Goal: Information Seeking & Learning: Learn about a topic

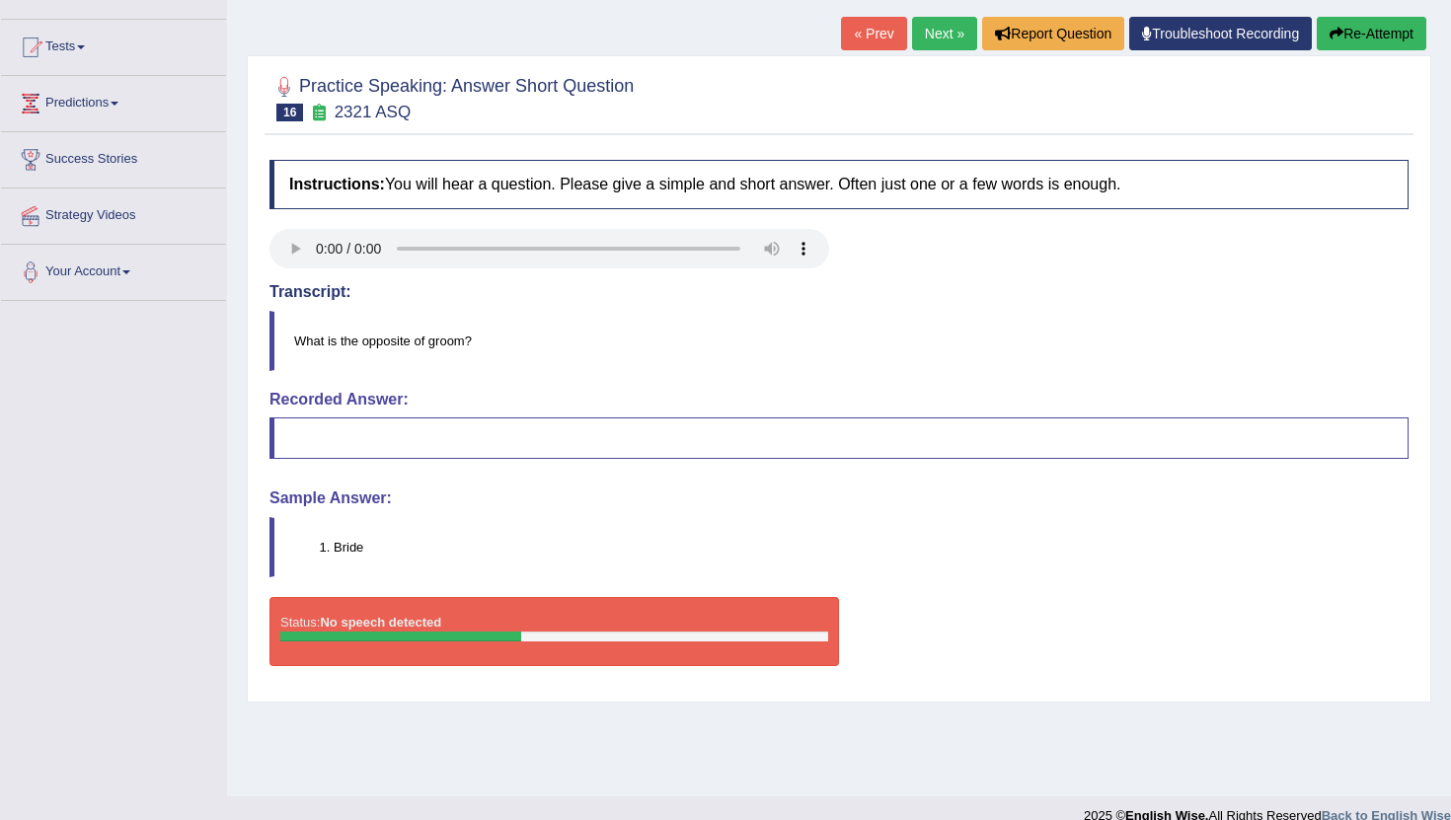
scroll to position [184, 0]
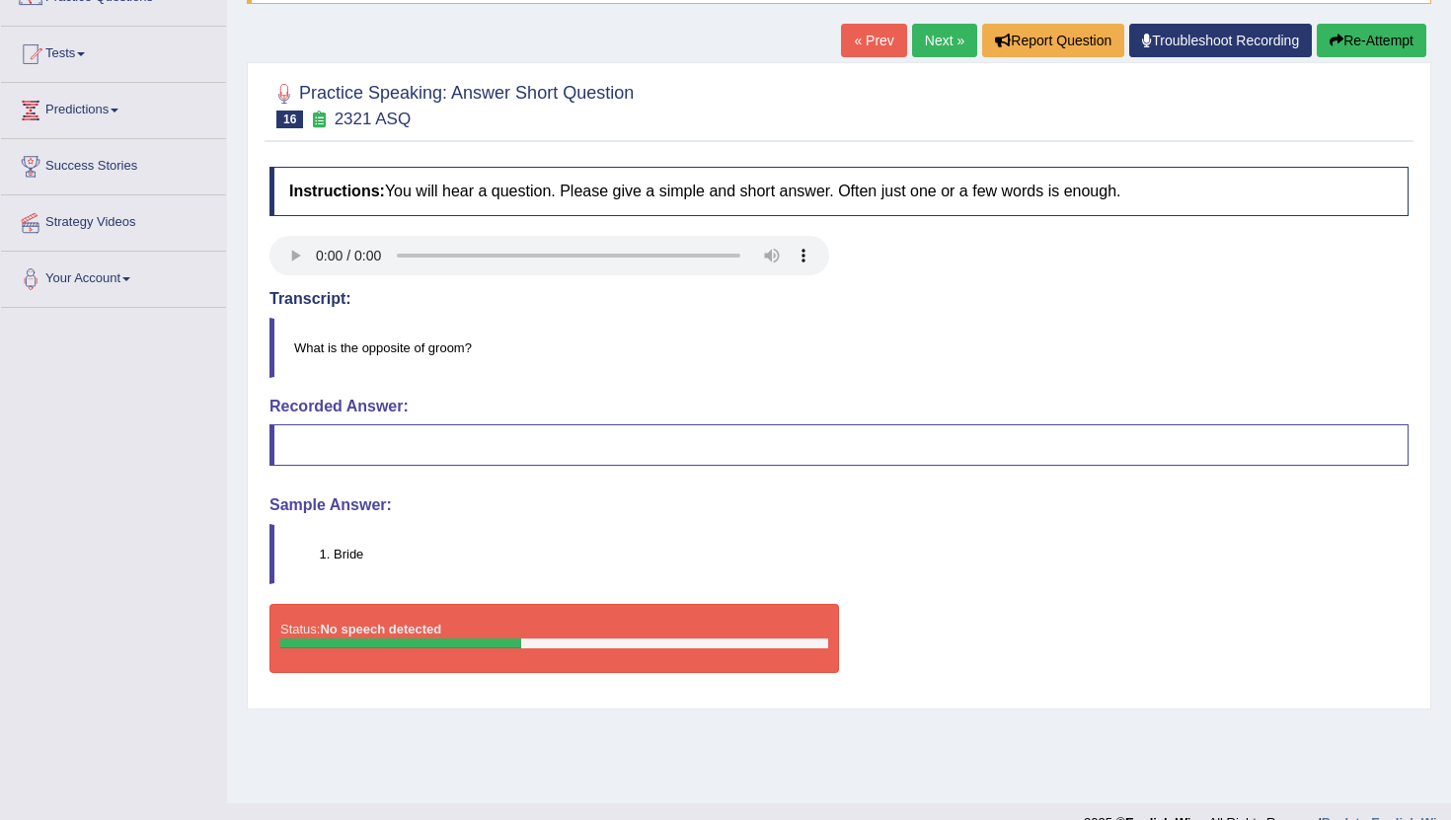
click at [925, 40] on link "Next »" at bounding box center [944, 41] width 65 height 34
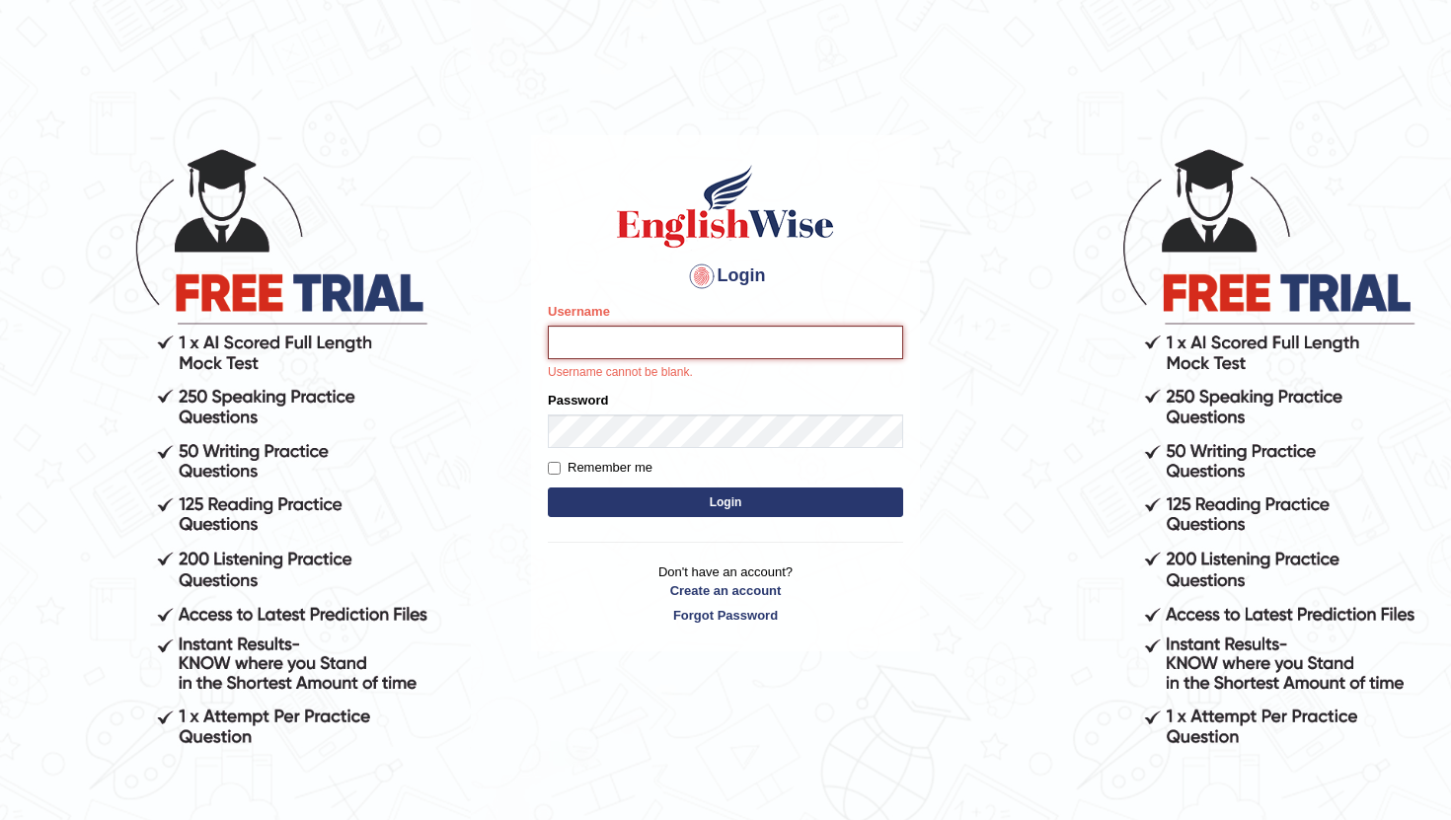
type input "RaulFelipe"
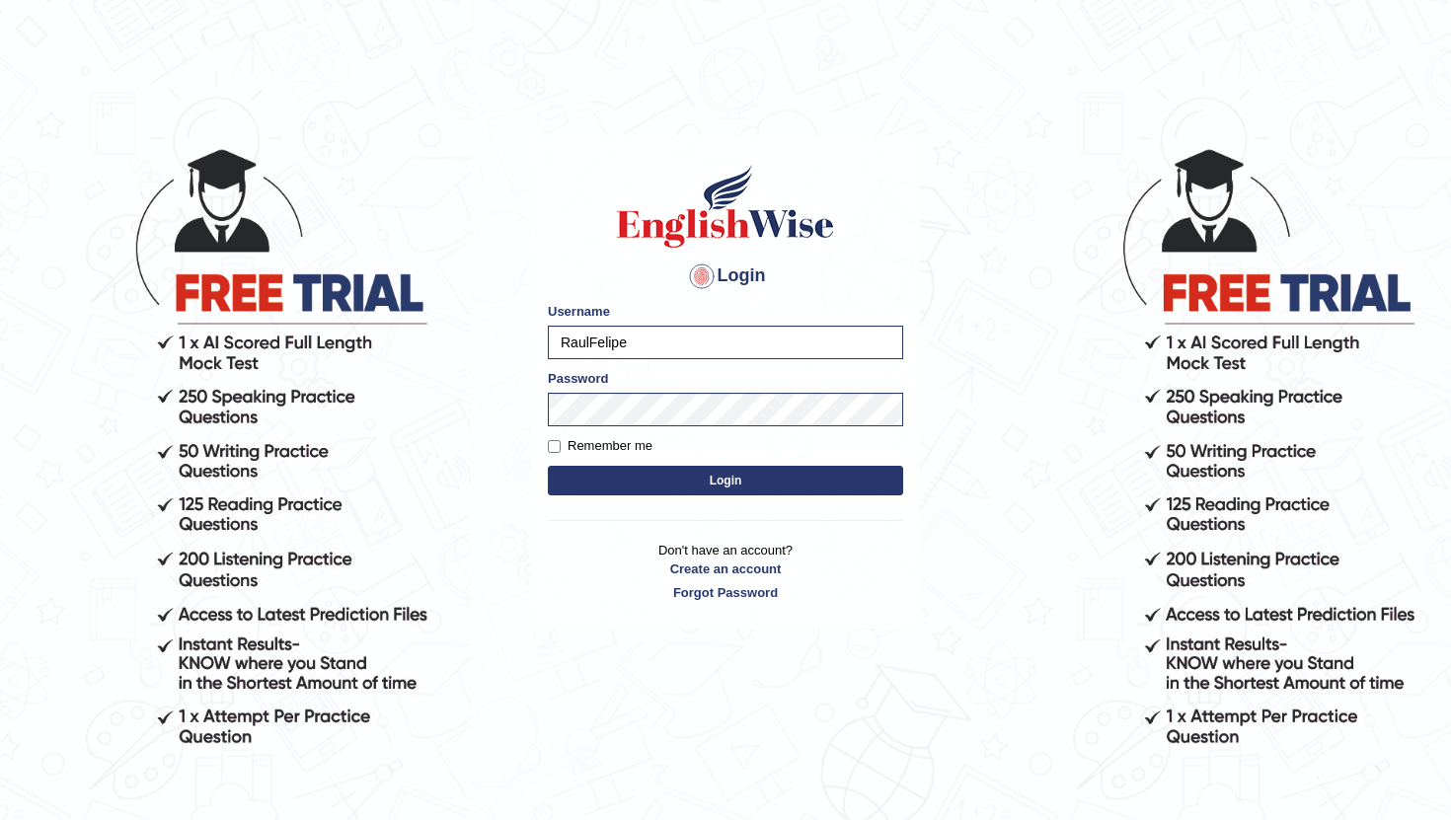
click at [739, 486] on button "Login" at bounding box center [725, 481] width 355 height 30
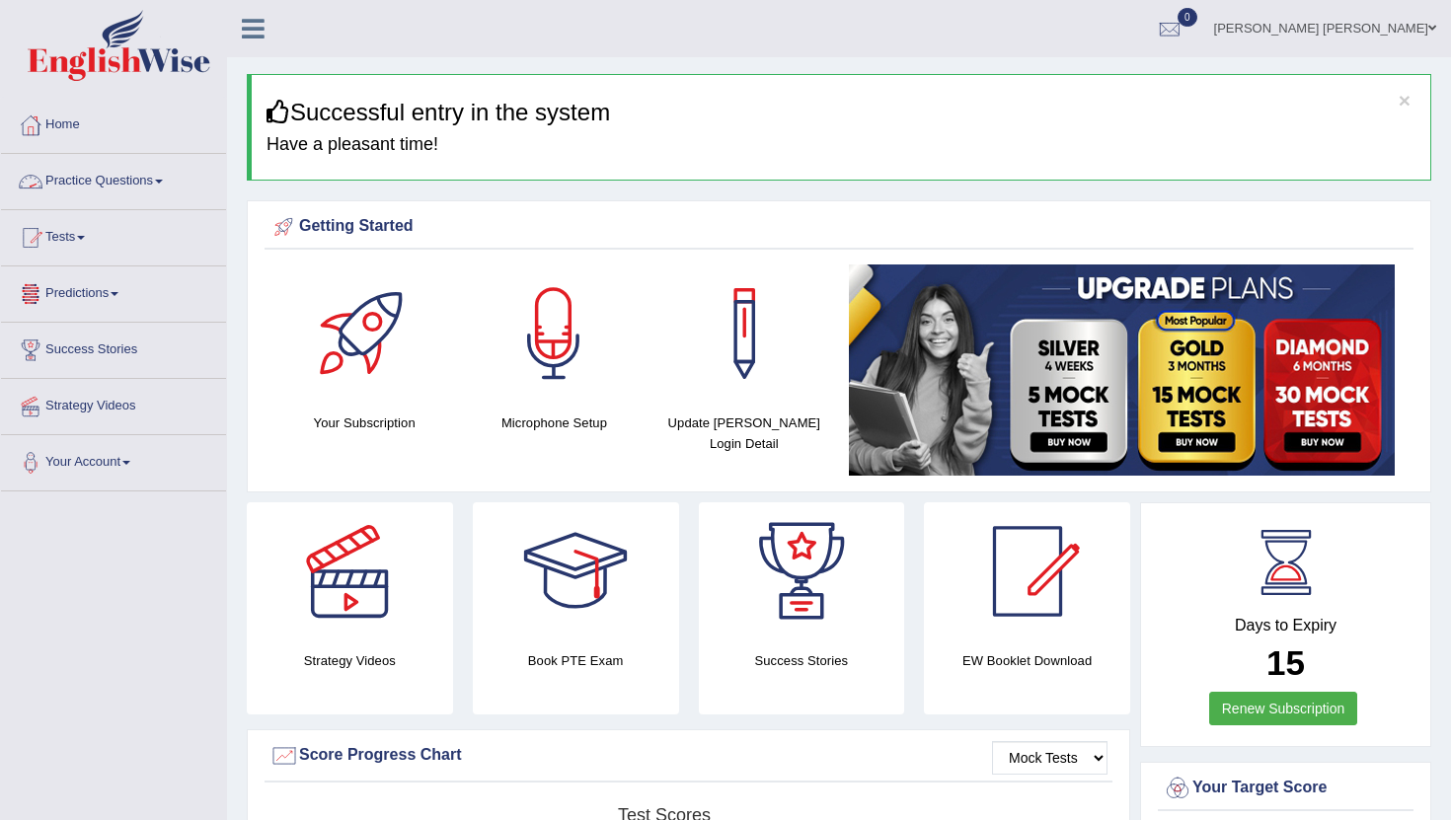
click at [90, 172] on link "Practice Questions" at bounding box center [113, 178] width 225 height 49
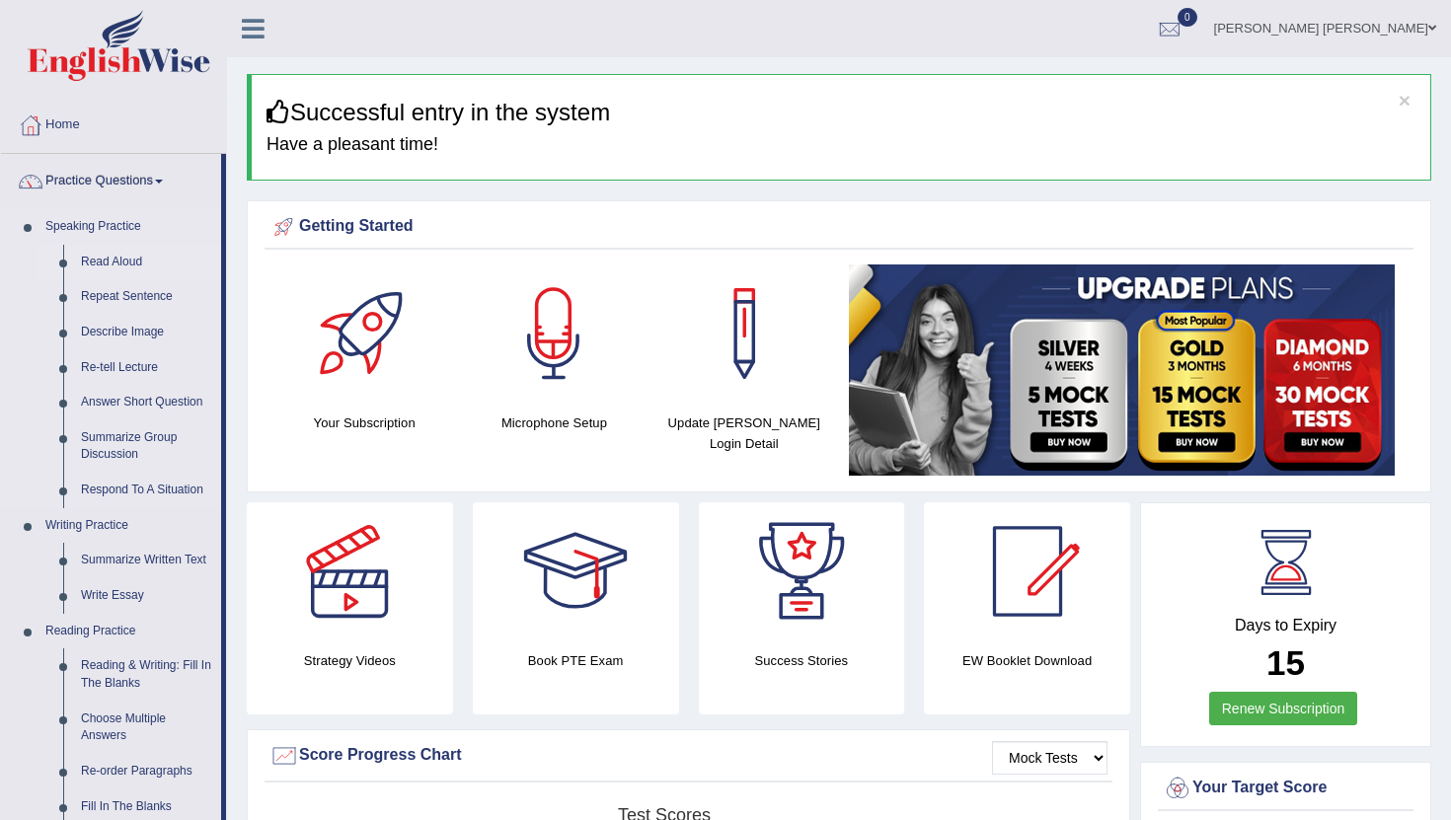
click at [135, 256] on link "Read Aloud" at bounding box center [146, 263] width 149 height 36
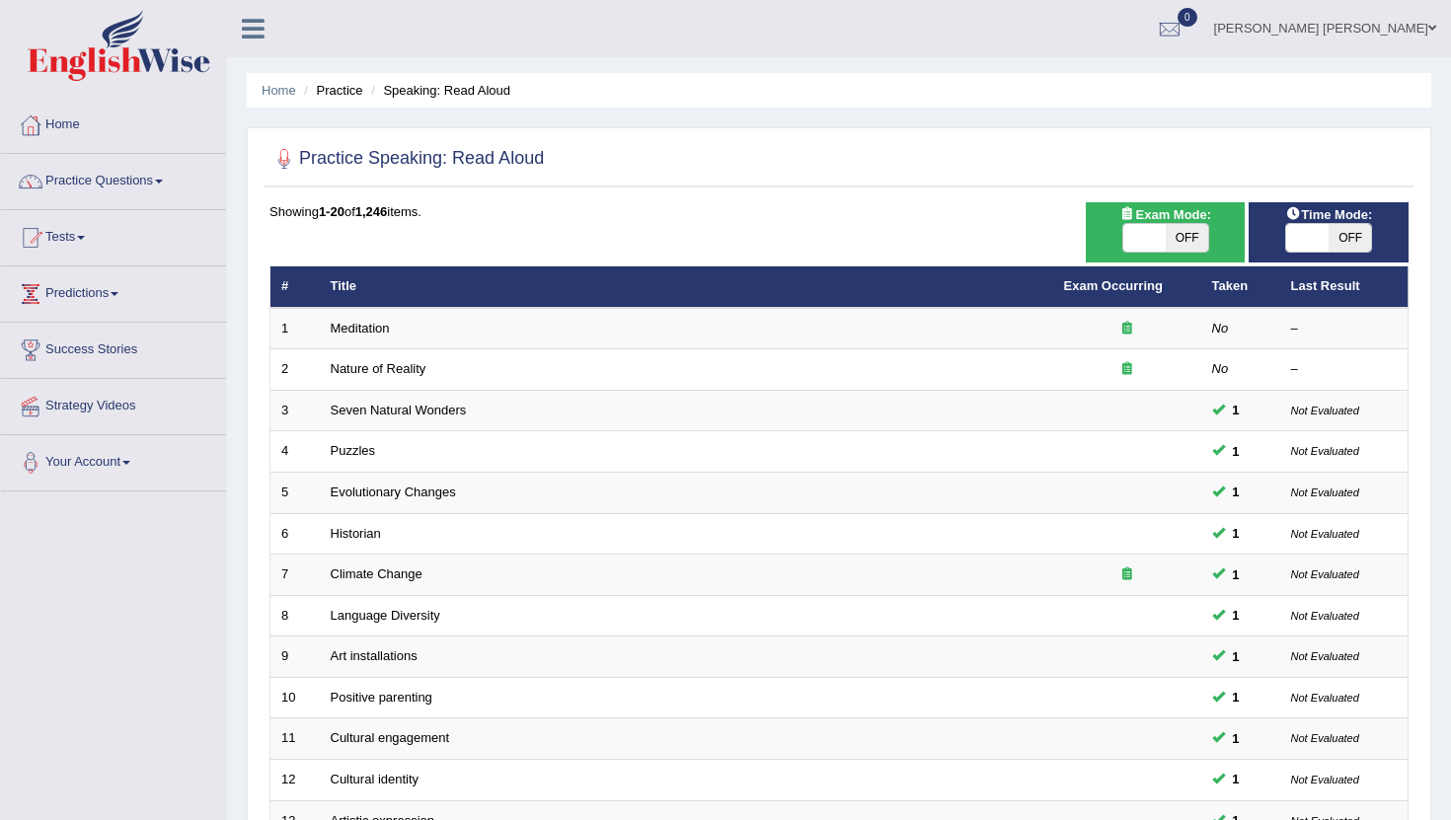
scroll to position [487, 0]
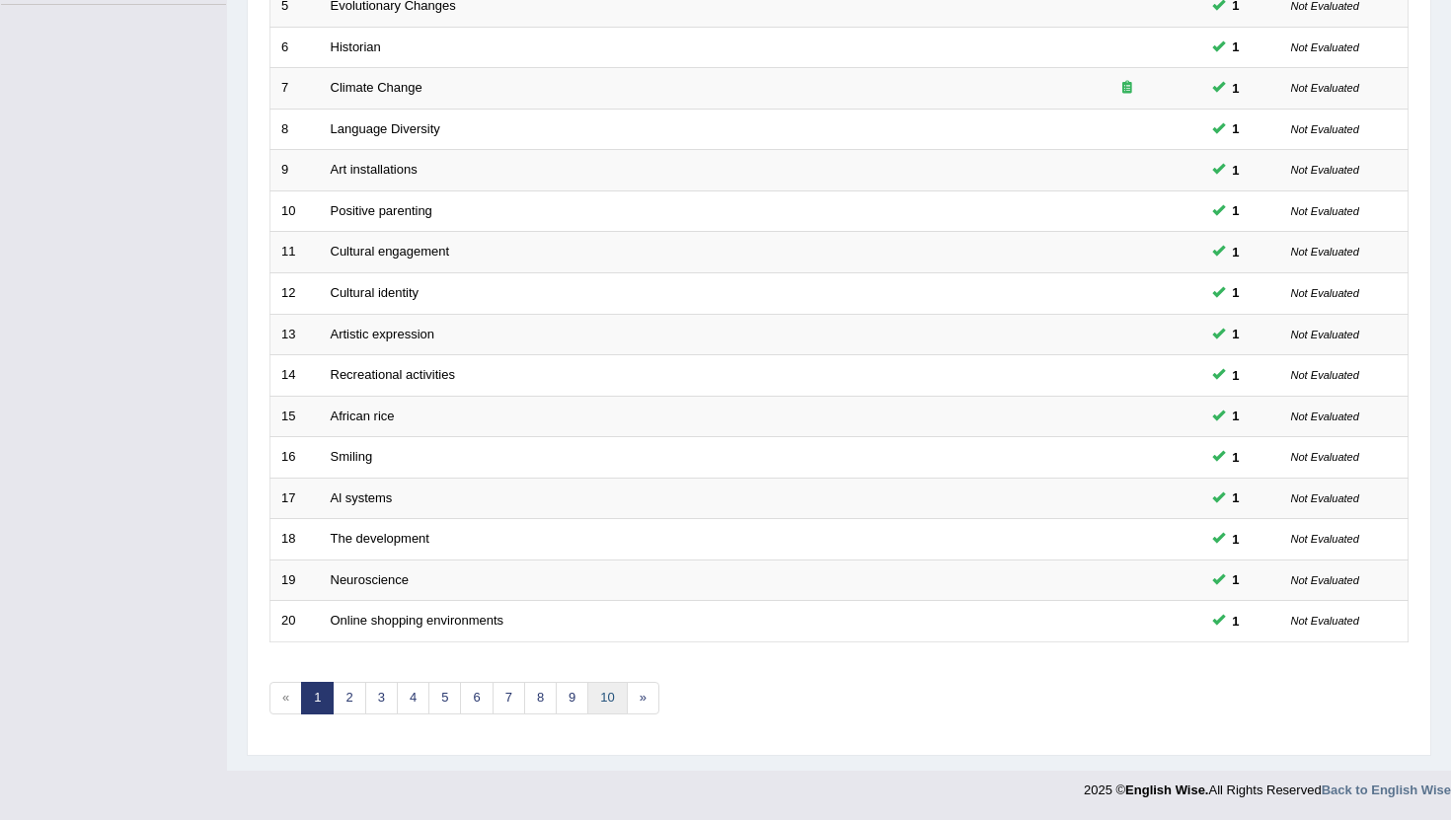
click at [600, 703] on link "10" at bounding box center [606, 698] width 39 height 33
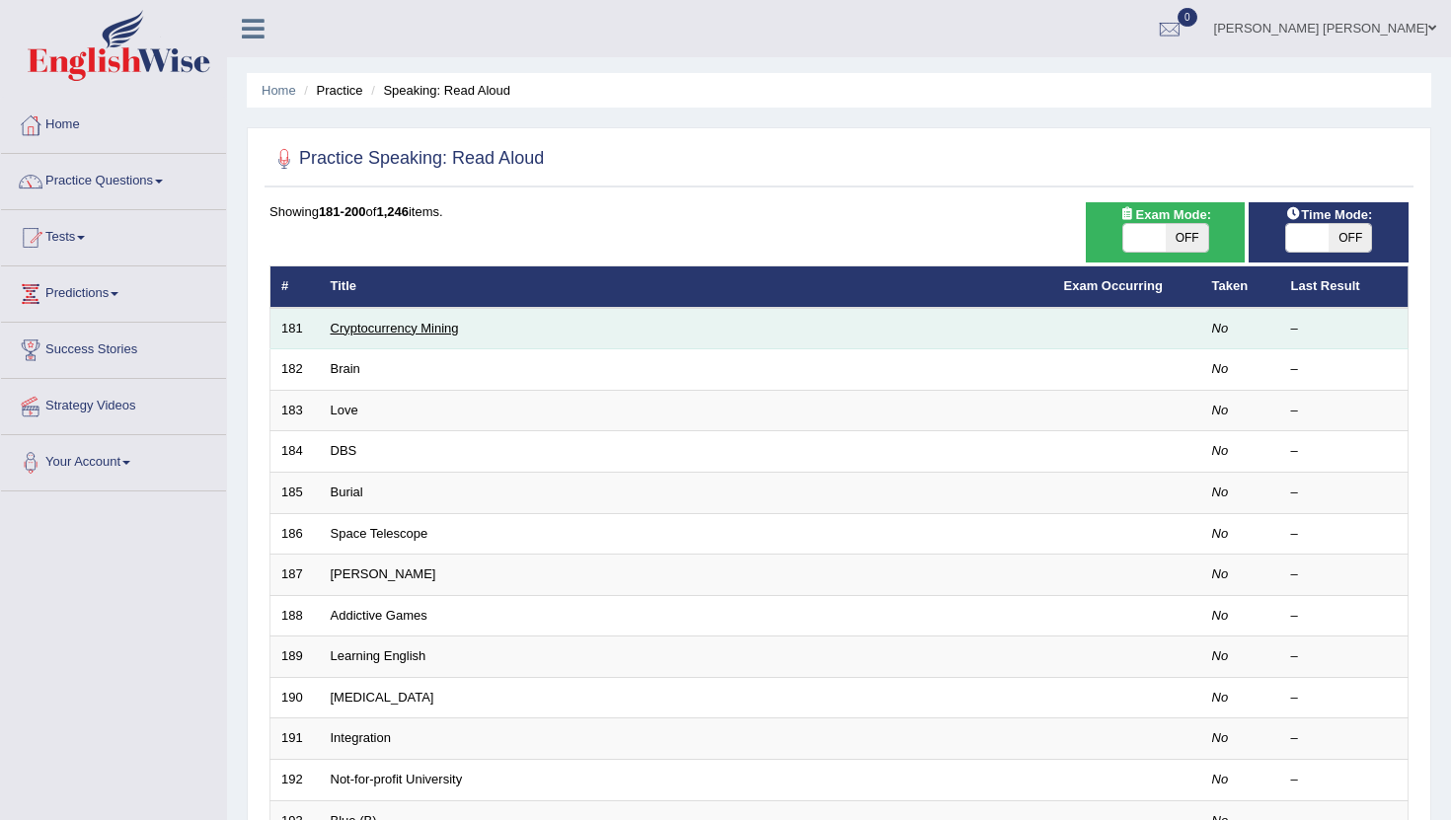
click at [362, 324] on link "Cryptocurrency Mining" at bounding box center [395, 328] width 128 height 15
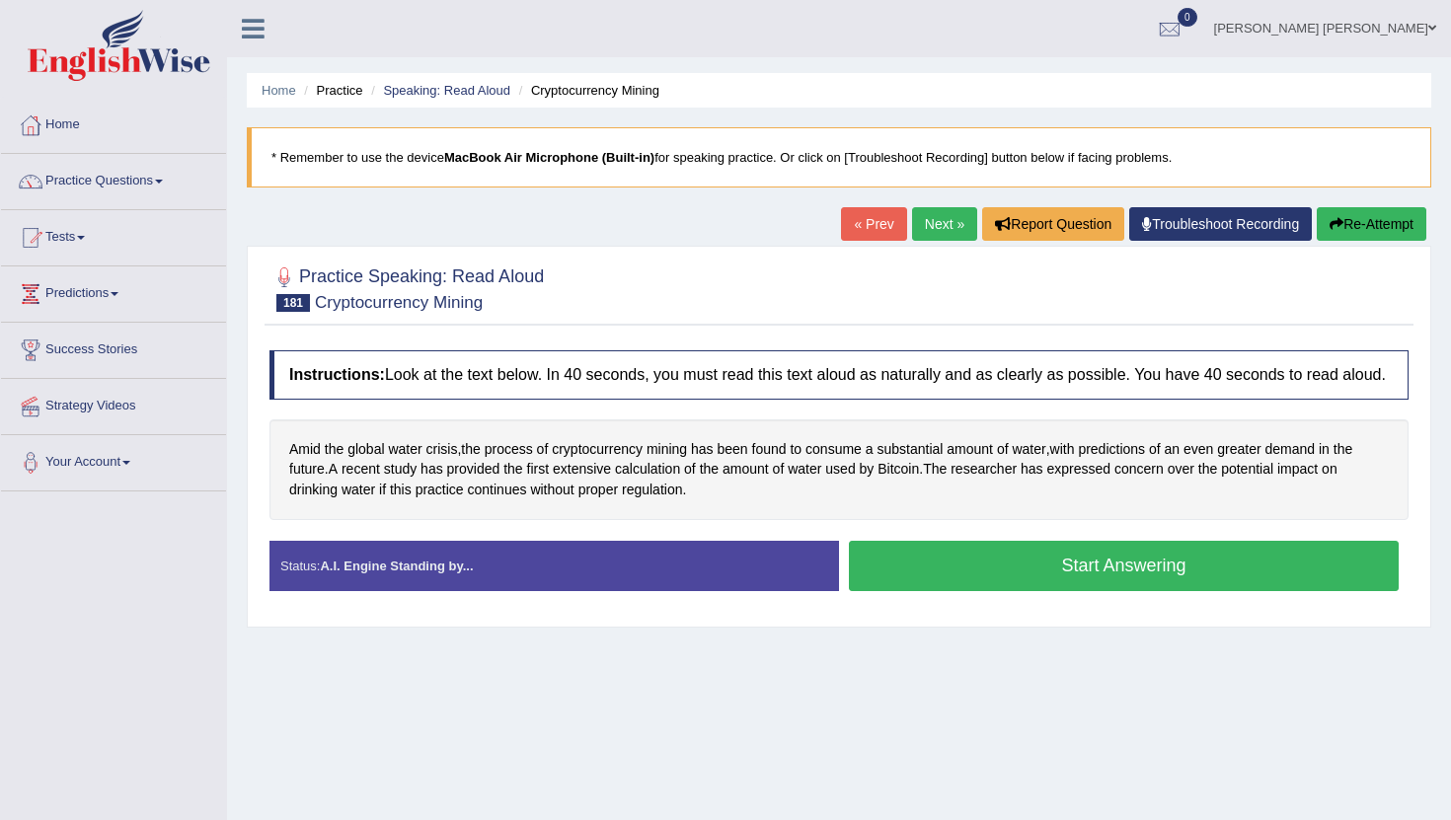
click at [997, 559] on button "Start Answering" at bounding box center [1124, 566] width 550 height 50
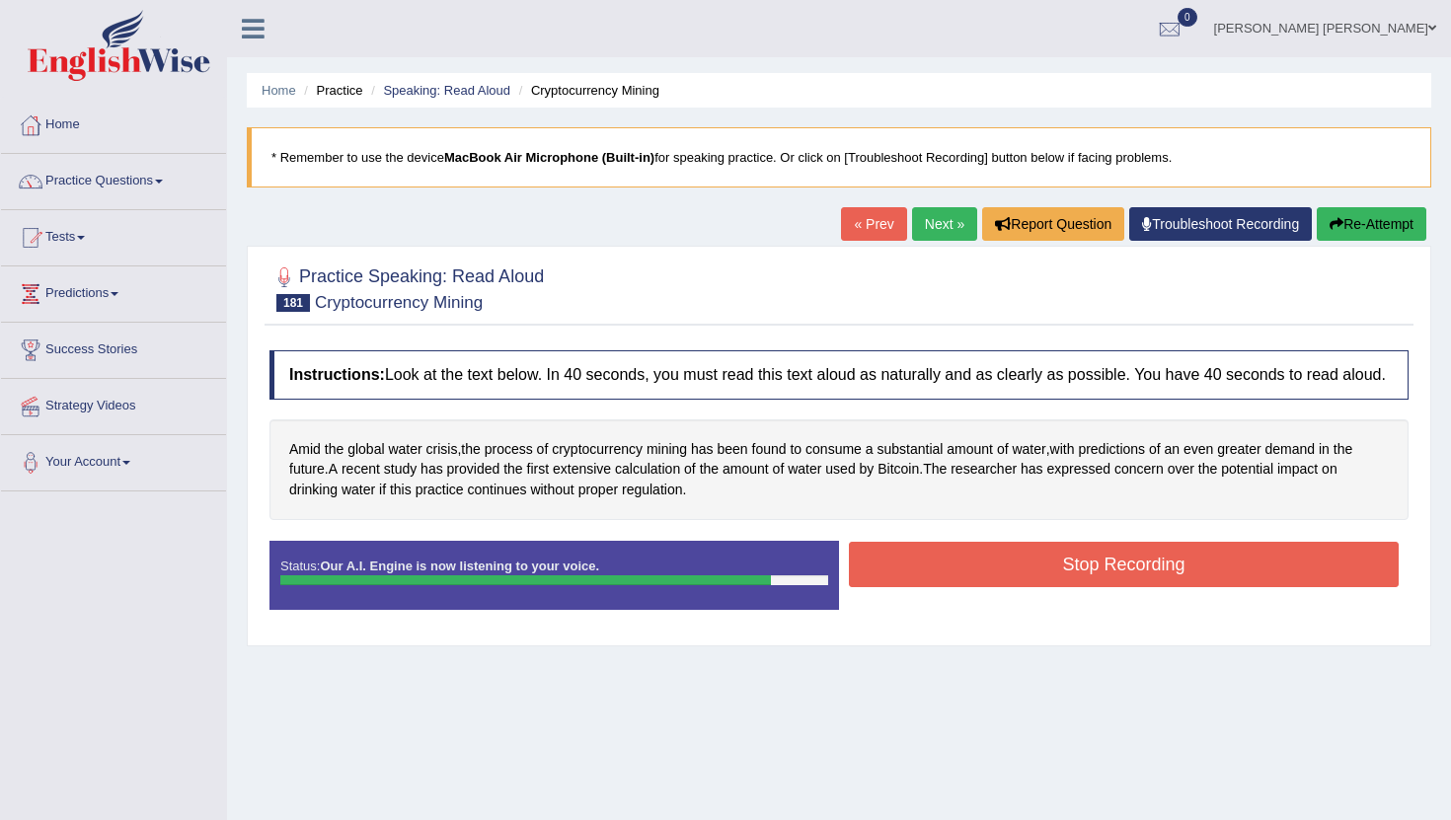
click at [1031, 582] on button "Stop Recording" at bounding box center [1124, 564] width 550 height 45
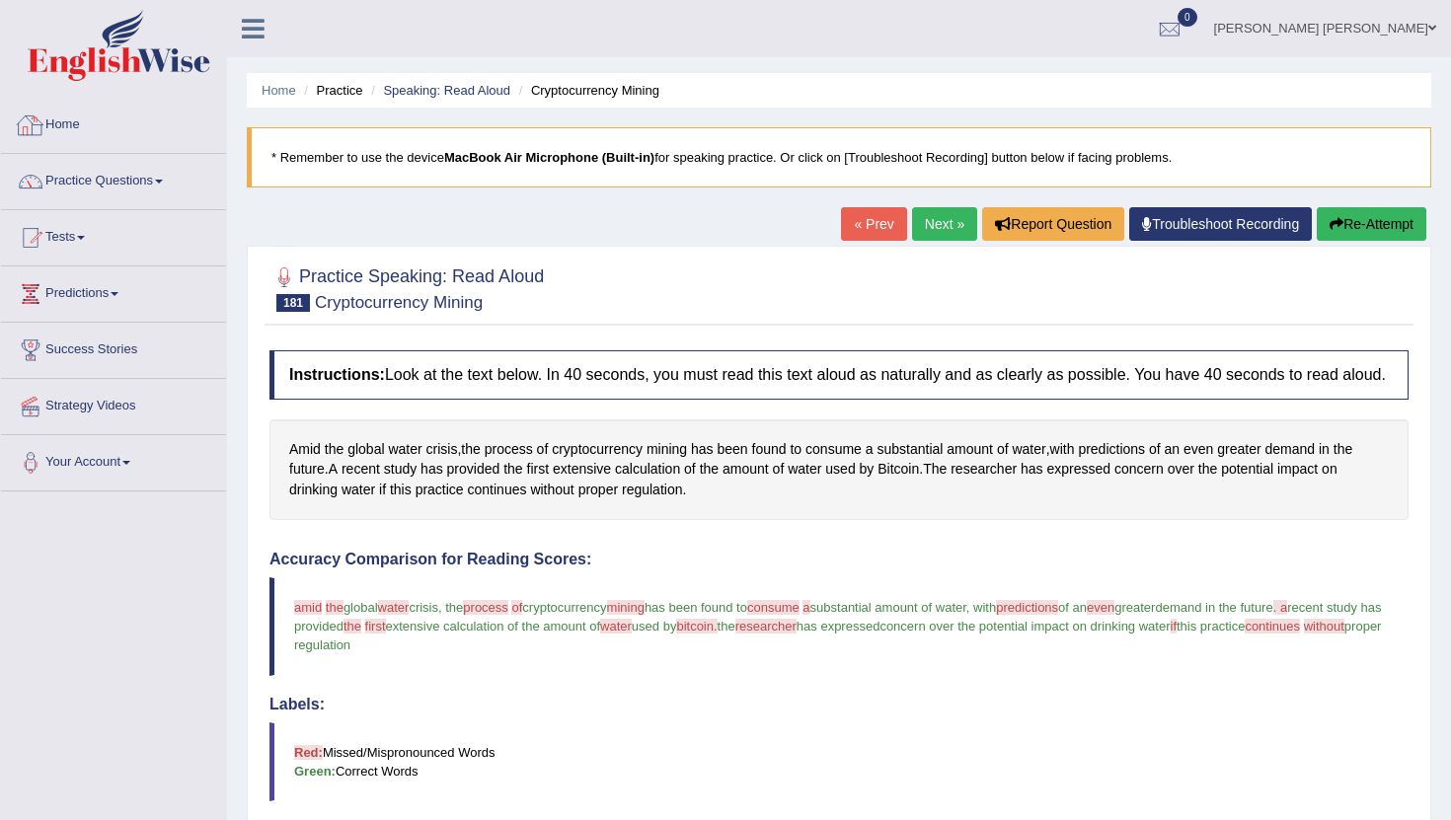
click at [85, 180] on link "Practice Questions" at bounding box center [113, 178] width 225 height 49
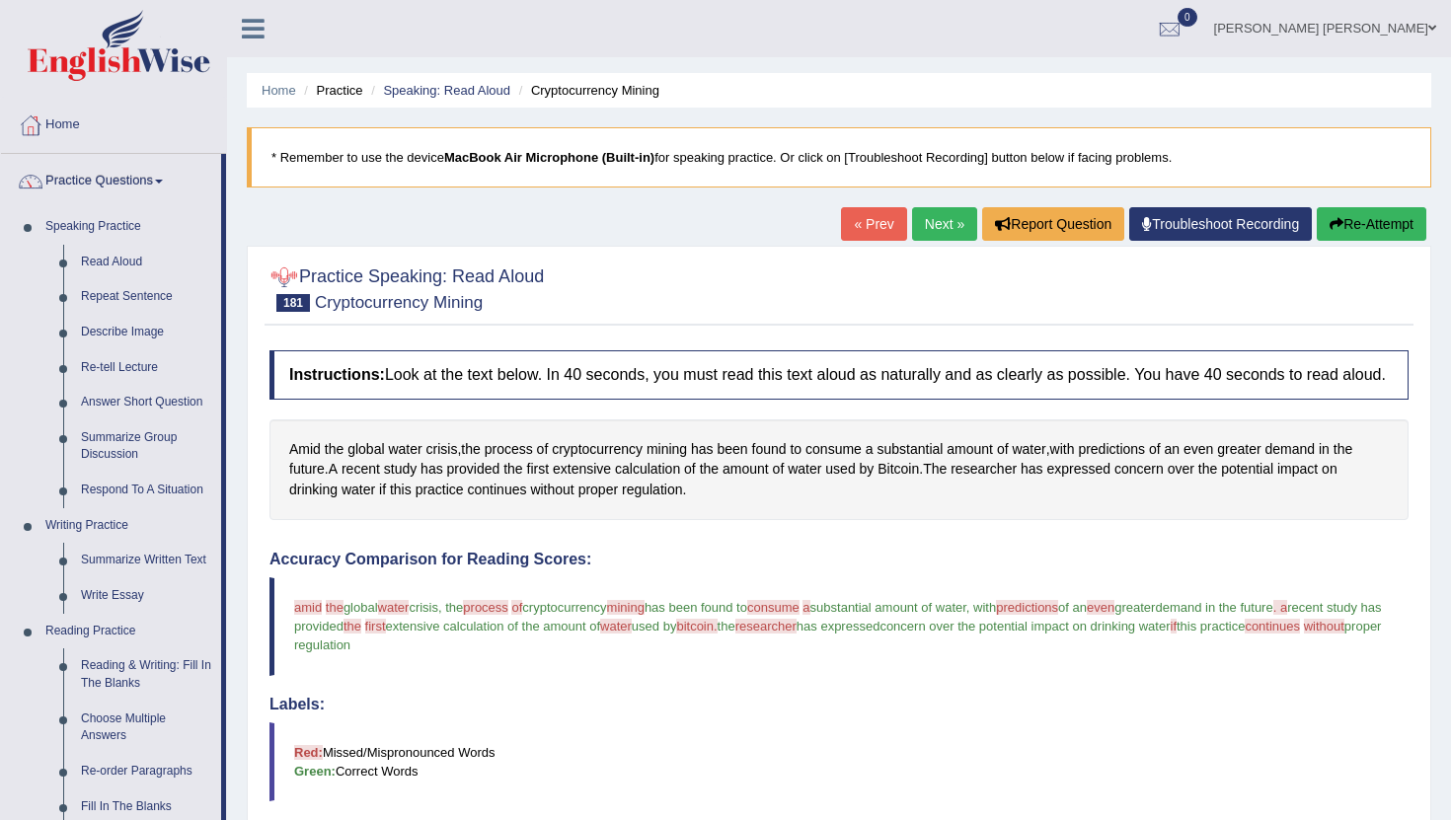
click at [913, 228] on link "Next »" at bounding box center [944, 224] width 65 height 34
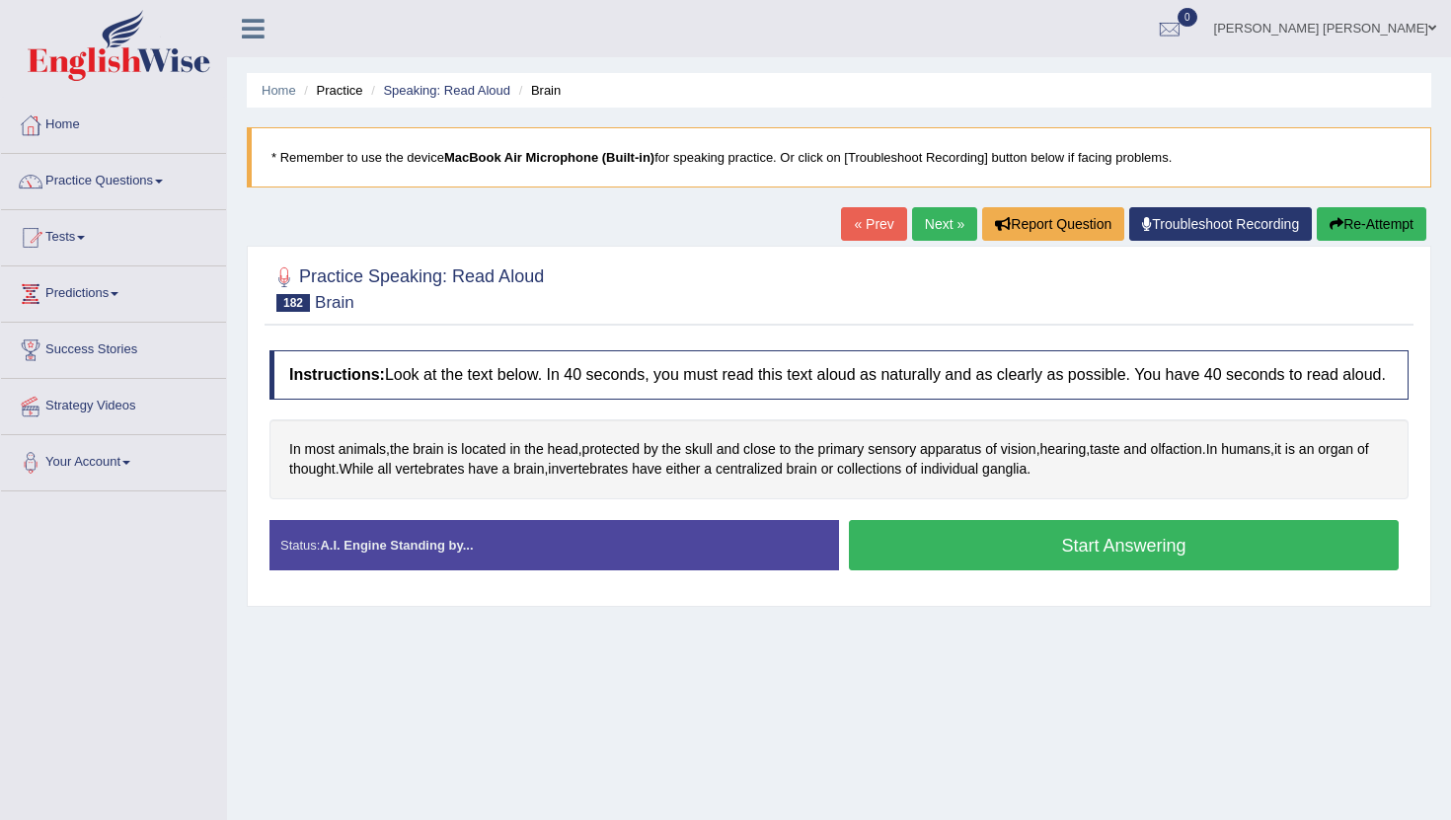
click at [983, 570] on button "Start Answering" at bounding box center [1124, 545] width 550 height 50
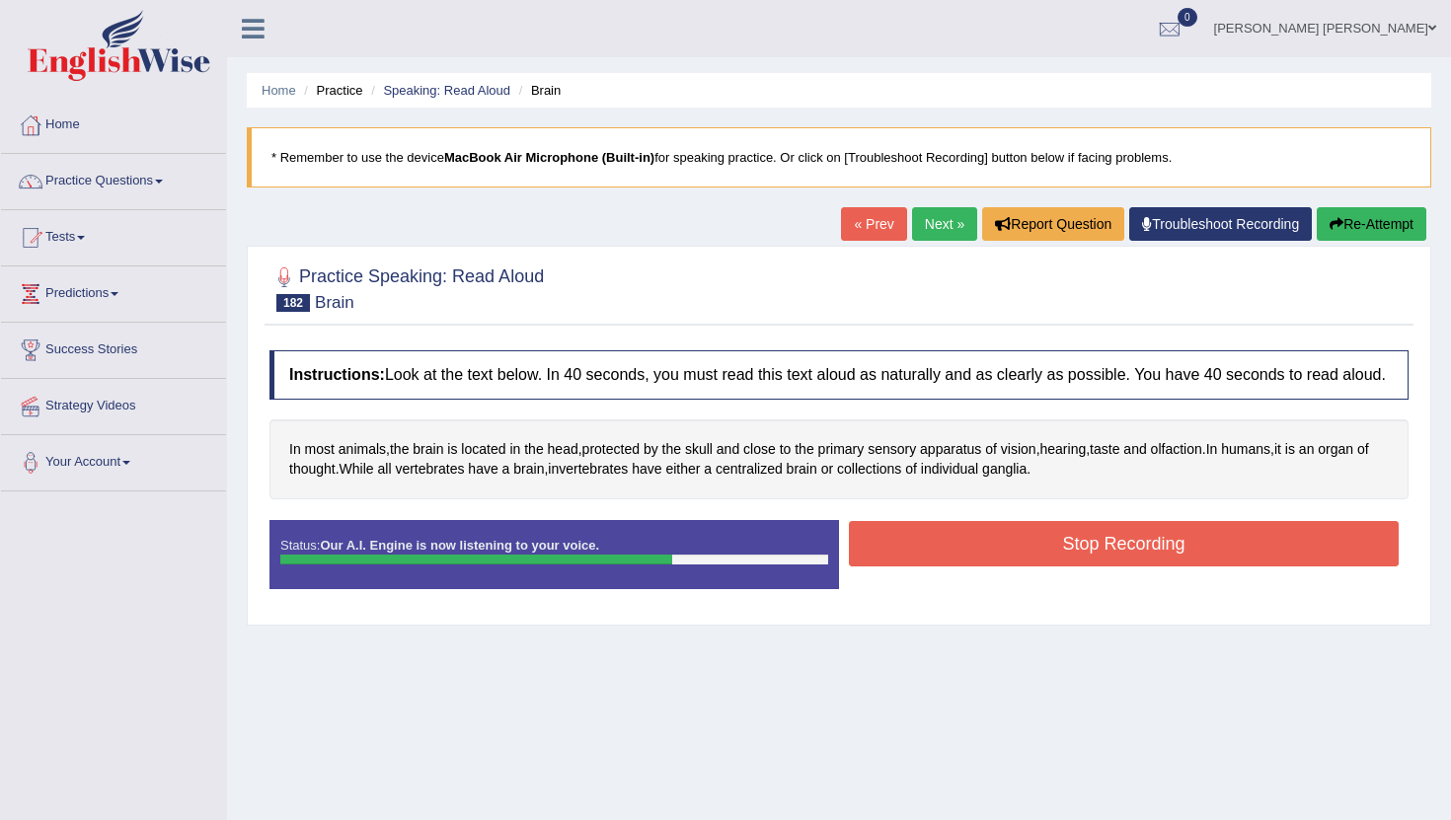
click at [985, 559] on button "Stop Recording" at bounding box center [1124, 543] width 550 height 45
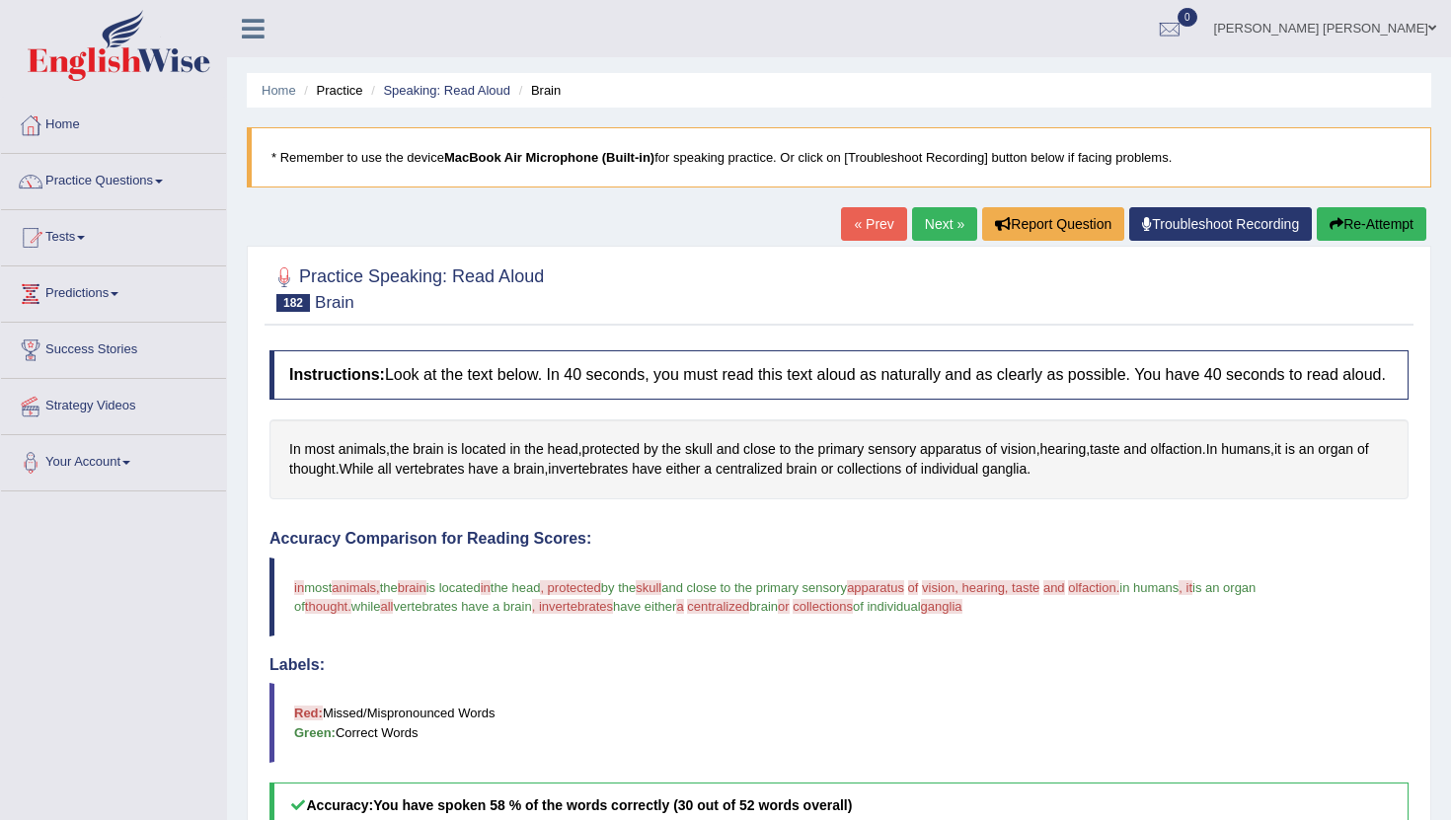
click at [935, 227] on link "Next »" at bounding box center [944, 224] width 65 height 34
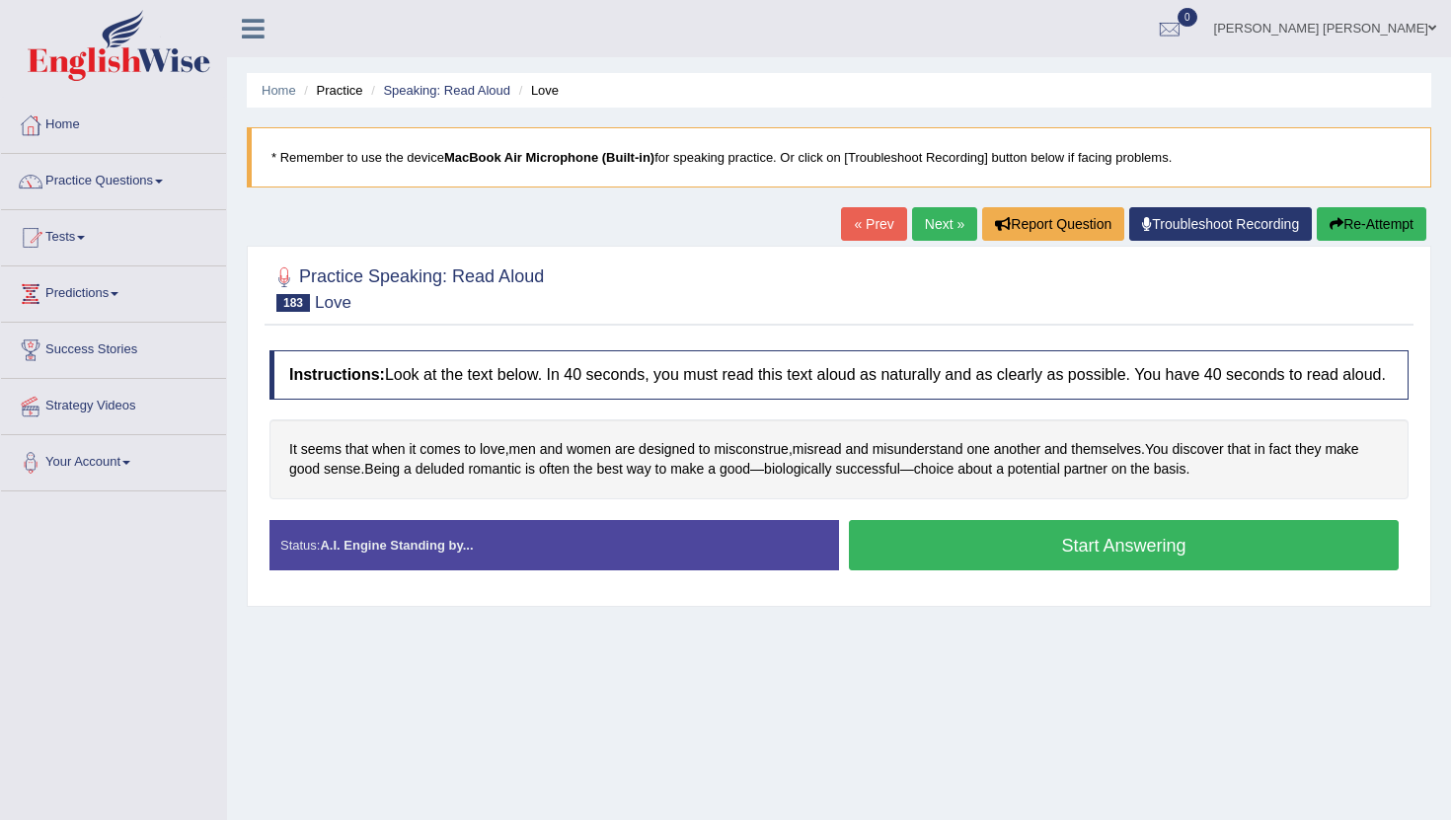
click at [917, 565] on button "Start Answering" at bounding box center [1124, 545] width 550 height 50
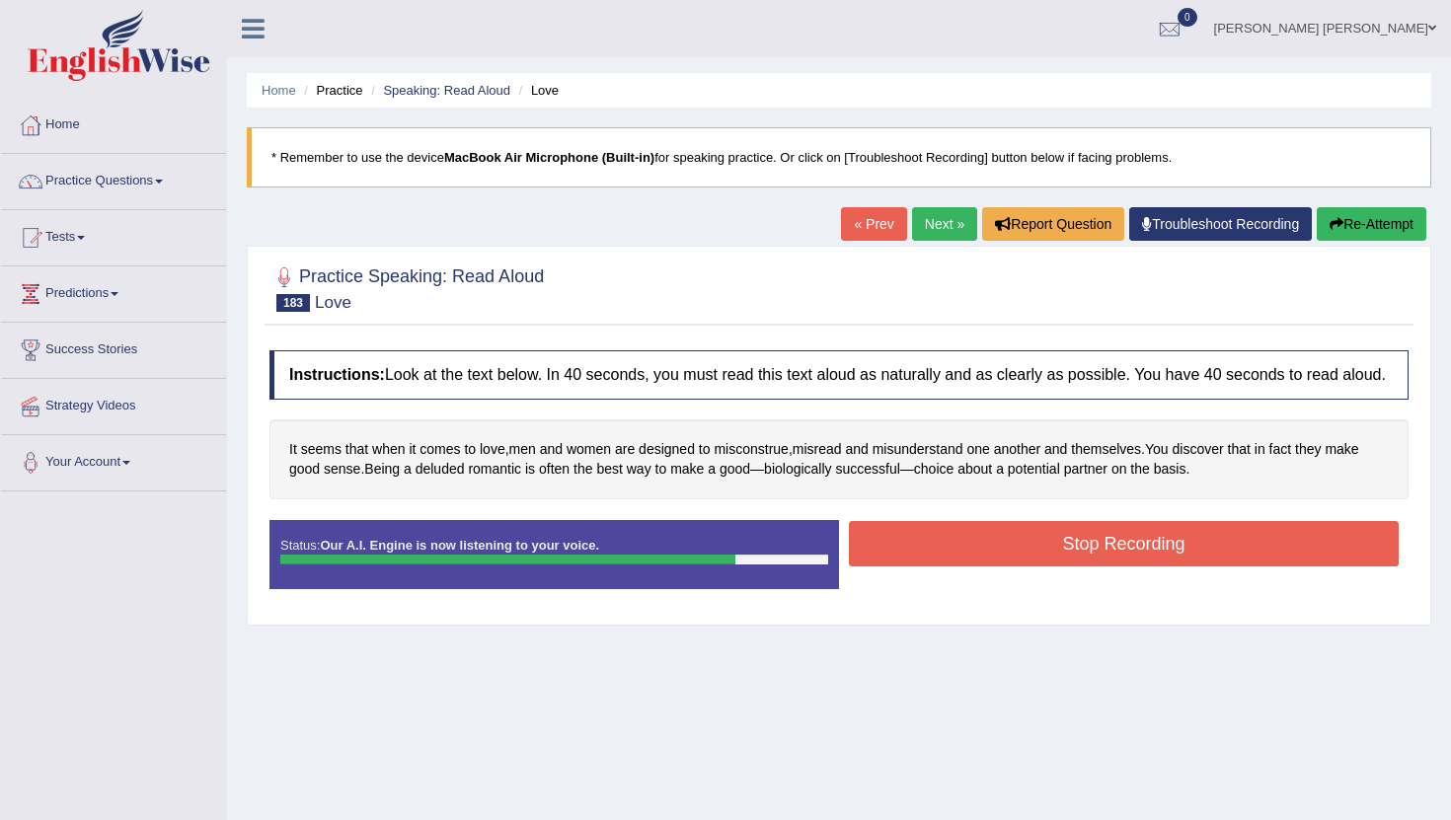
click at [1053, 562] on button "Stop Recording" at bounding box center [1124, 543] width 550 height 45
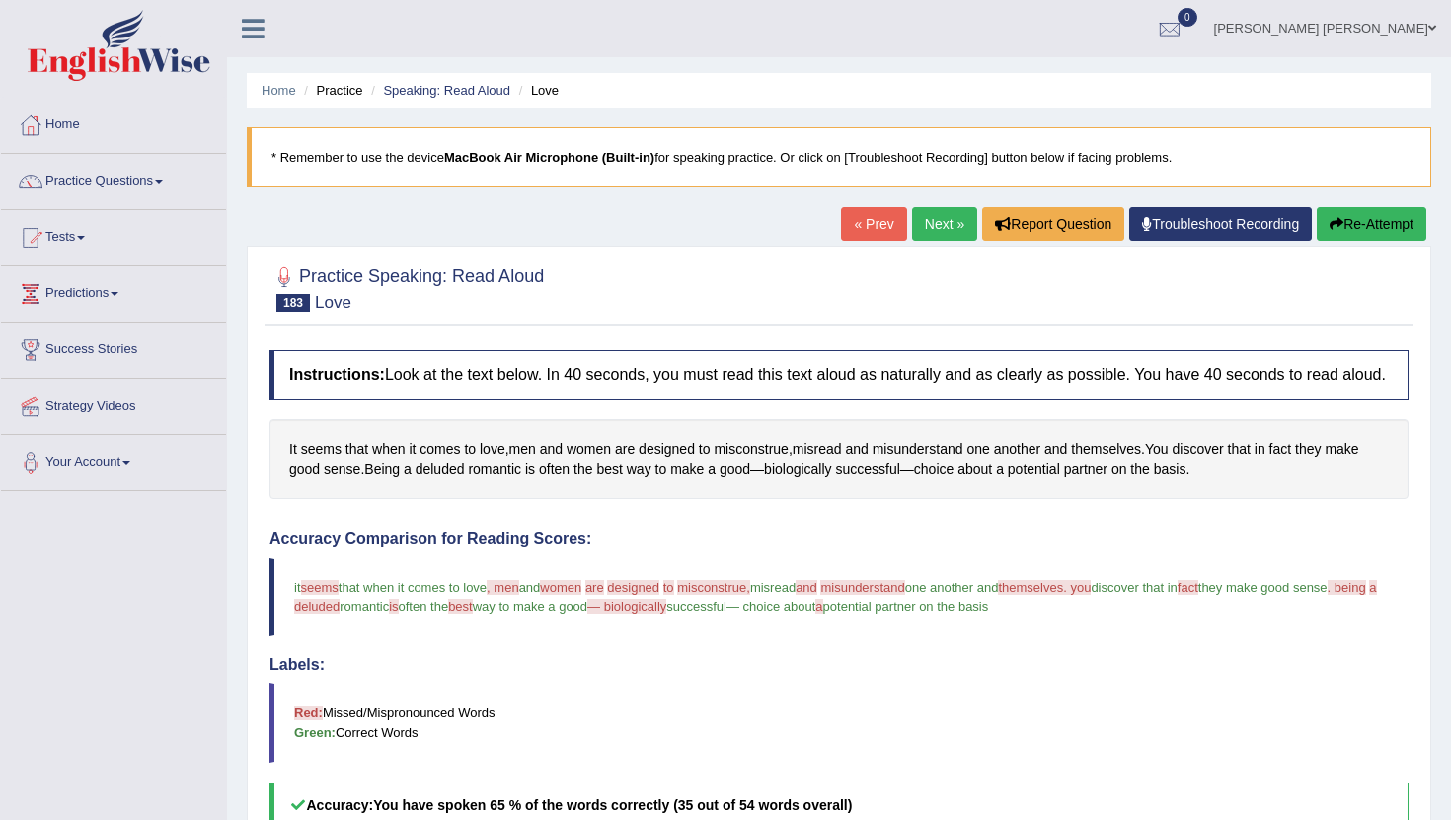
click at [921, 224] on link "Next »" at bounding box center [944, 224] width 65 height 34
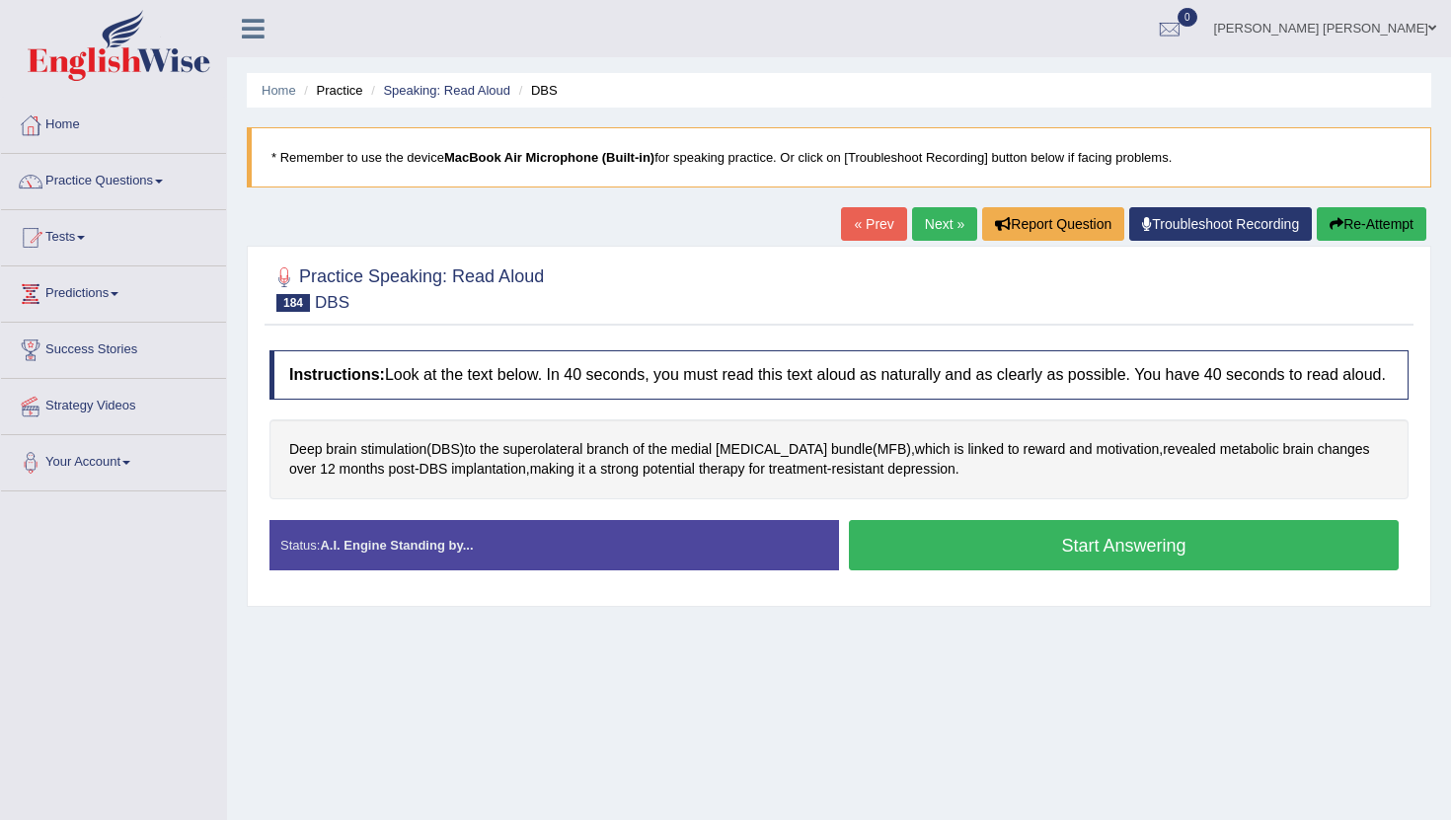
click at [1031, 570] on button "Start Answering" at bounding box center [1124, 545] width 550 height 50
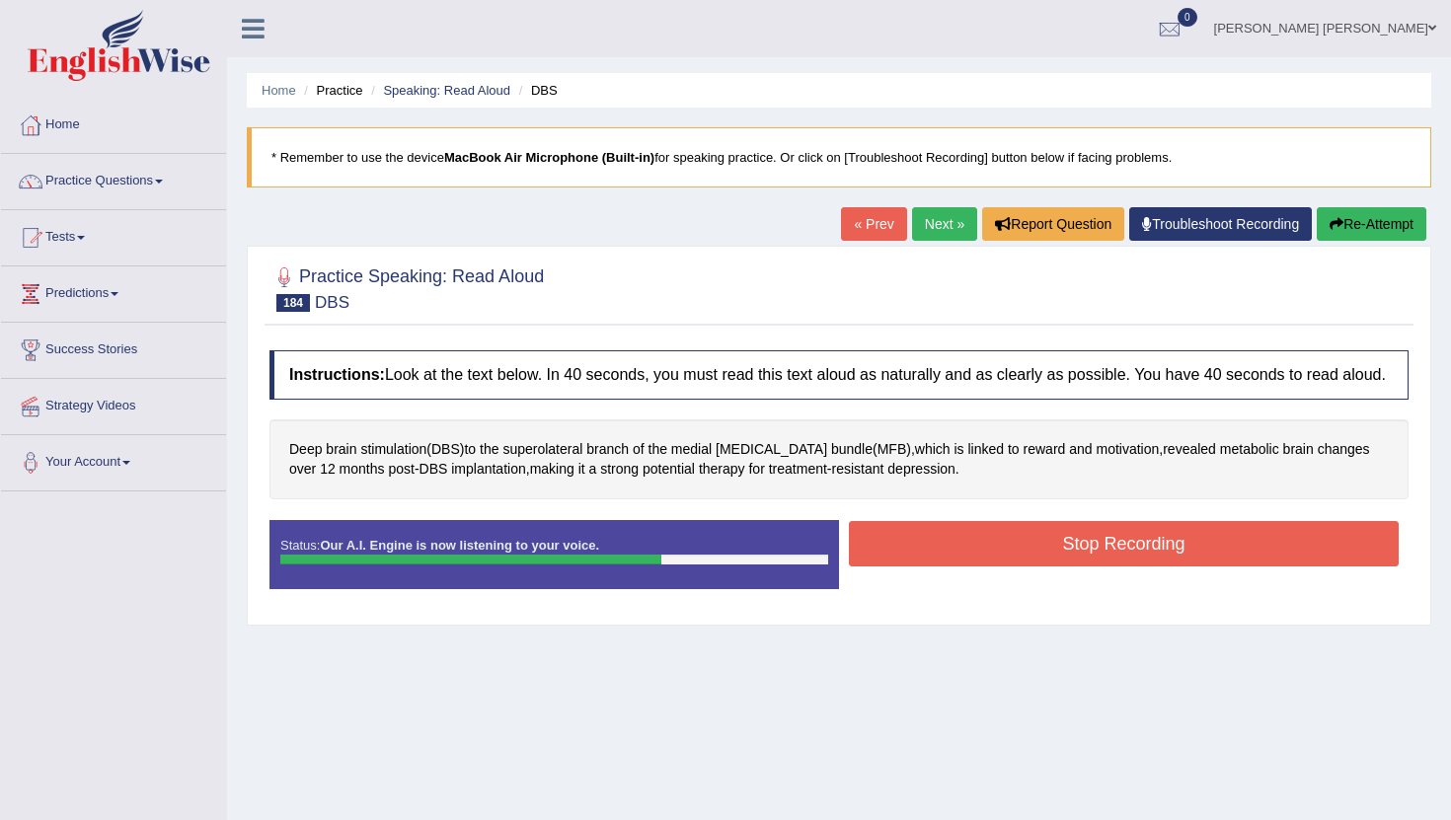
click at [948, 559] on button "Stop Recording" at bounding box center [1124, 543] width 550 height 45
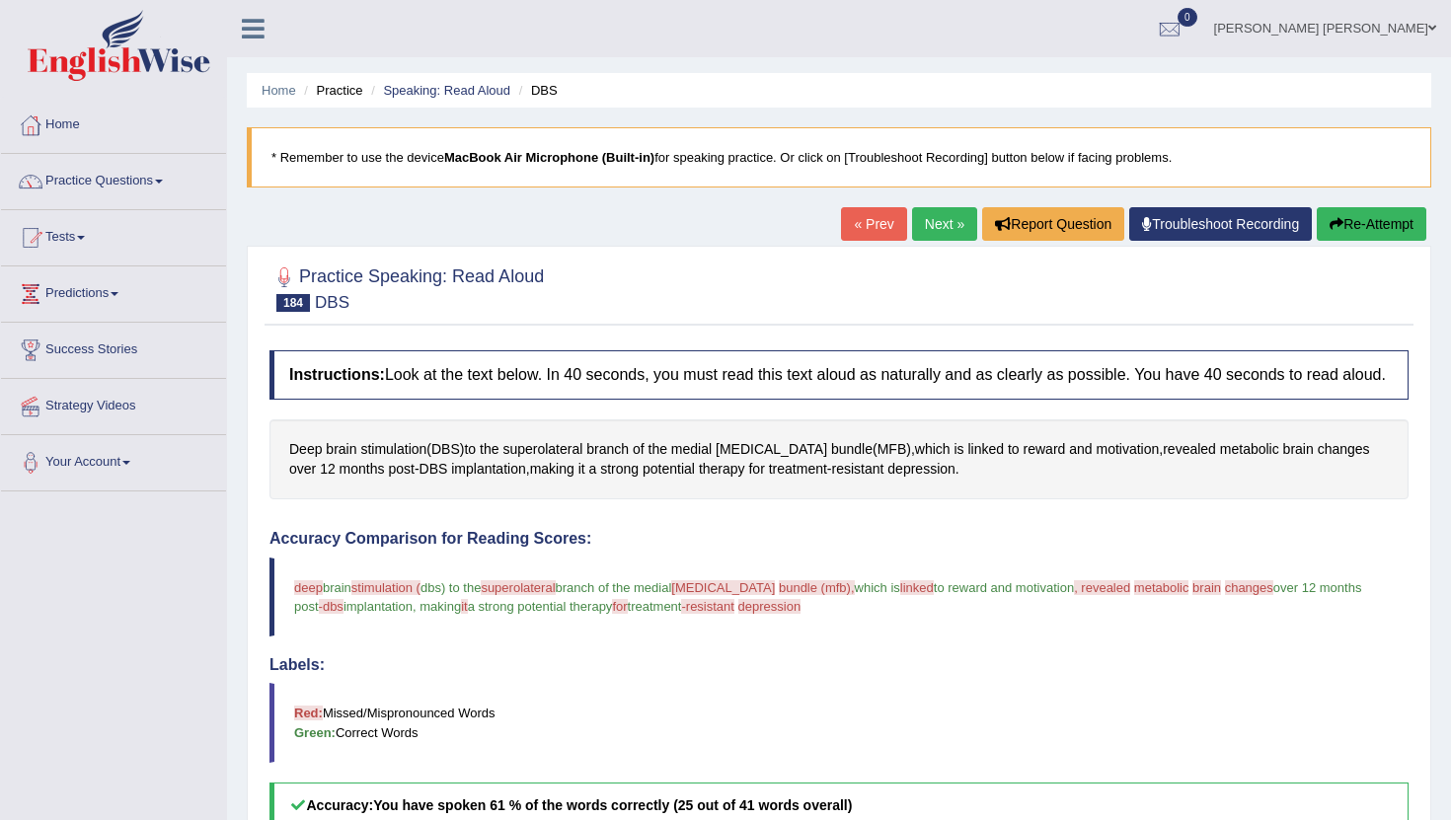
click at [926, 214] on link "Next »" at bounding box center [944, 224] width 65 height 34
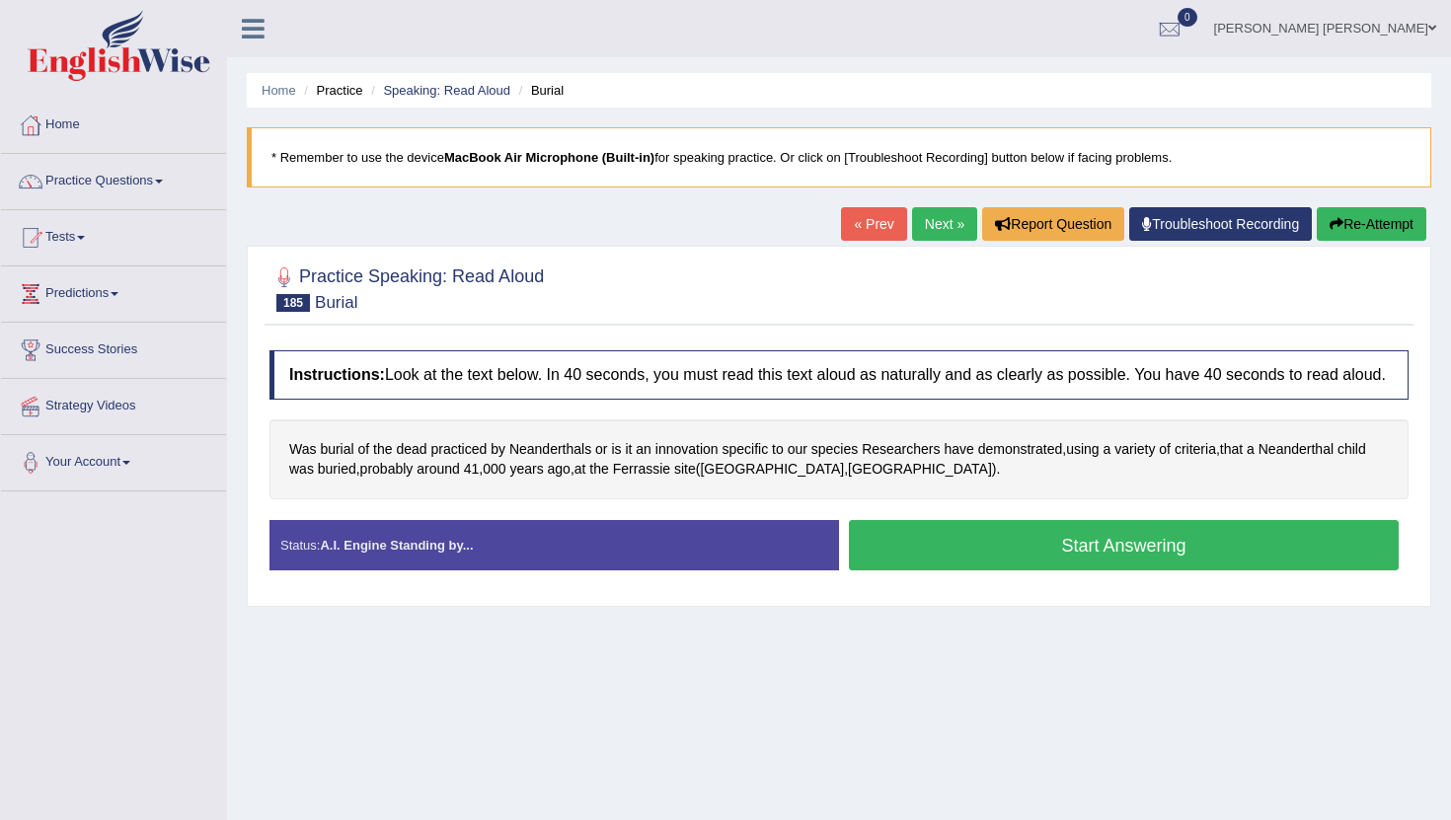
click at [1017, 570] on button "Start Answering" at bounding box center [1124, 545] width 550 height 50
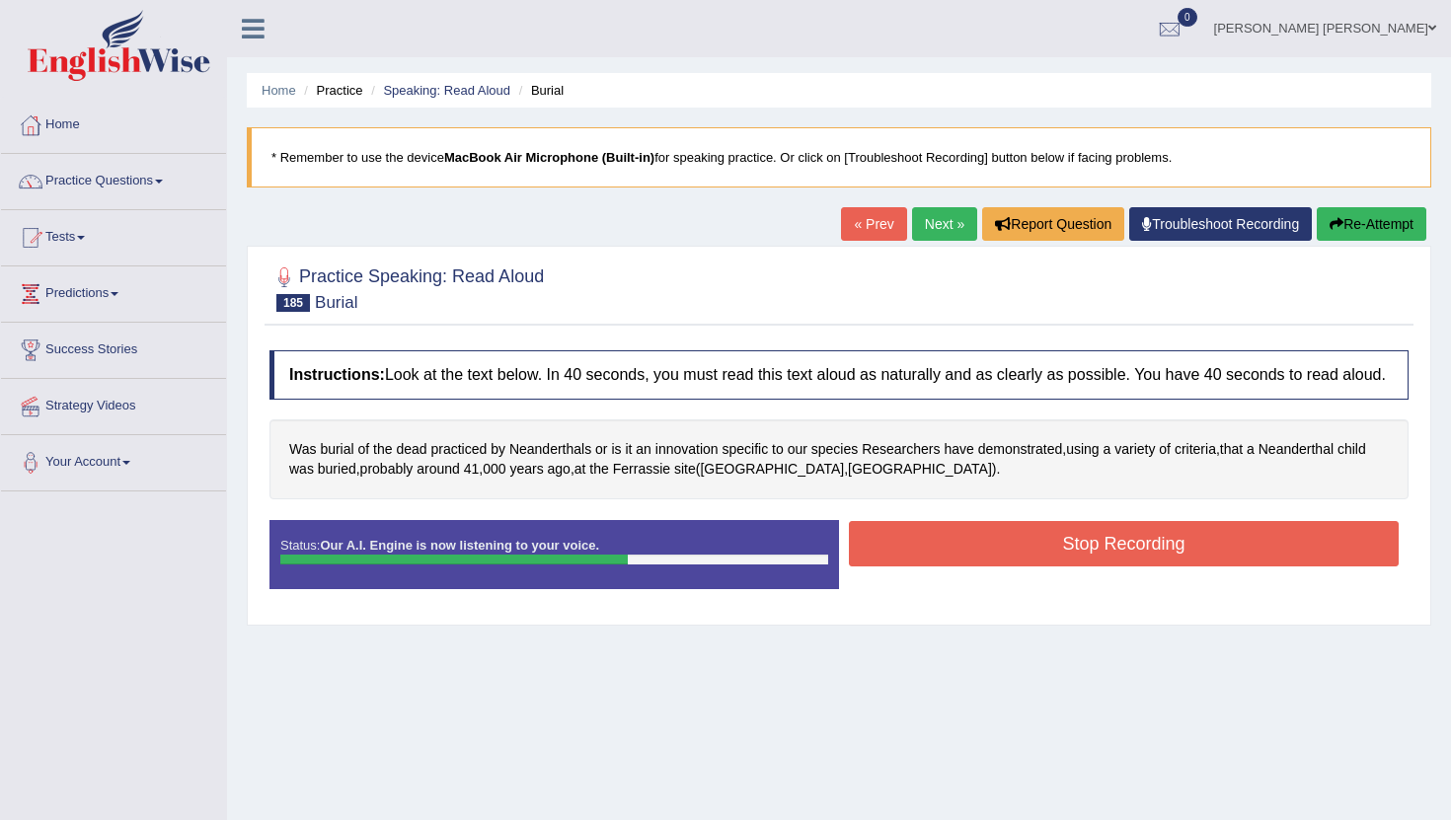
click at [908, 553] on button "Stop Recording" at bounding box center [1124, 543] width 550 height 45
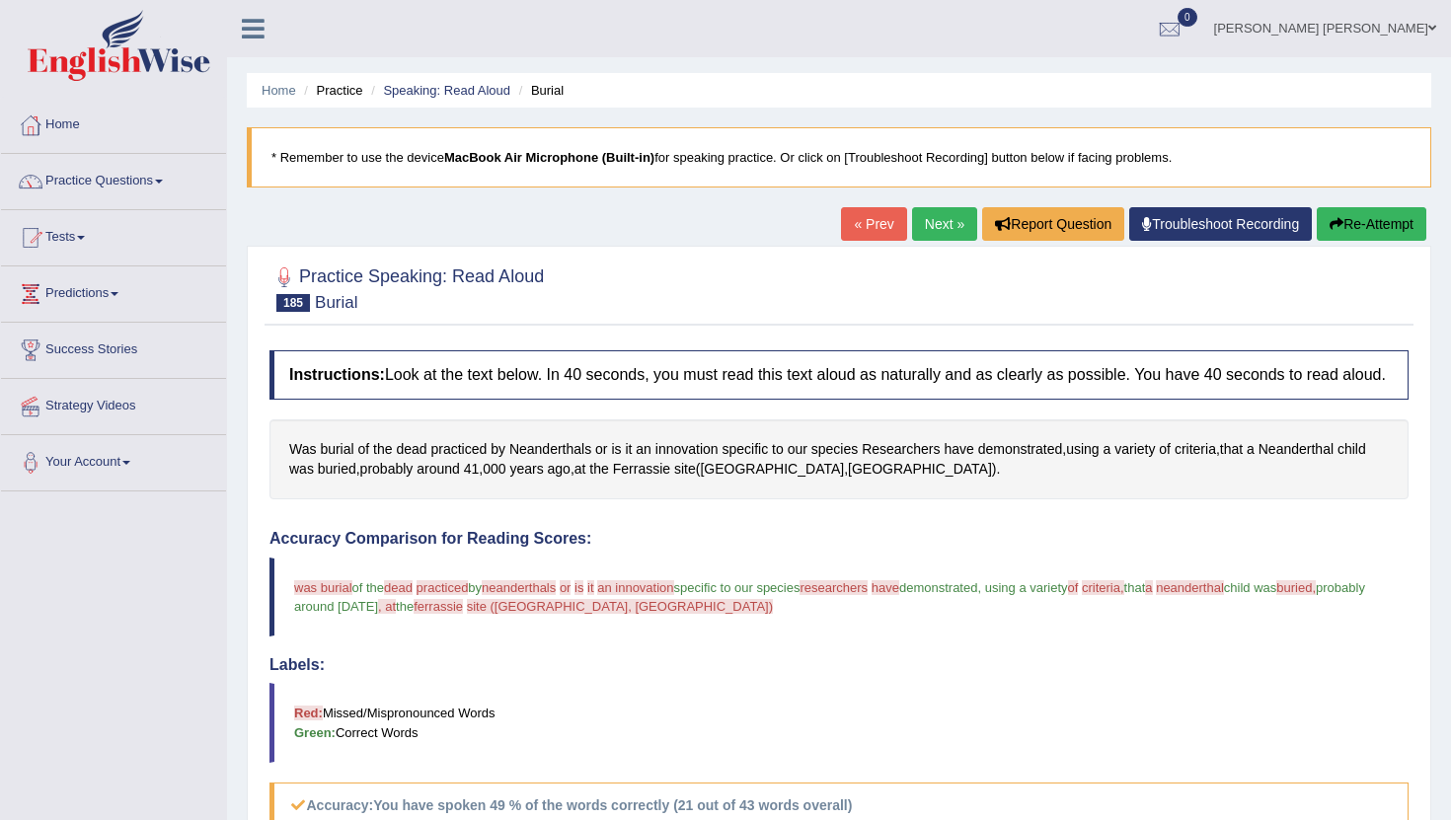
click at [925, 215] on link "Next »" at bounding box center [944, 224] width 65 height 34
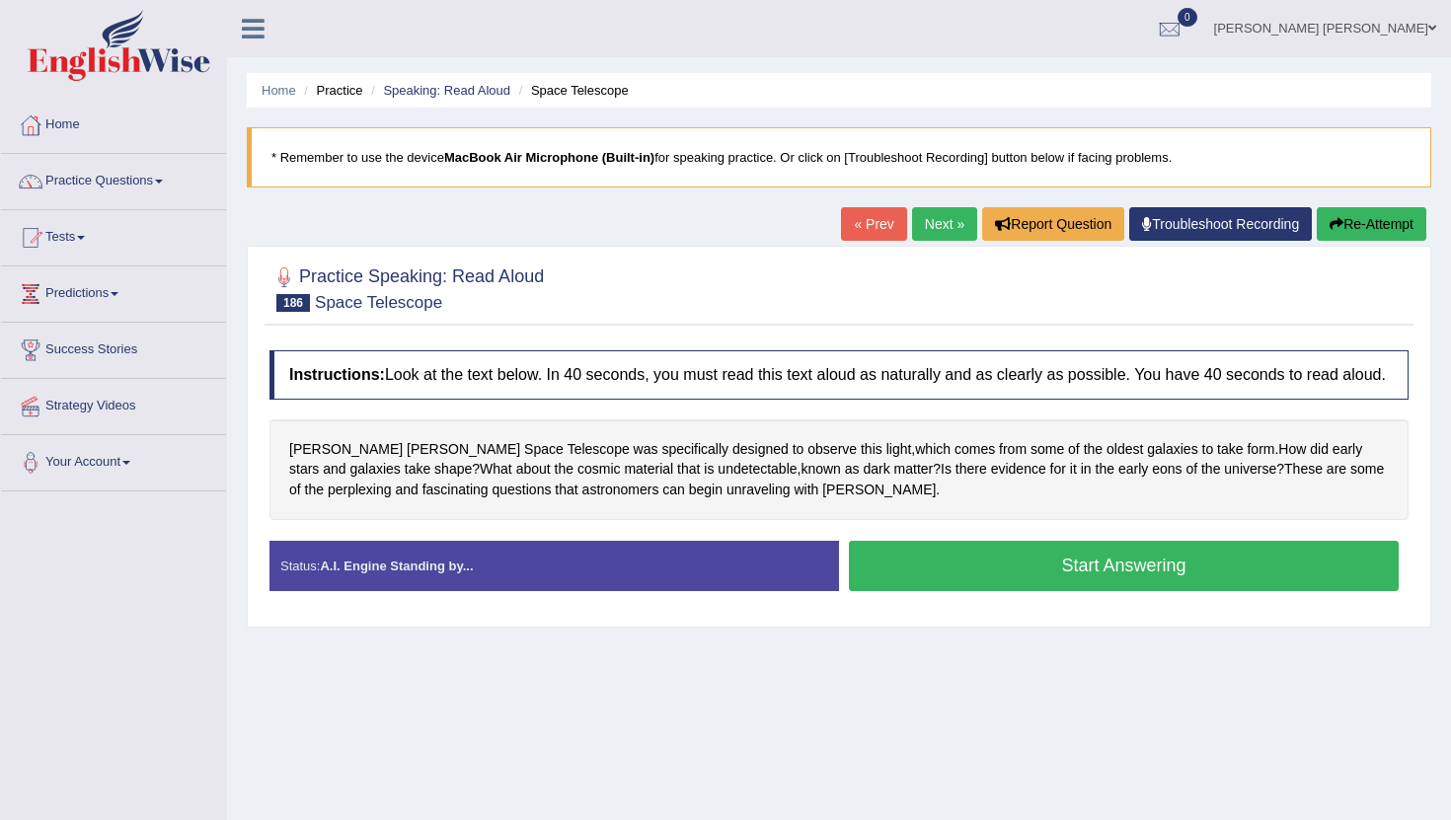
click at [945, 562] on button "Start Answering" at bounding box center [1124, 566] width 550 height 50
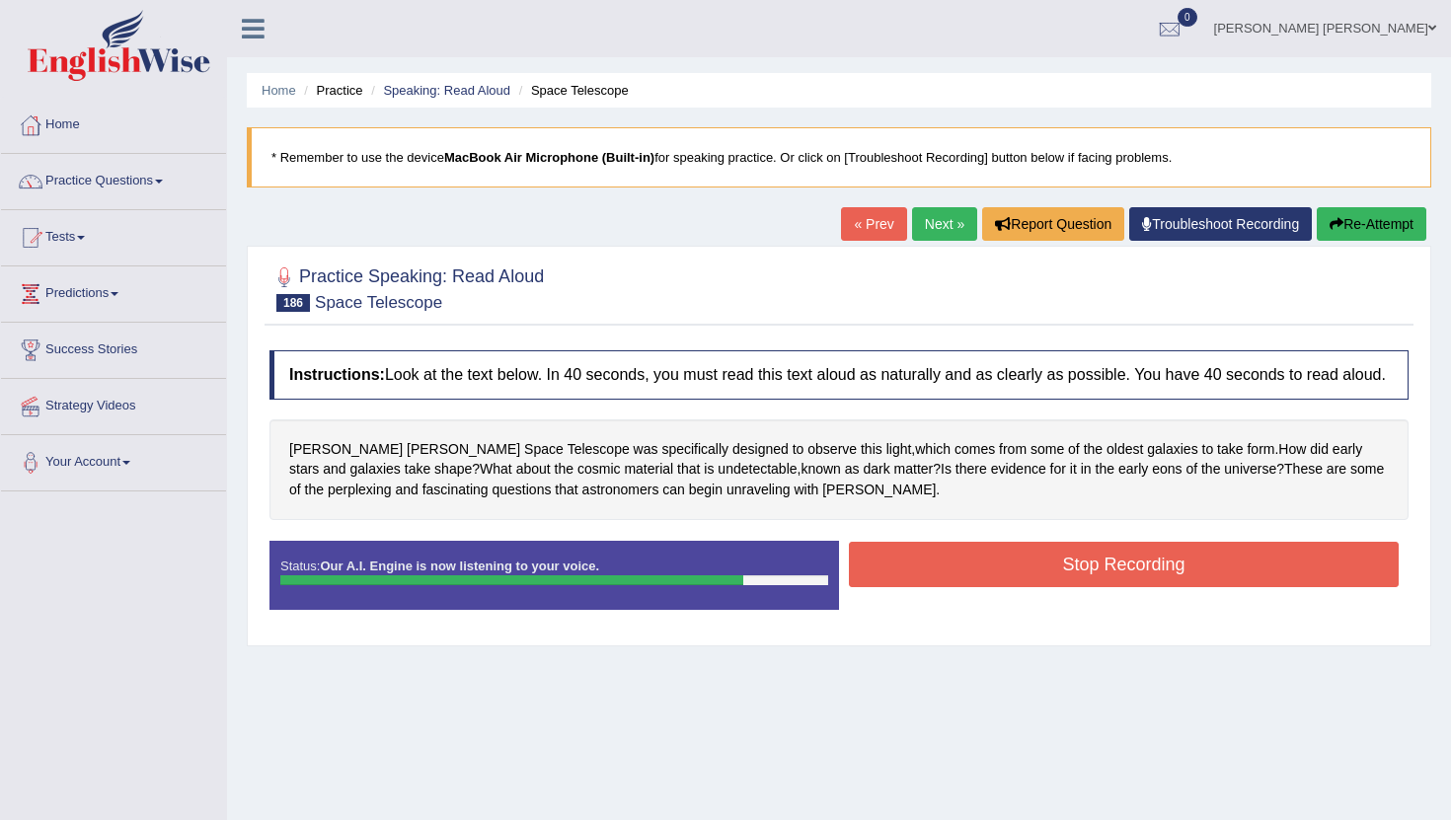
click at [953, 583] on button "Stop Recording" at bounding box center [1124, 564] width 550 height 45
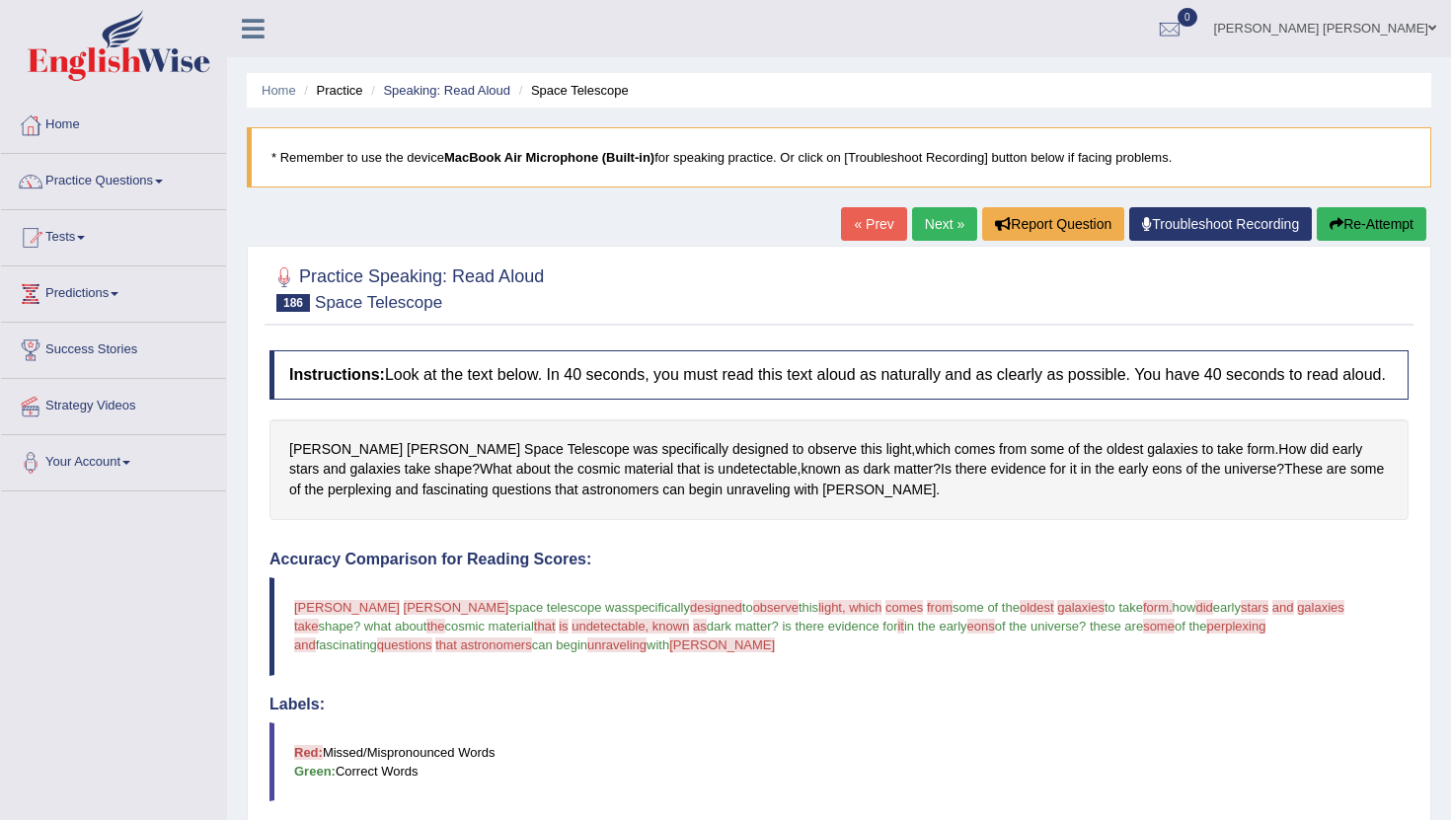
click at [937, 222] on link "Next »" at bounding box center [944, 224] width 65 height 34
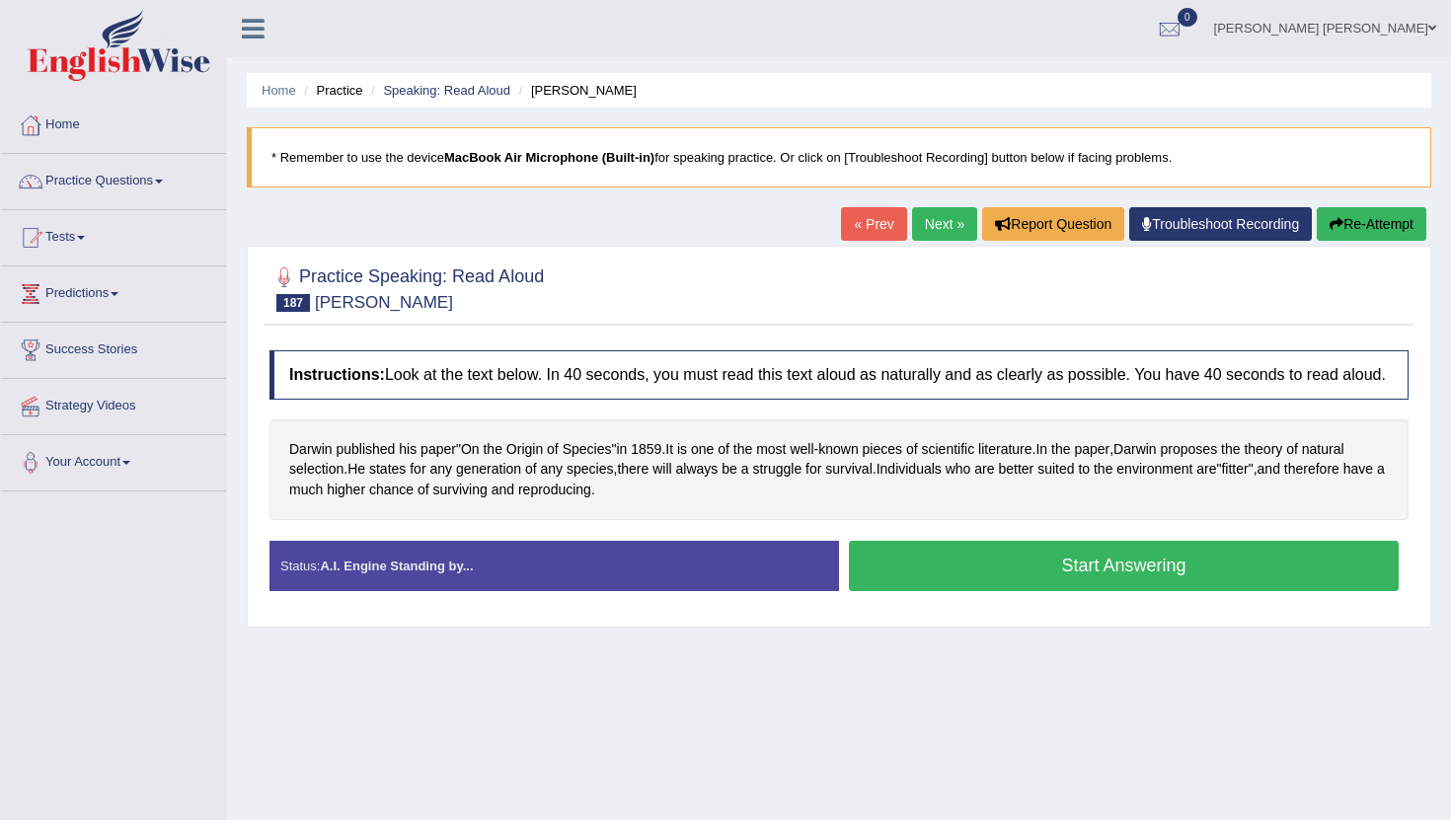
click at [1033, 591] on button "Start Answering" at bounding box center [1124, 566] width 550 height 50
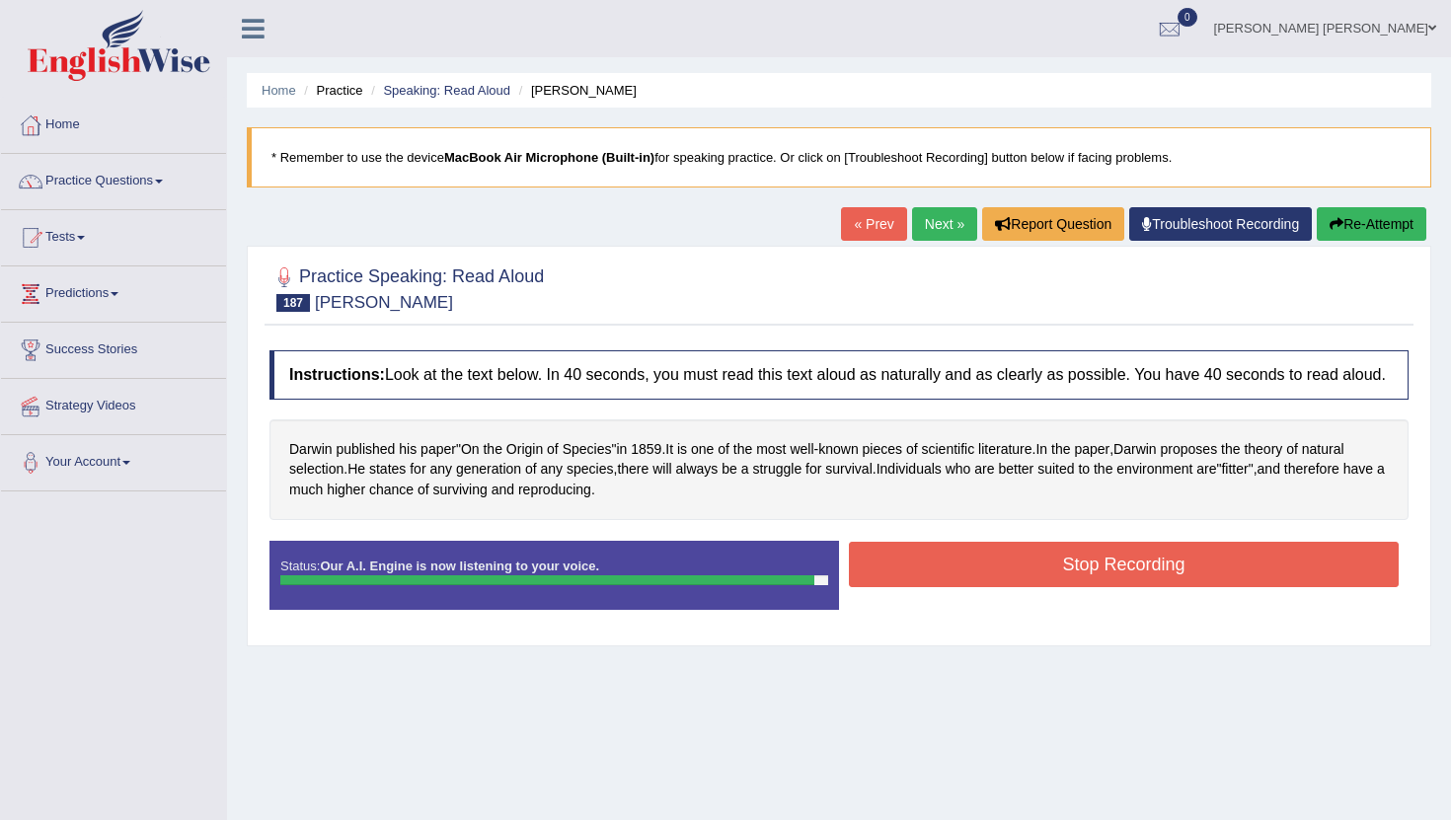
click at [1023, 587] on button "Stop Recording" at bounding box center [1124, 564] width 550 height 45
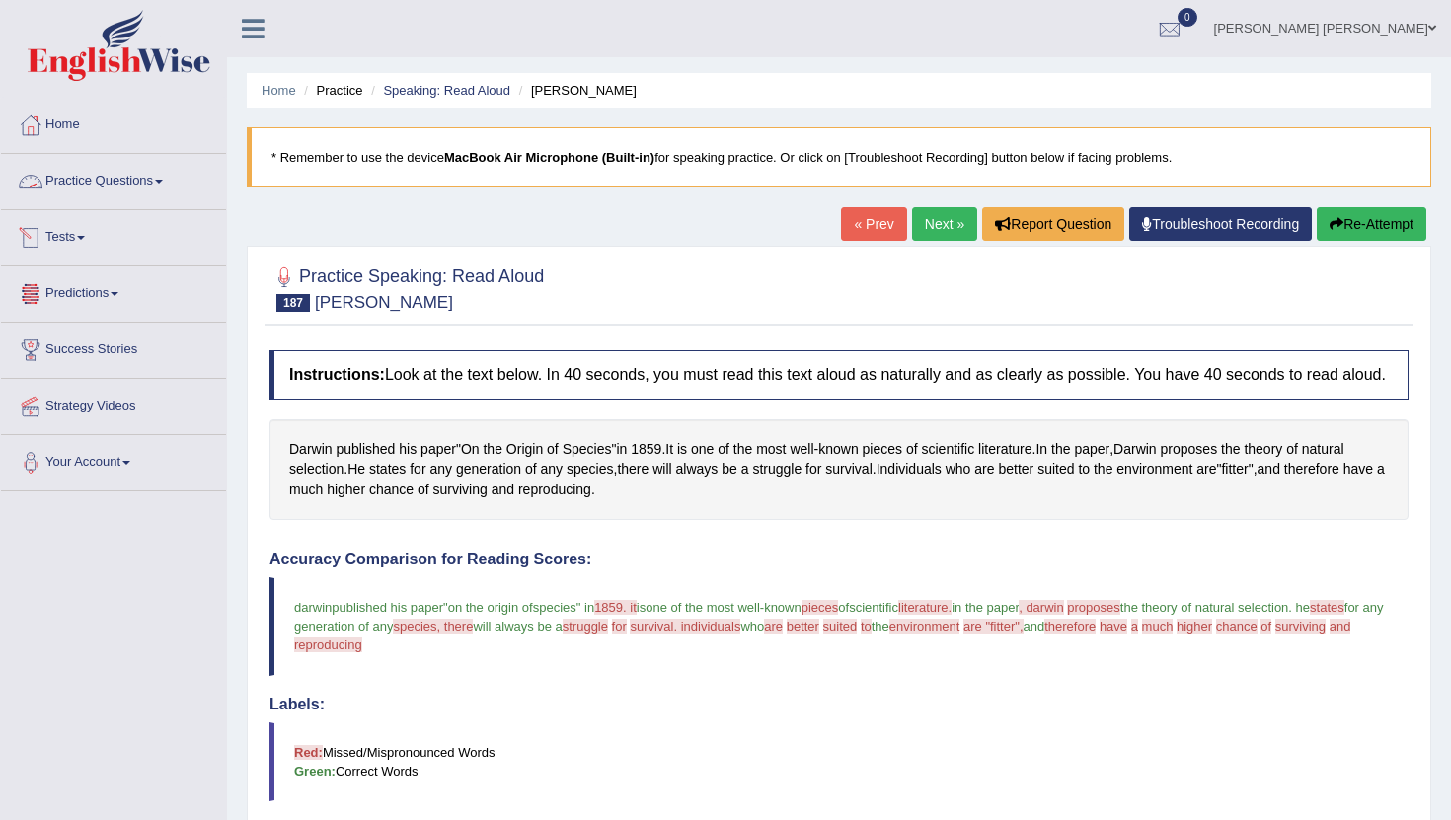
click at [123, 187] on link "Practice Questions" at bounding box center [113, 178] width 225 height 49
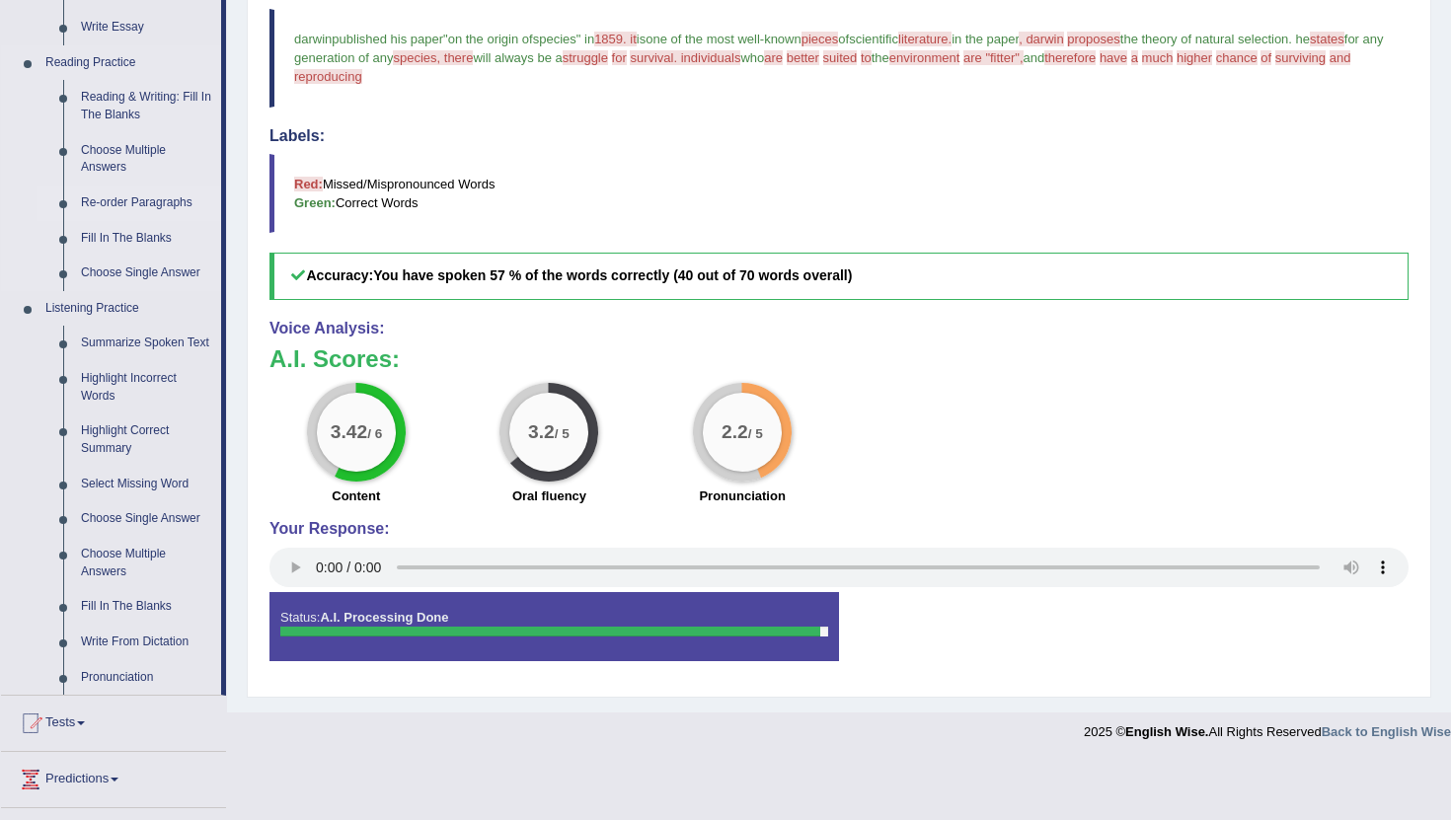
scroll to position [565, 0]
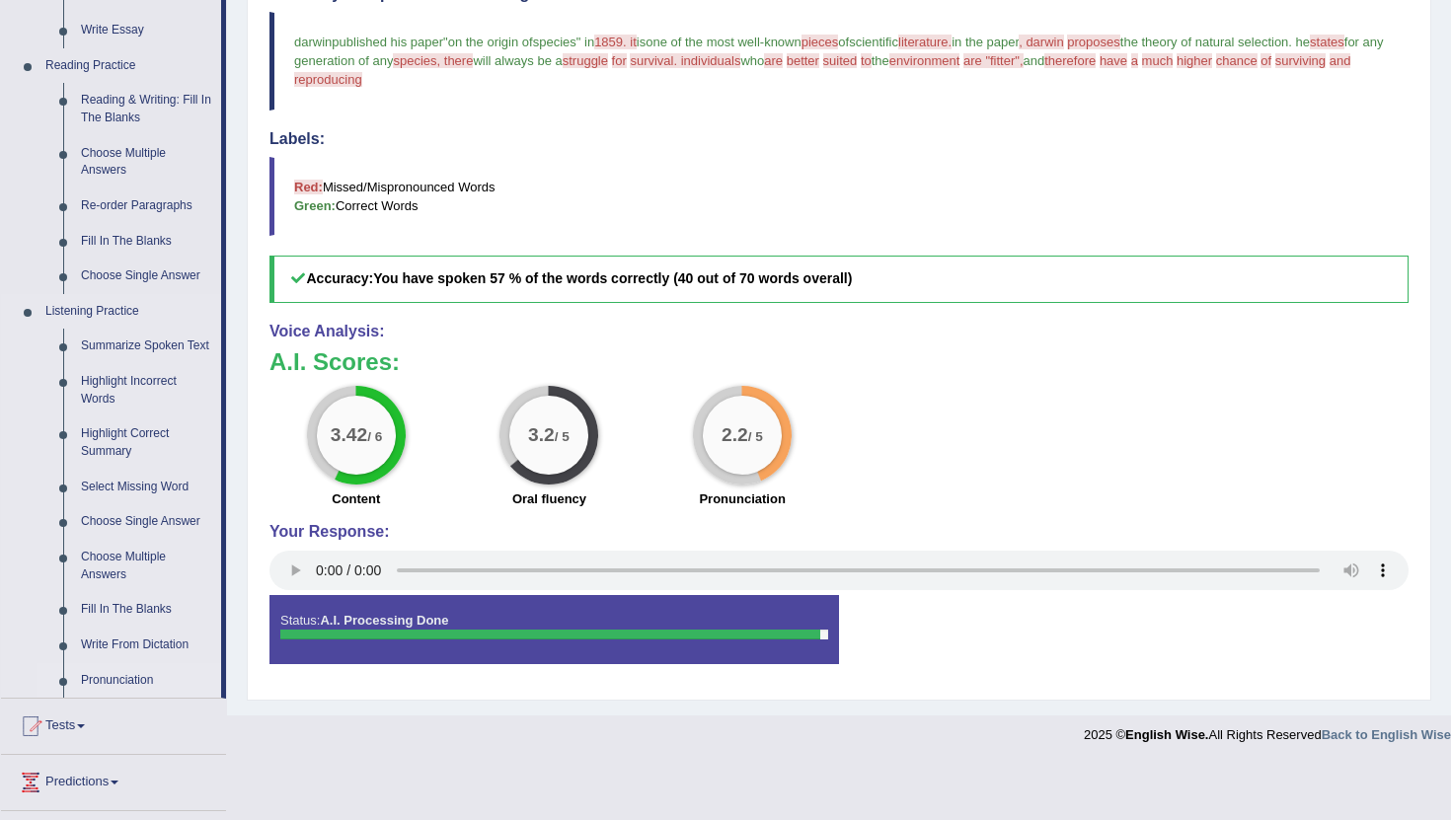
click at [123, 699] on link "Pronunciation" at bounding box center [146, 681] width 149 height 36
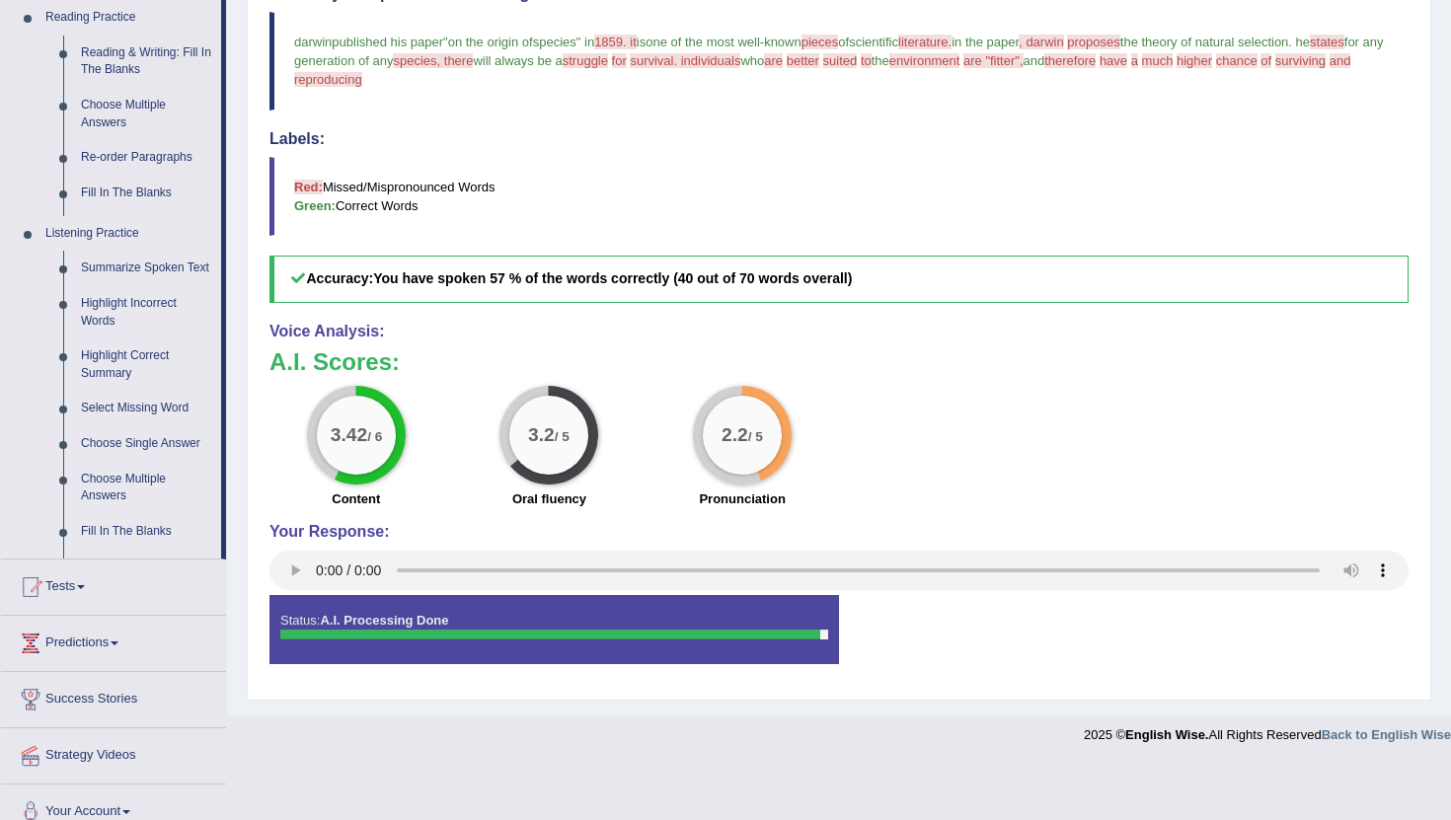
scroll to position [528, 0]
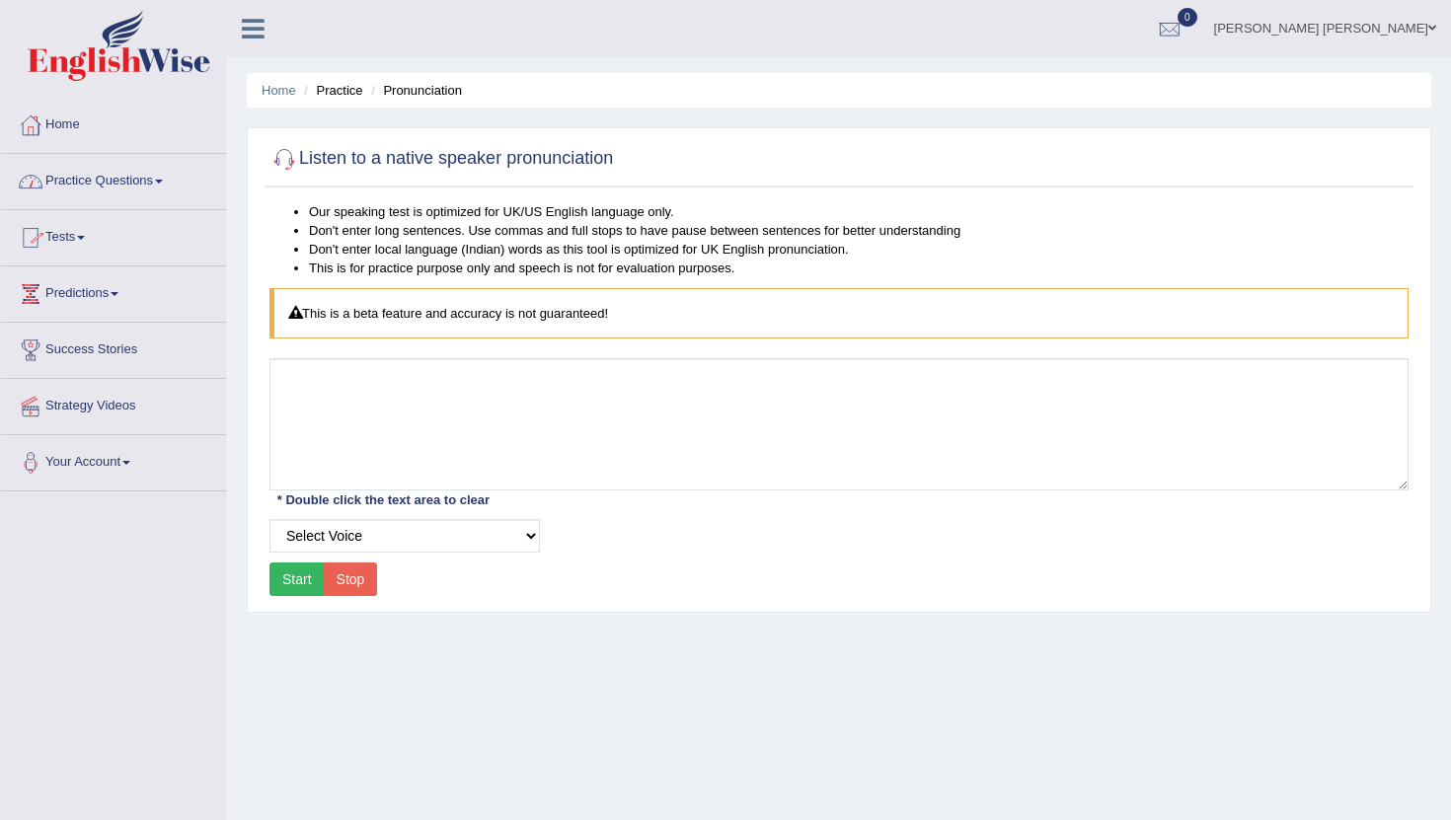
click at [99, 190] on link "Practice Questions" at bounding box center [113, 178] width 225 height 49
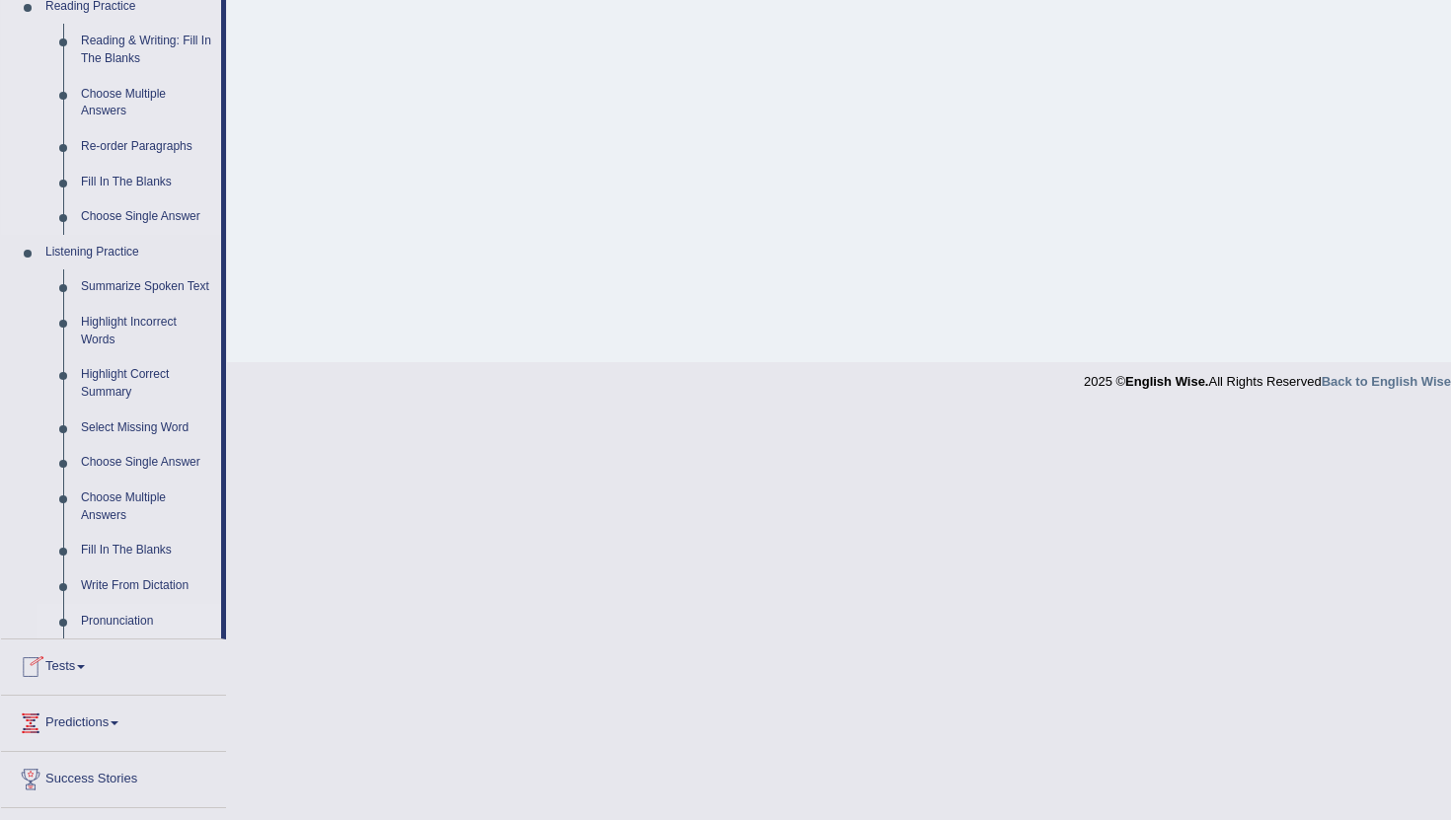
scroll to position [631, 0]
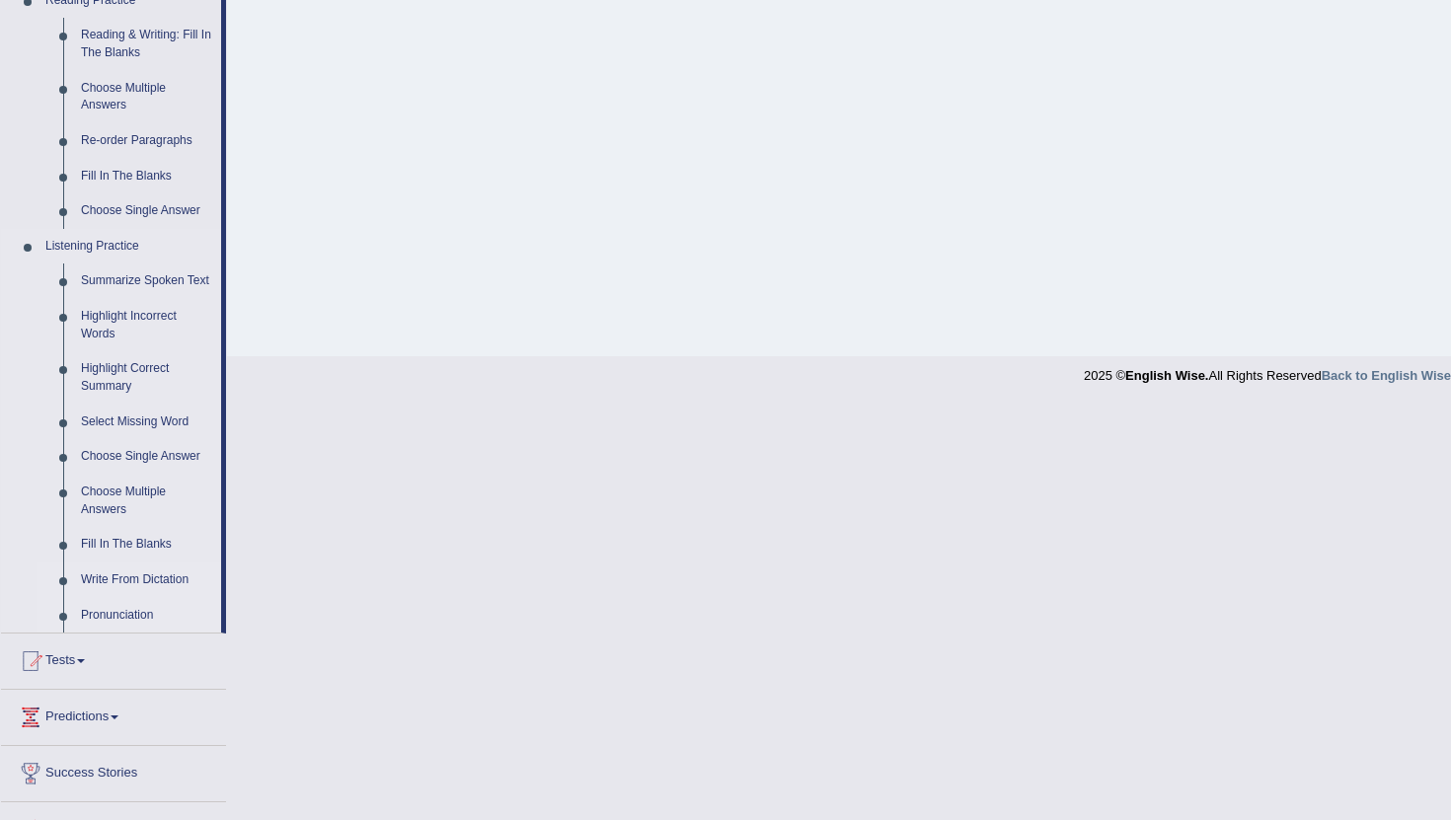
click at [147, 592] on link "Write From Dictation" at bounding box center [146, 581] width 149 height 36
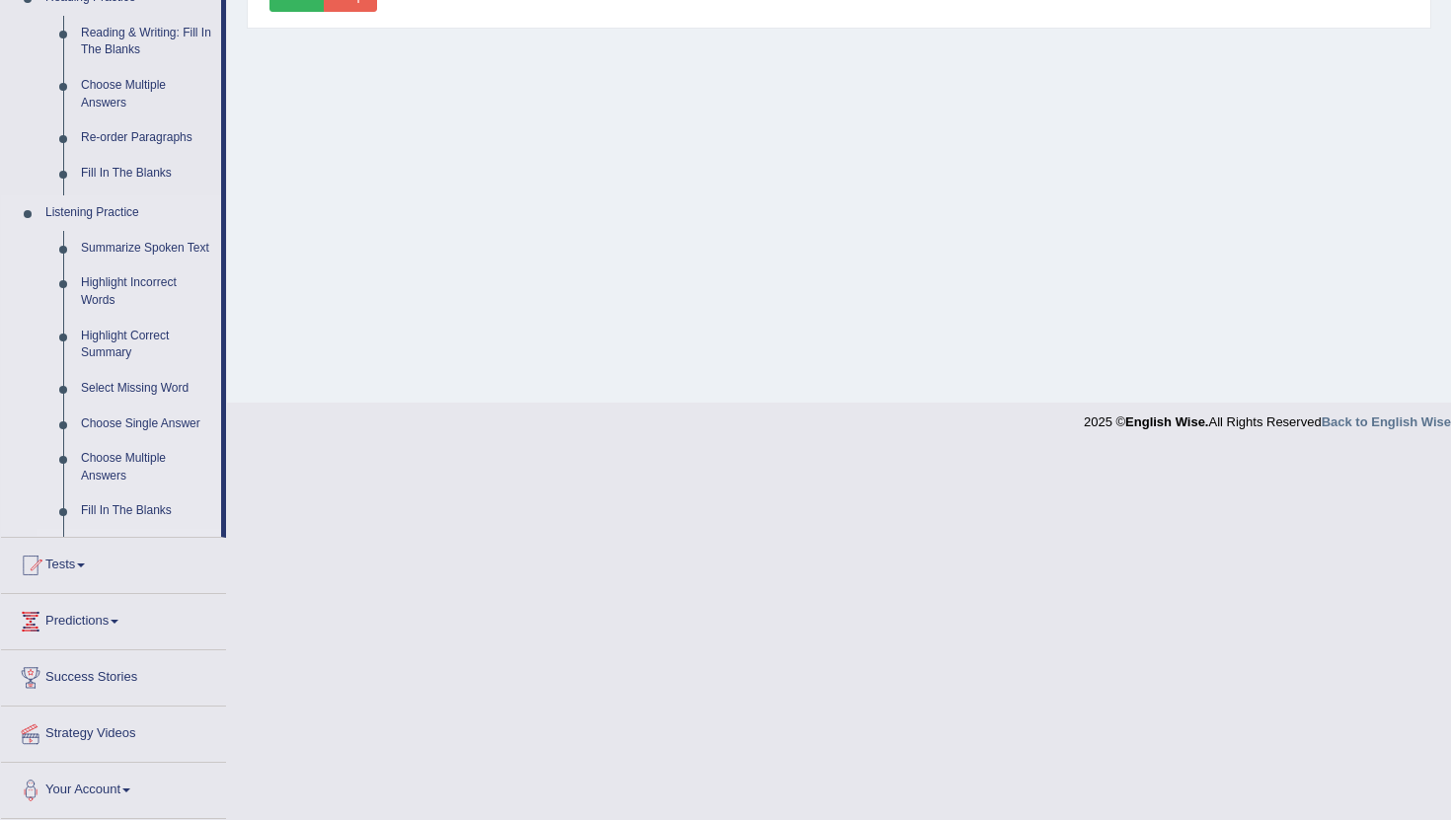
scroll to position [216, 0]
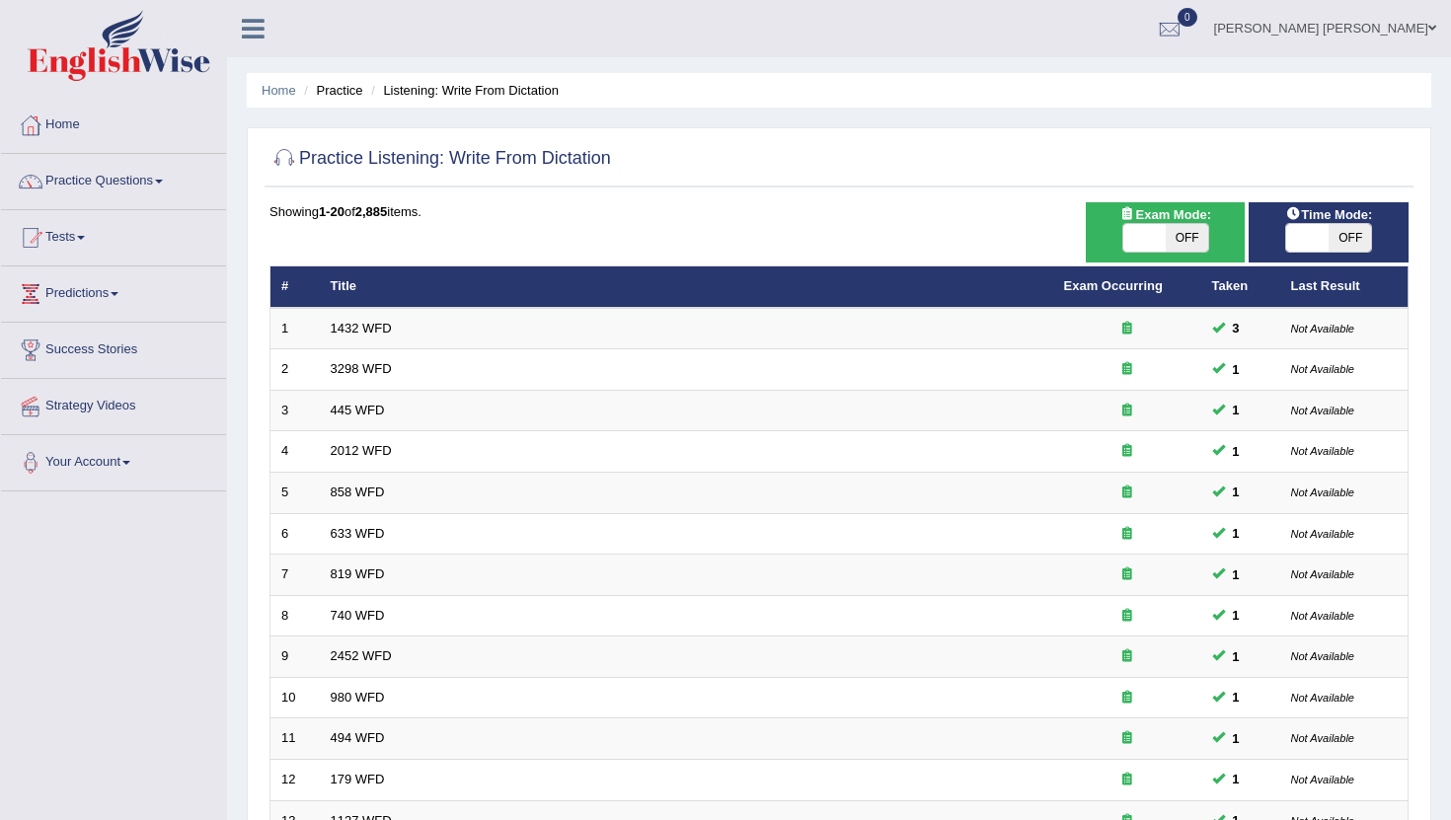
scroll to position [487, 0]
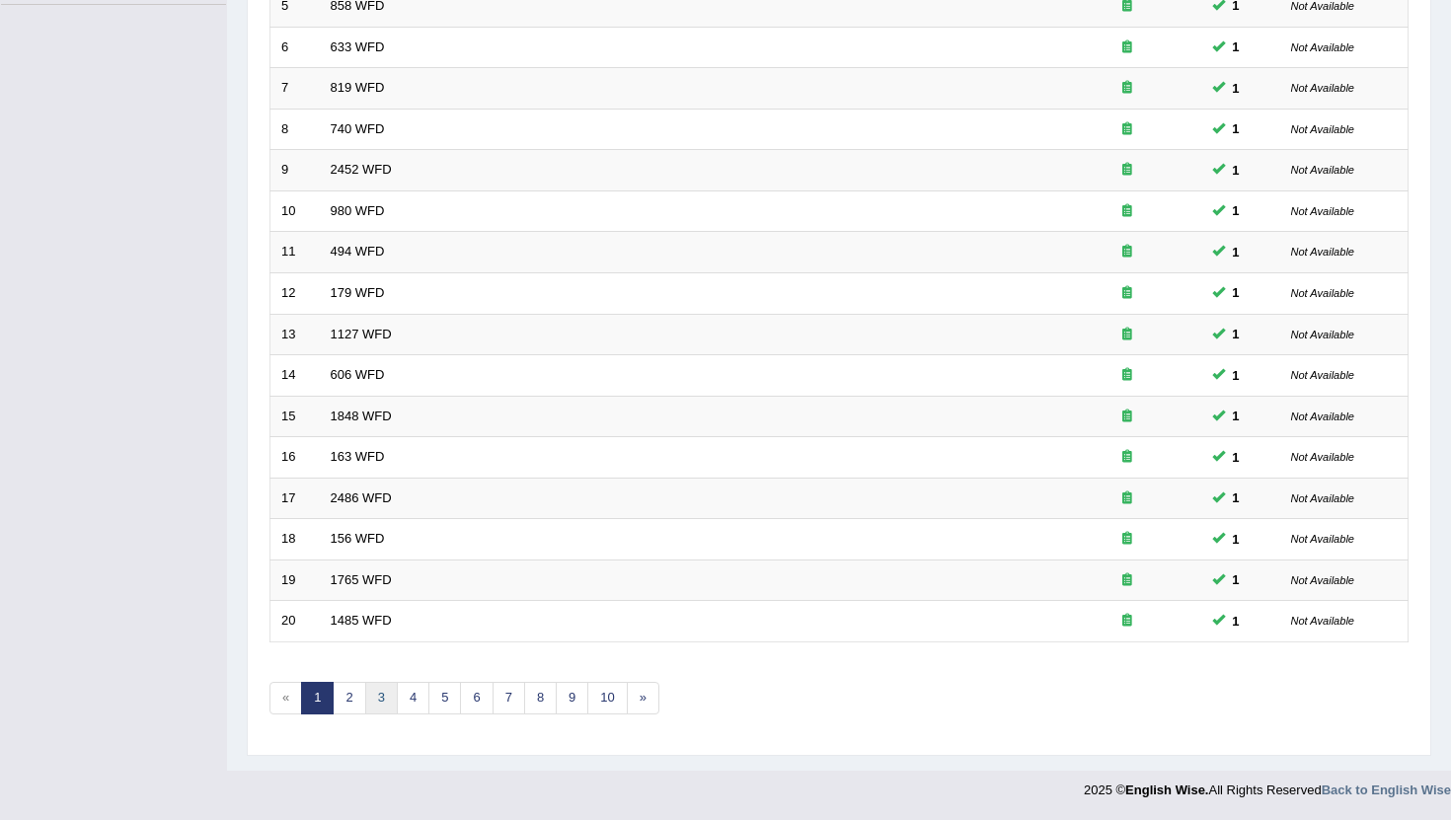
click at [368, 695] on link "3" at bounding box center [381, 698] width 33 height 33
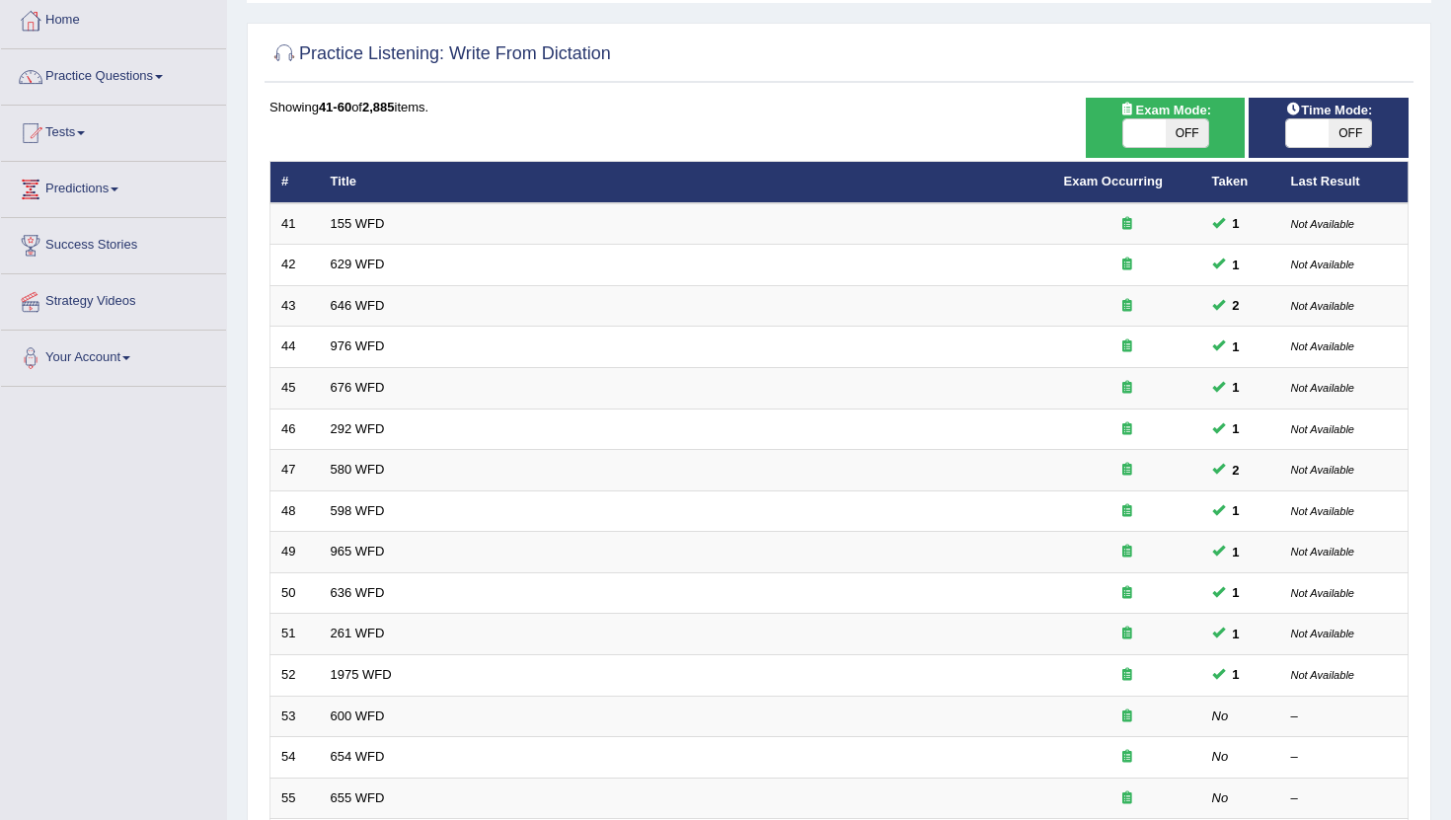
scroll to position [487, 0]
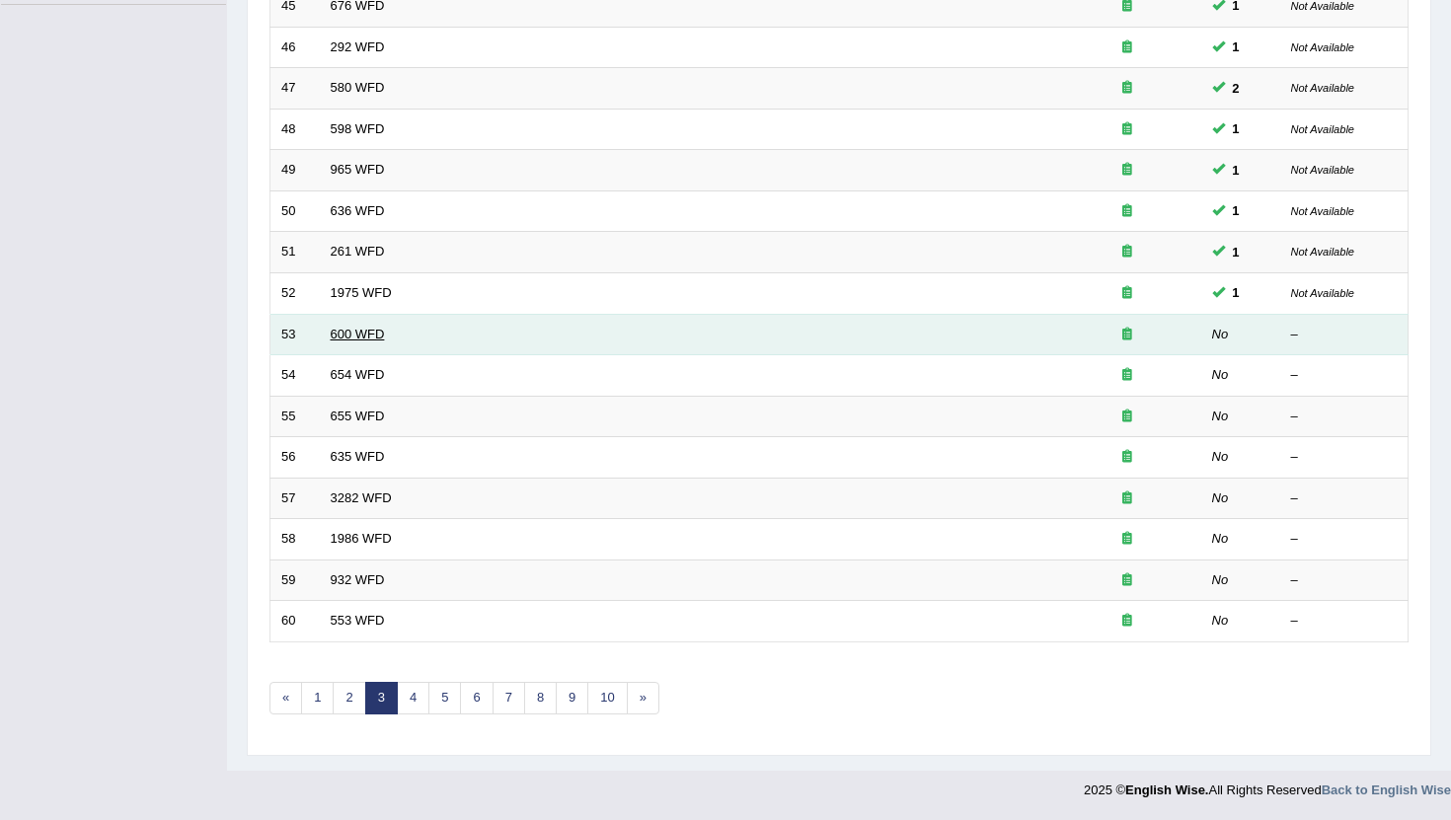
click at [353, 341] on link "600 WFD" at bounding box center [358, 334] width 54 height 15
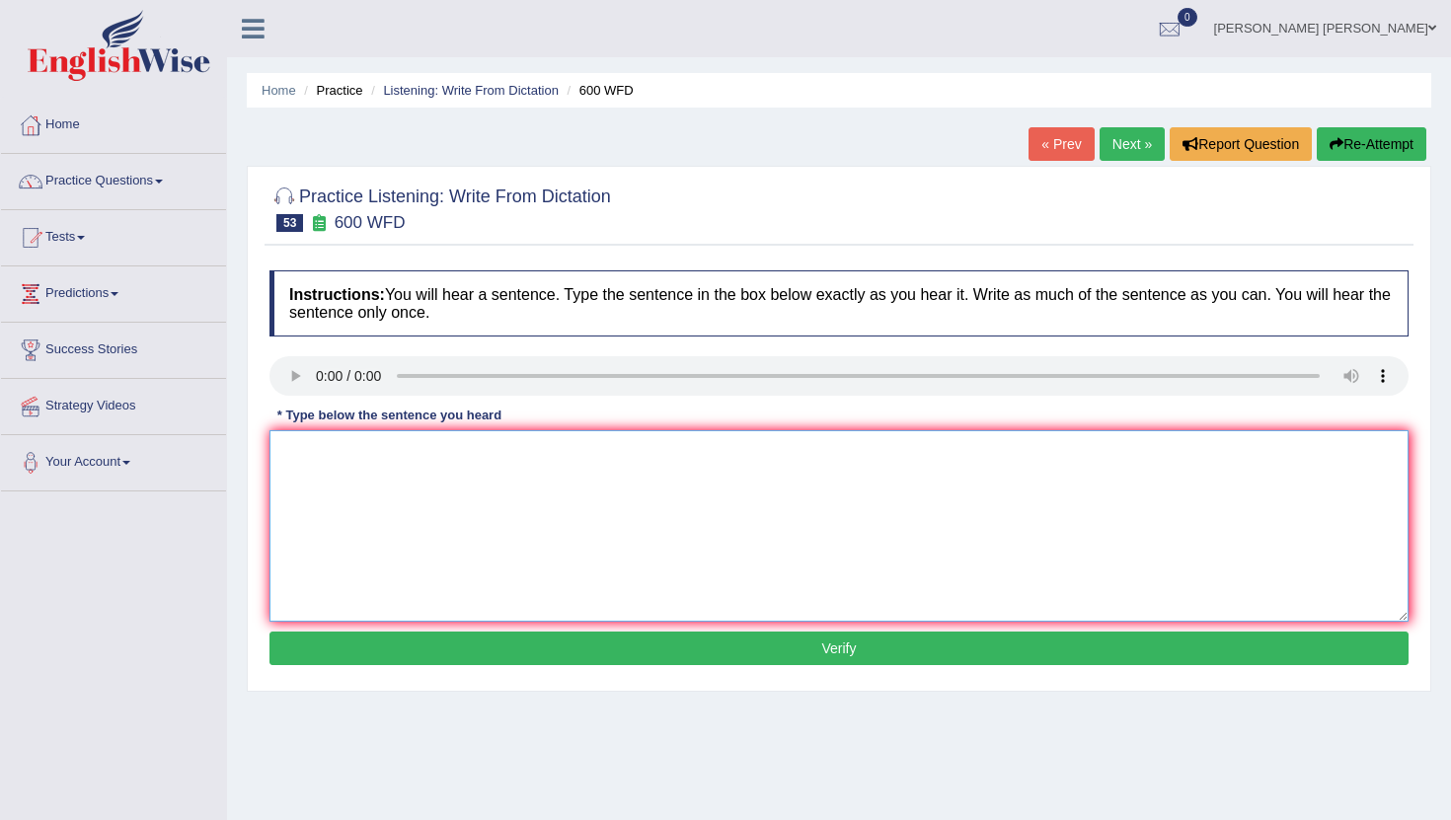
click at [313, 469] on textarea at bounding box center [838, 525] width 1139 height 191
type textarea "Continius students in the aplication forms."
click at [477, 644] on button "Verify" at bounding box center [838, 649] width 1139 height 34
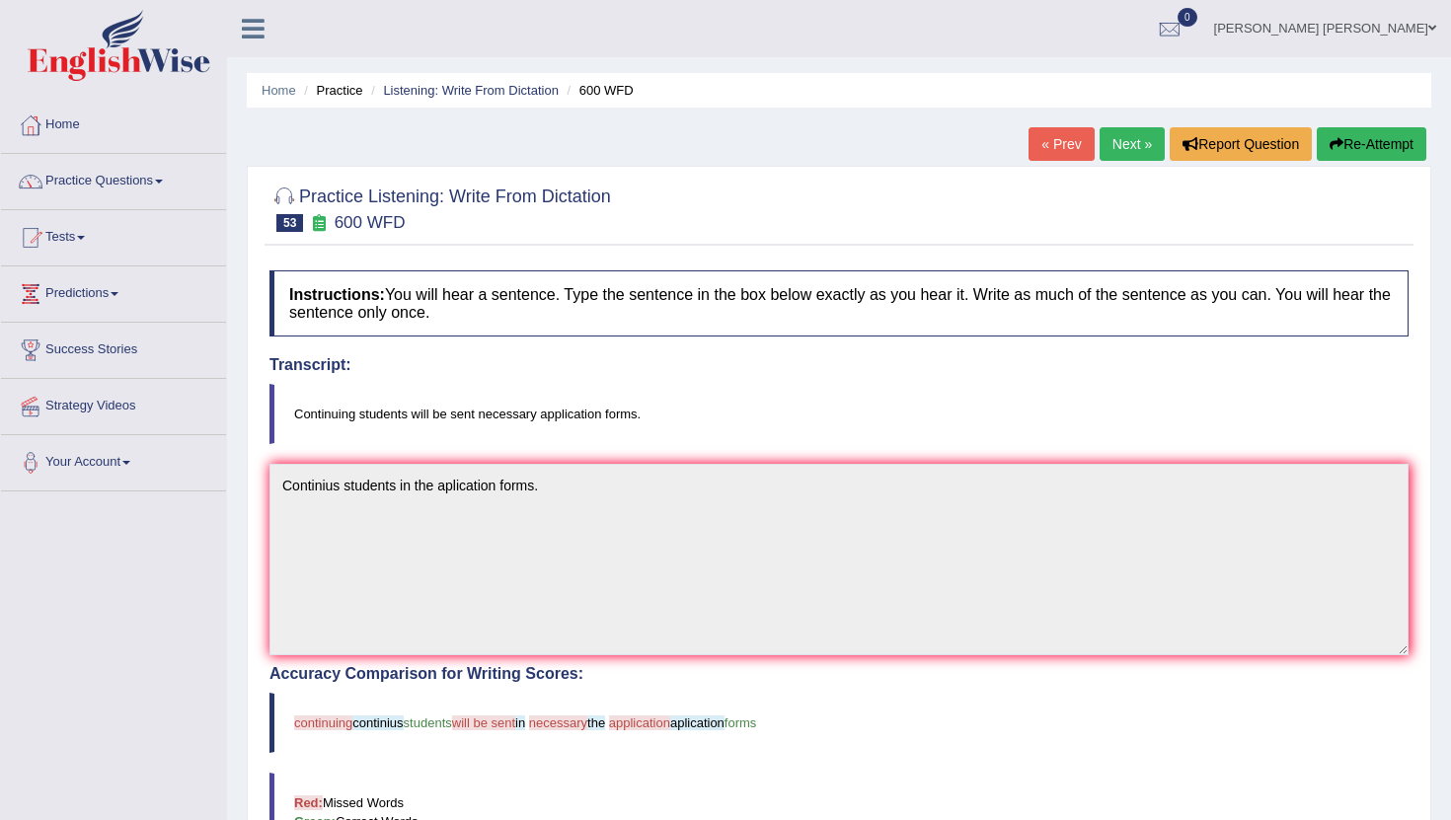
click at [1115, 151] on link "Next »" at bounding box center [1131, 144] width 65 height 34
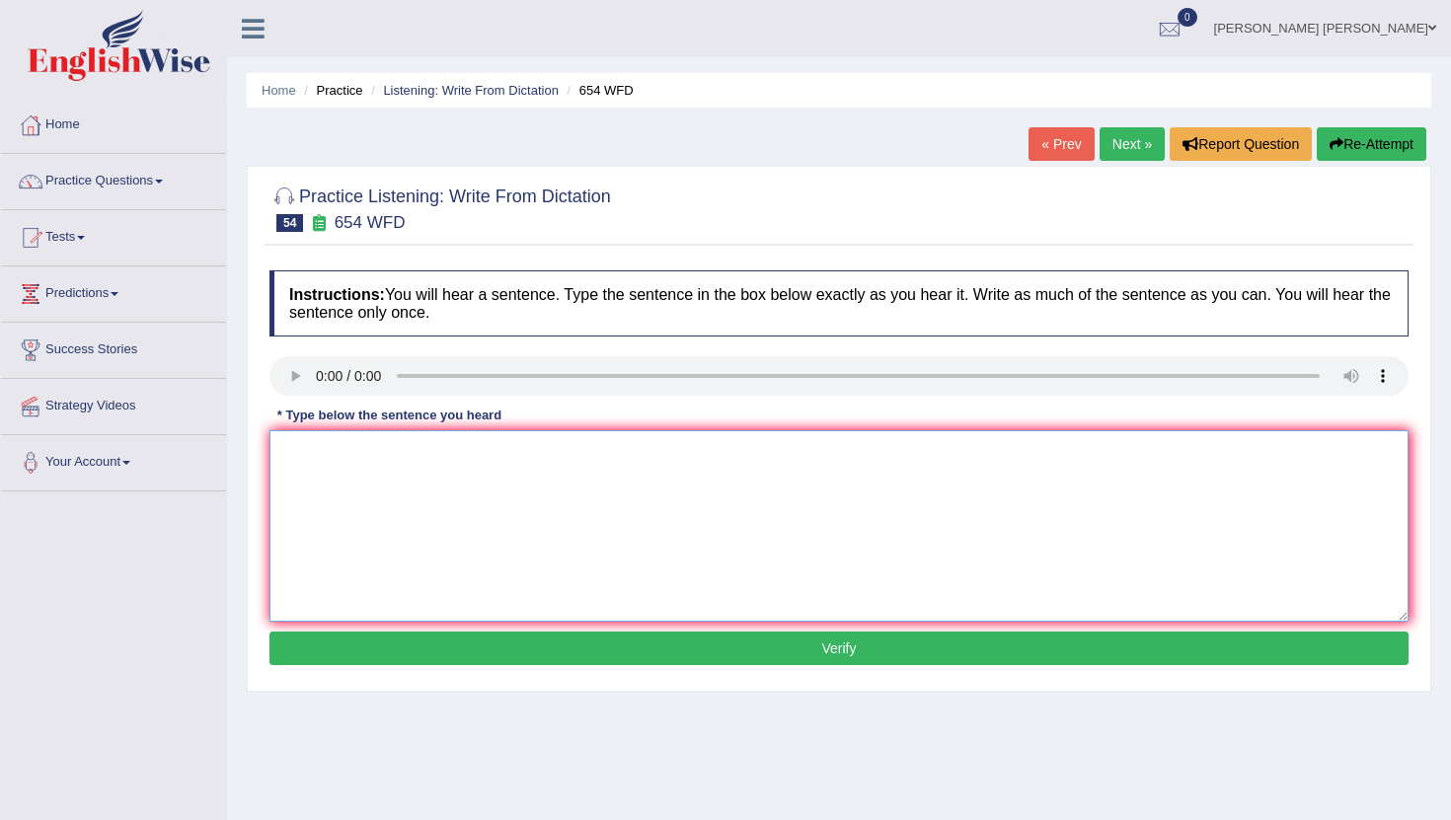
click at [378, 521] on textarea at bounding box center [838, 525] width 1139 height 191
type textarea "K"
type textarea "h"
type textarea "E"
type textarea "s"
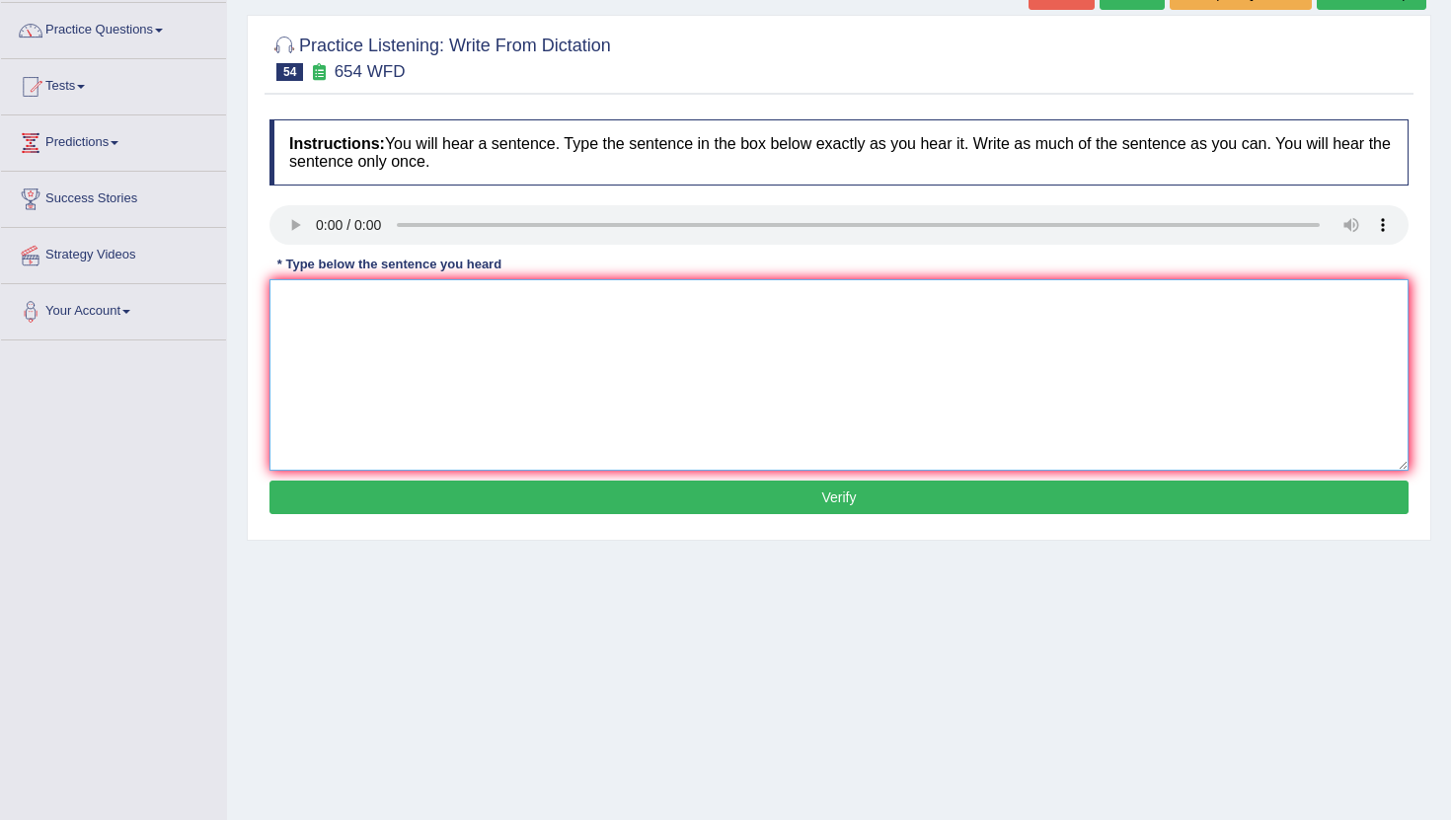
scroll to position [216, 0]
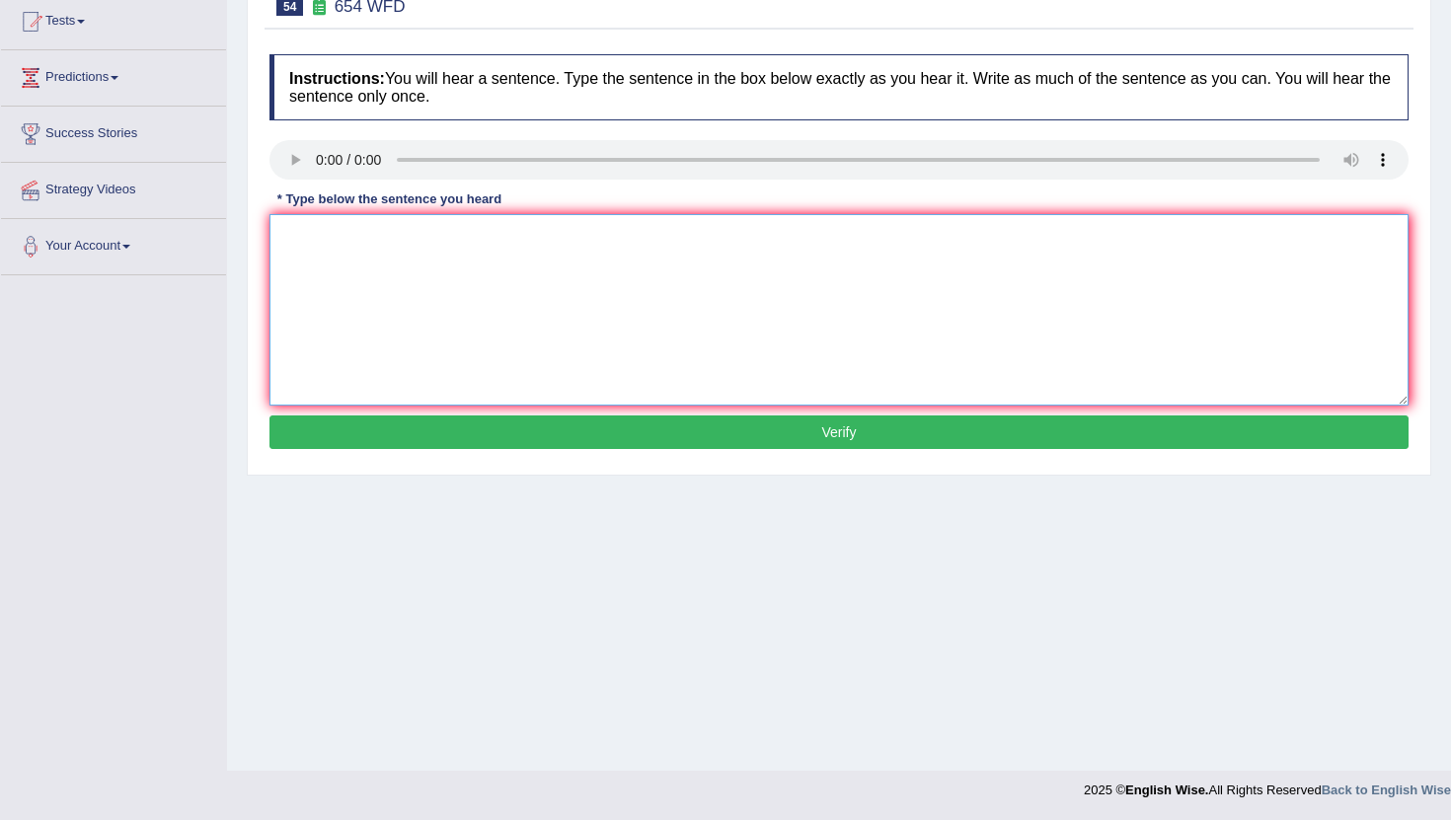
click at [308, 266] on textarea at bounding box center [838, 309] width 1139 height 191
type textarea "The estudie shoow that the Hong Kong people asia."
click at [337, 438] on button "Verify" at bounding box center [838, 432] width 1139 height 34
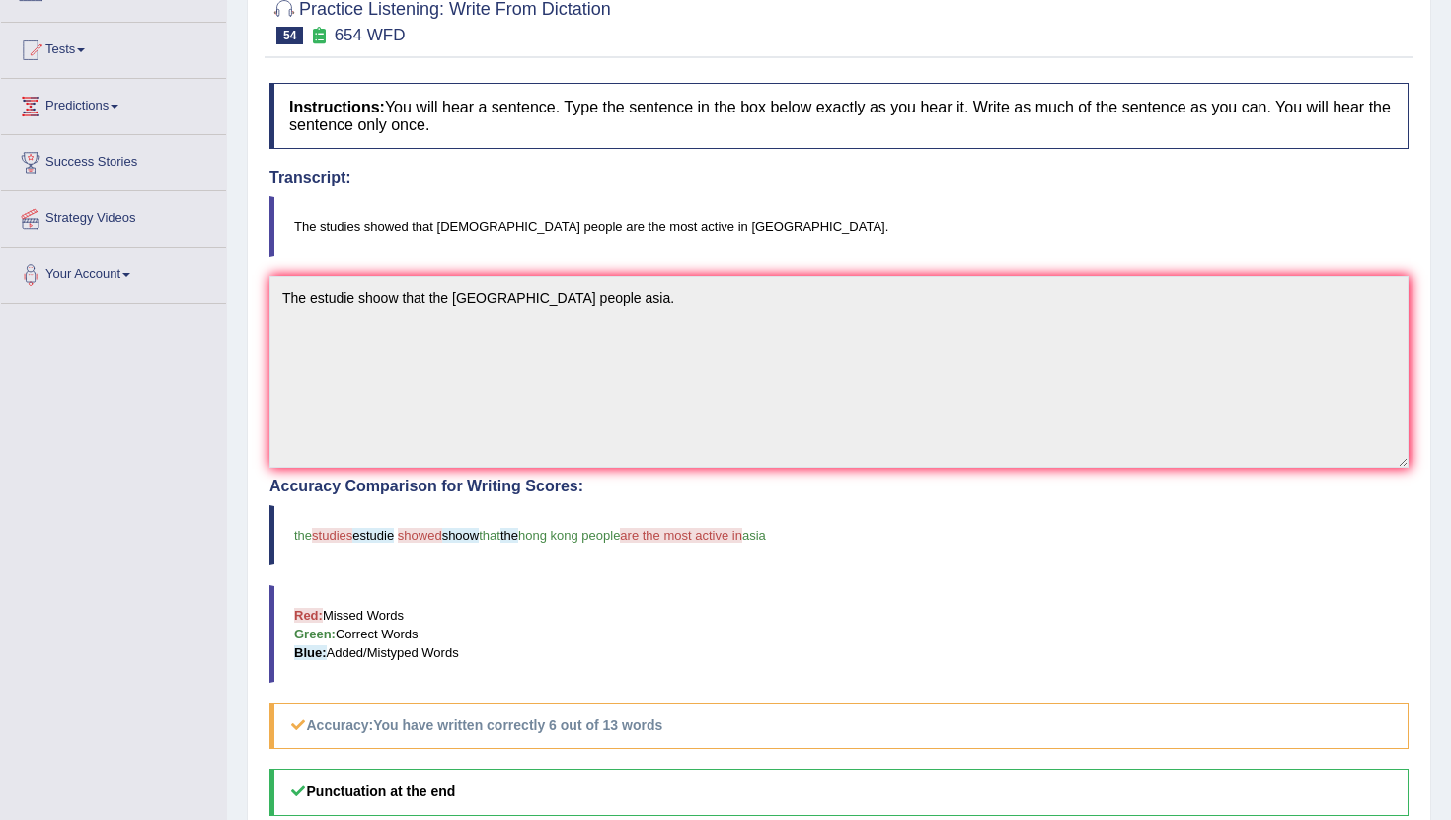
scroll to position [0, 0]
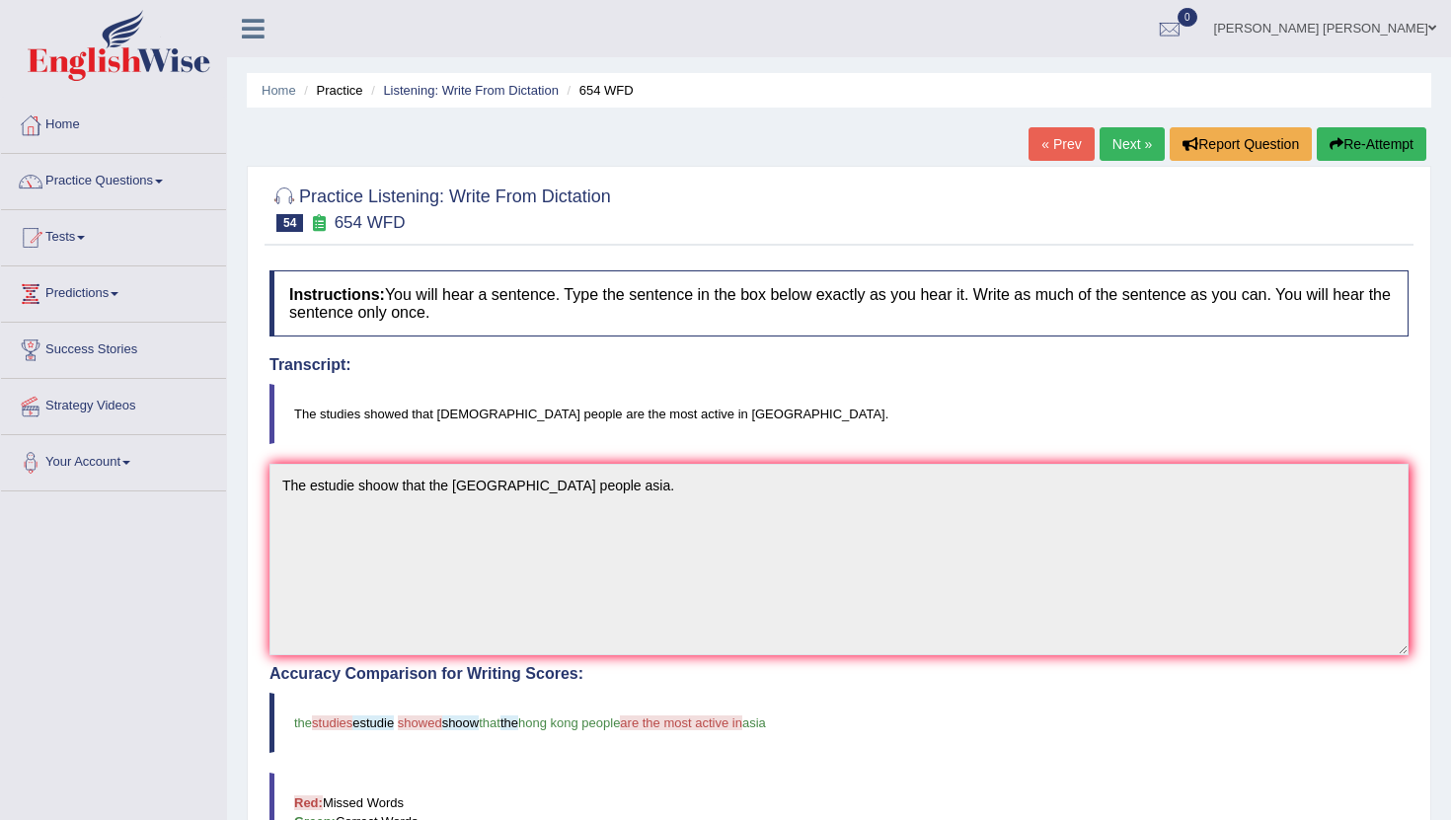
click at [1099, 142] on link "Next »" at bounding box center [1131, 144] width 65 height 34
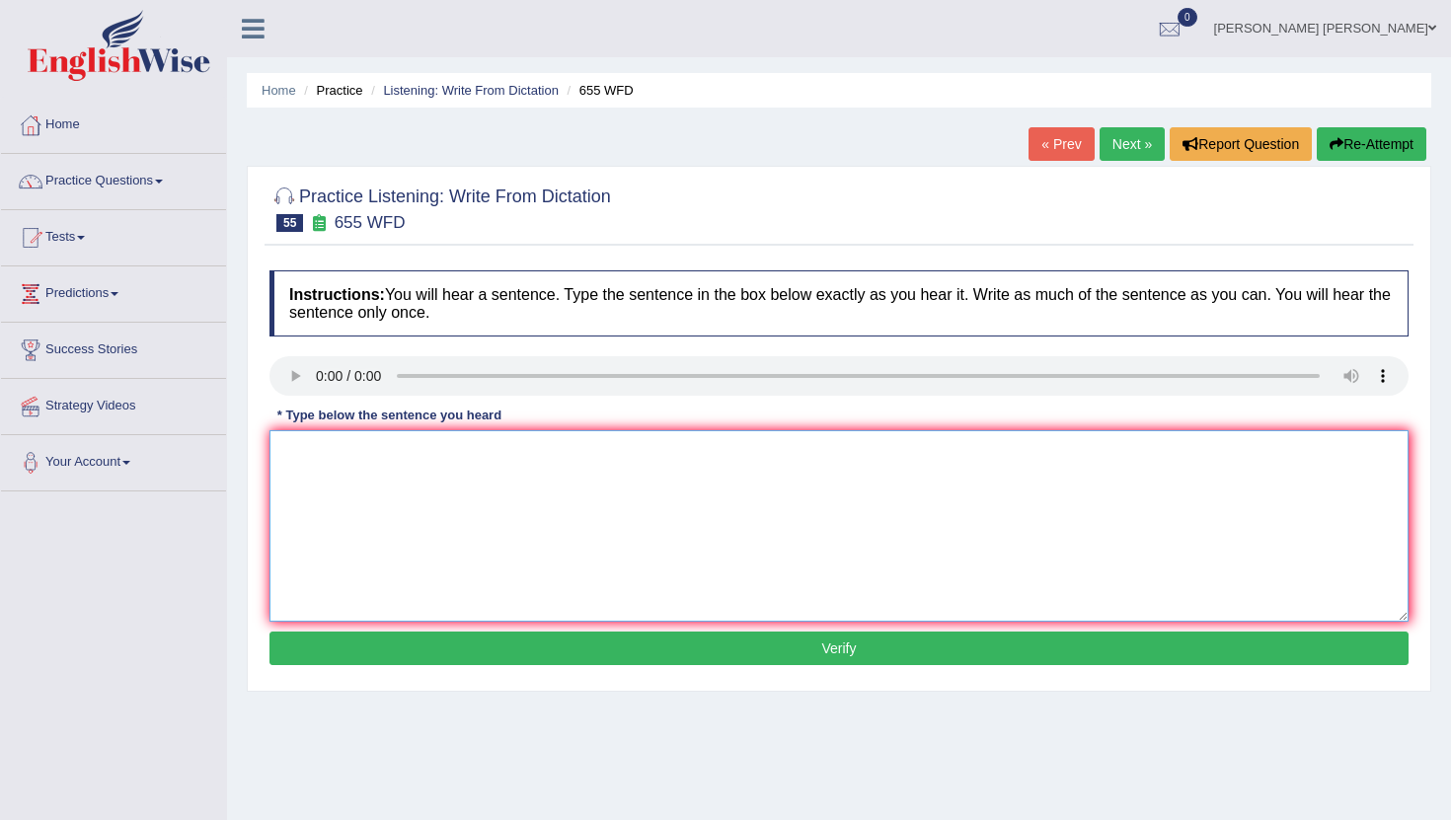
click at [316, 450] on textarea at bounding box center [838, 525] width 1139 height 191
click at [387, 437] on textarea "The teacher" at bounding box center [838, 525] width 1139 height 191
drag, startPoint x: 458, startPoint y: 490, endPoint x: 445, endPoint y: 499, distance: 16.2
click at [455, 490] on textarea "The teacher training in [GEOGRAPHIC_DATA] during the clases." at bounding box center [838, 525] width 1139 height 191
type textarea "The teacher training in clud during the clases."
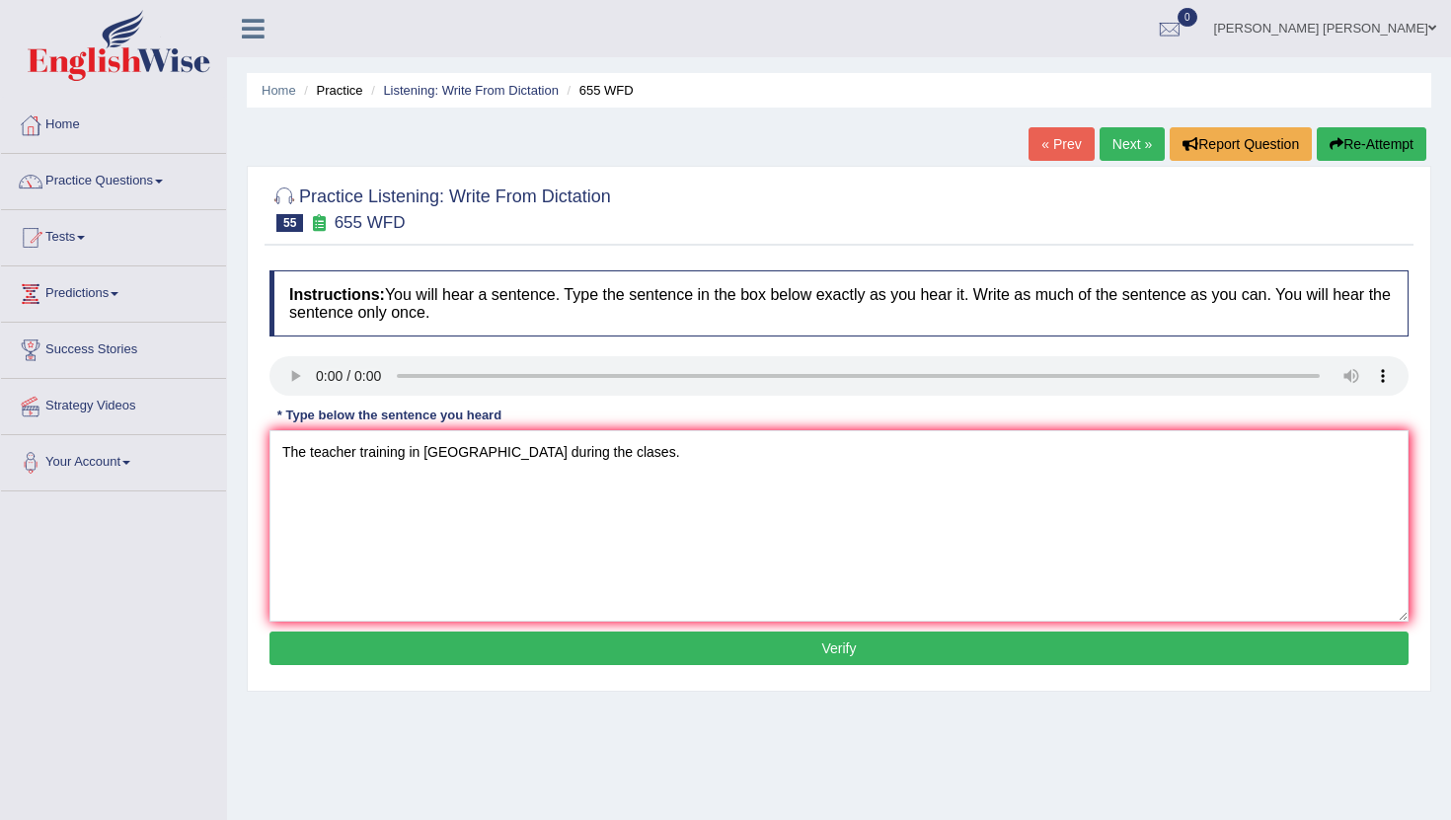
click at [480, 660] on button "Verify" at bounding box center [838, 649] width 1139 height 34
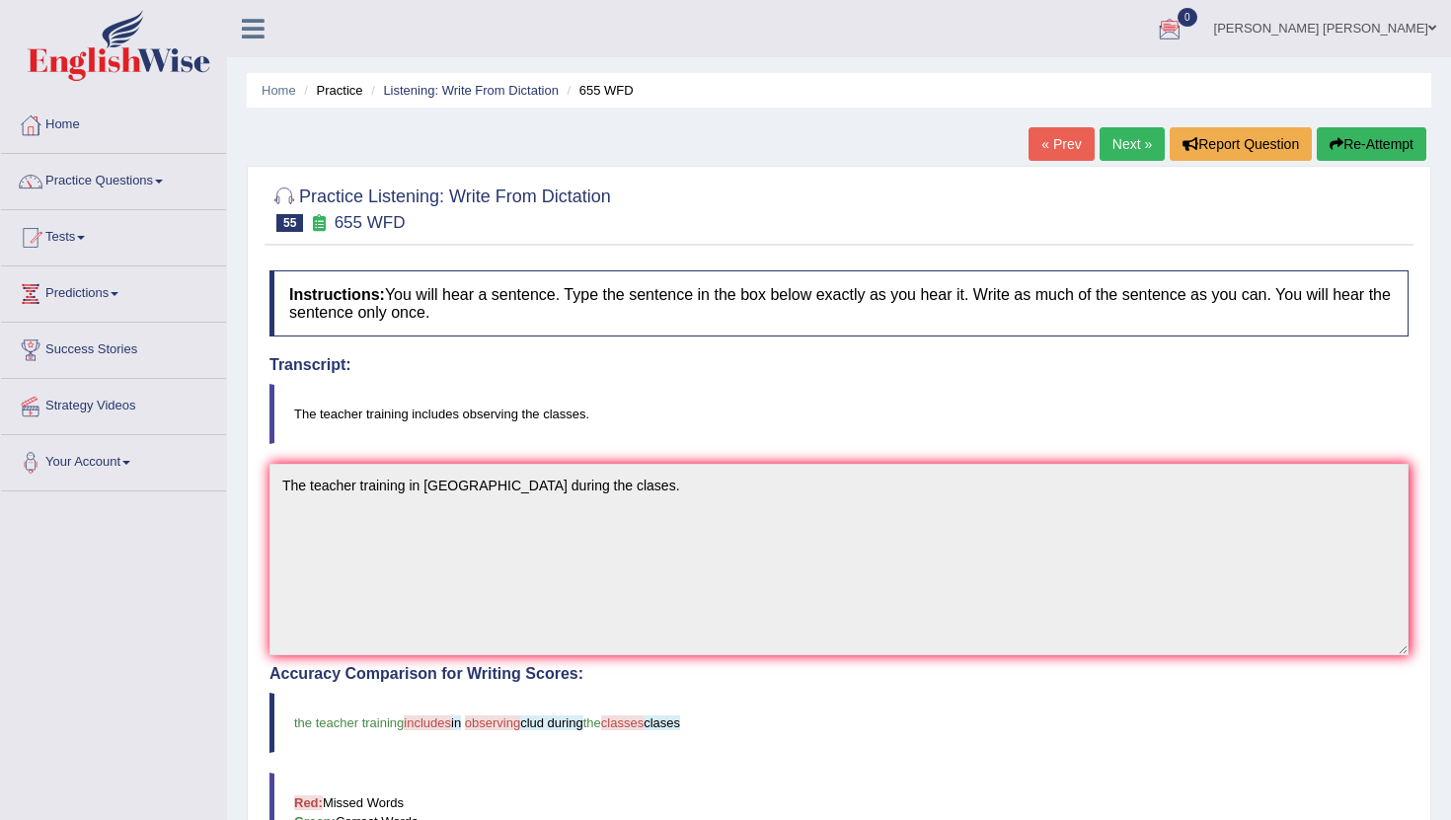
click at [1117, 148] on link "Next »" at bounding box center [1131, 144] width 65 height 34
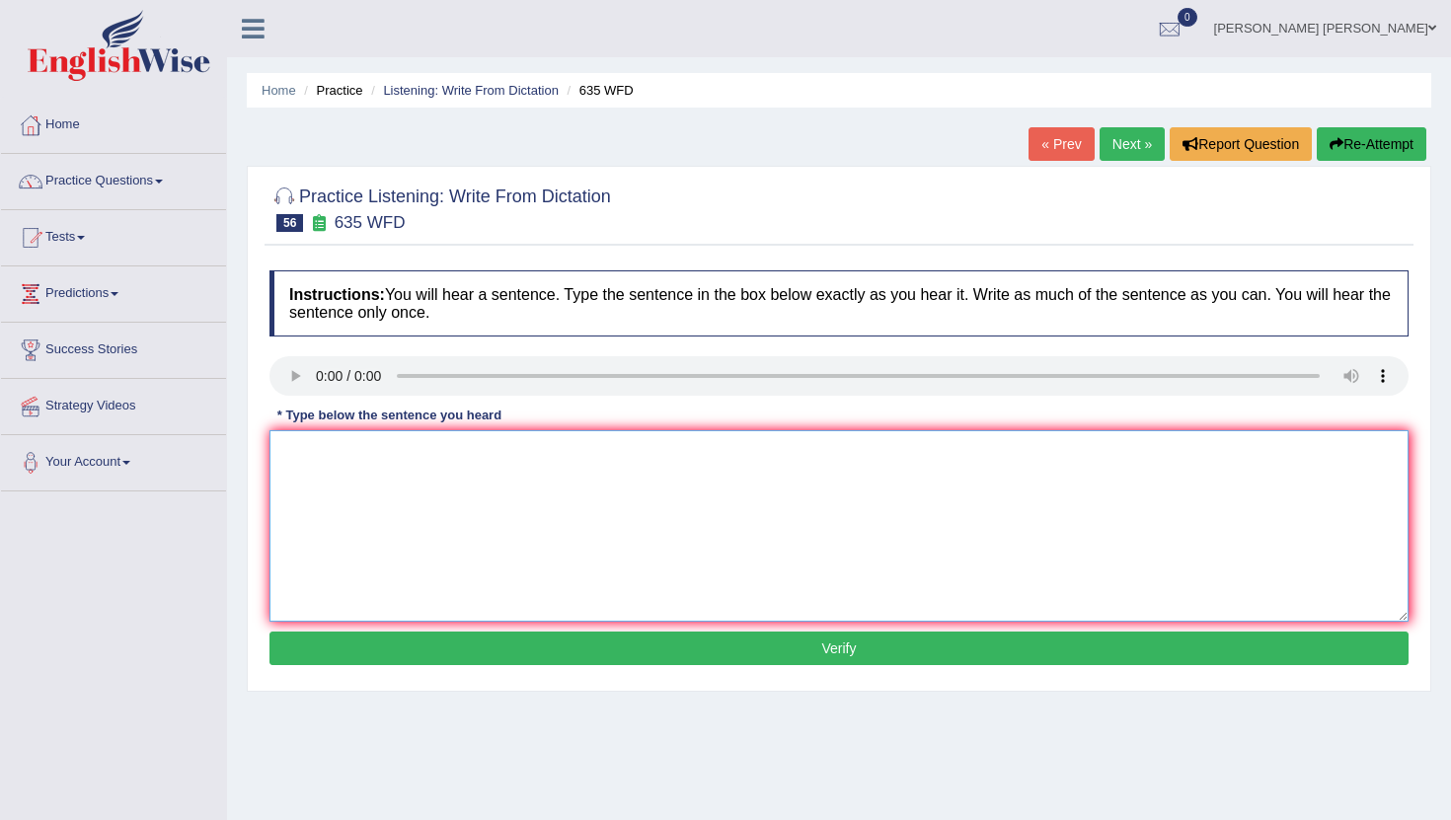
click at [349, 456] on textarea at bounding box center [838, 525] width 1139 height 191
type textarea "The science library is near to the side other library."
click at [302, 640] on button "Verify" at bounding box center [838, 649] width 1139 height 34
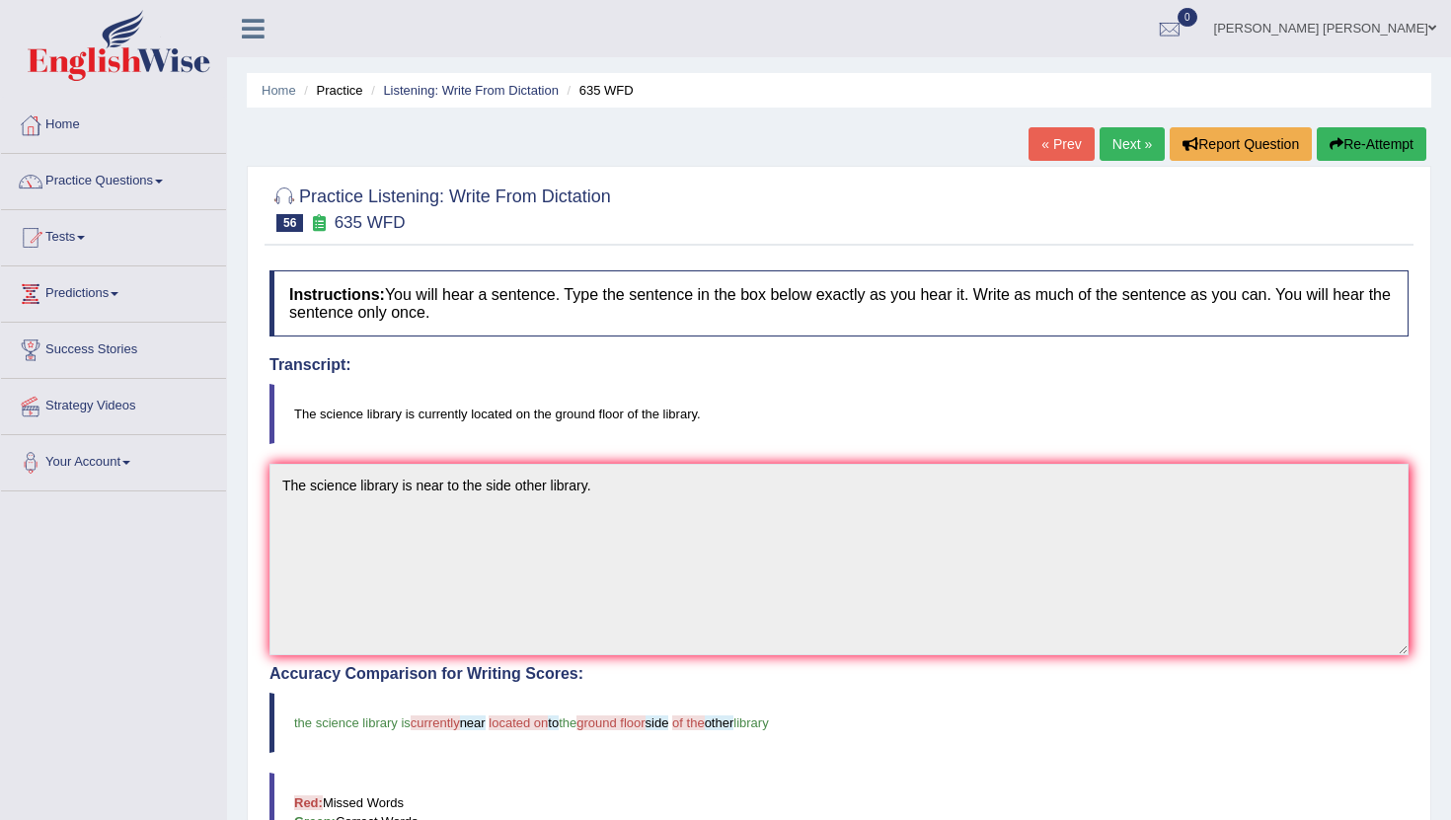
click at [1121, 145] on link "Next »" at bounding box center [1131, 144] width 65 height 34
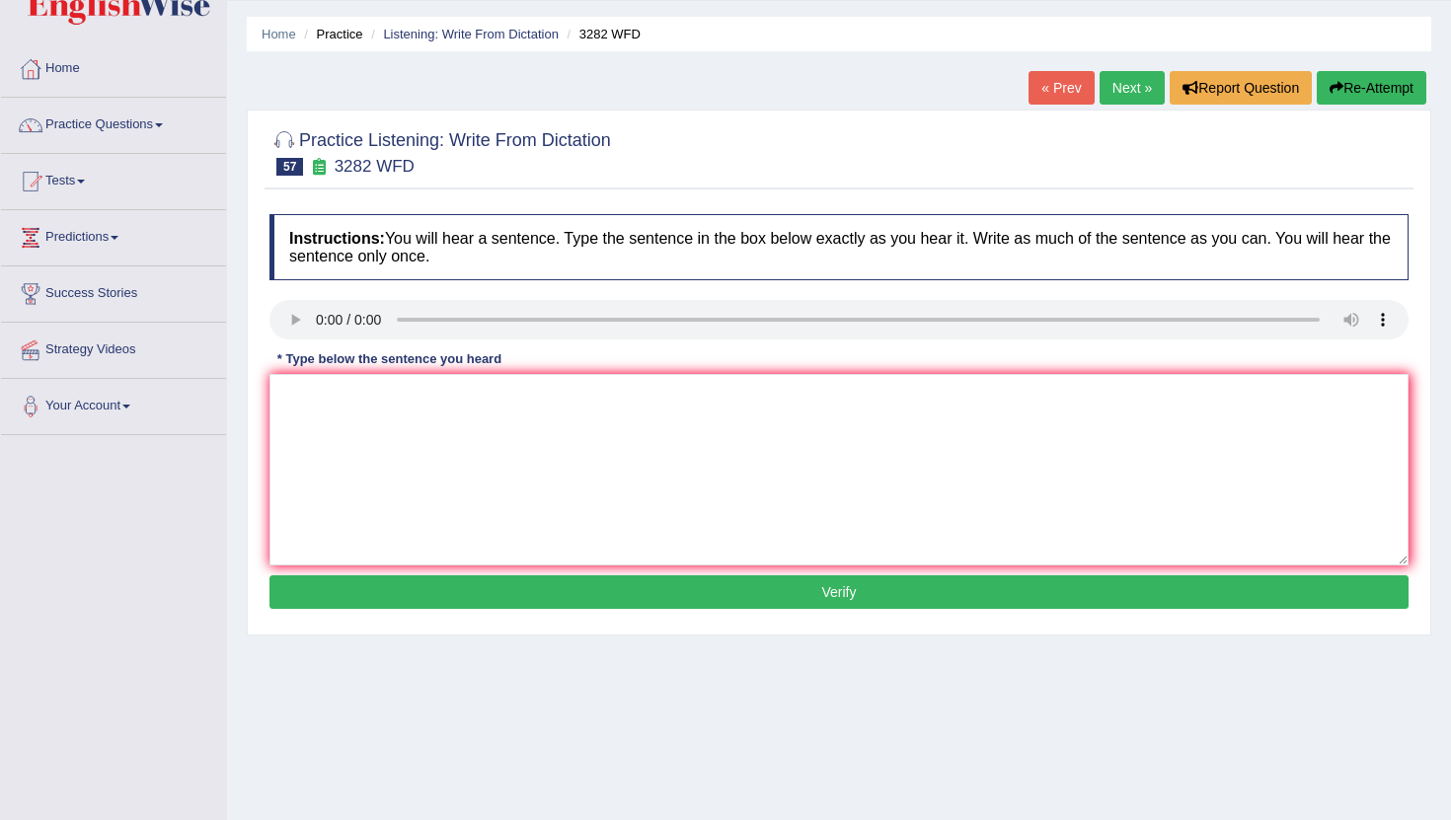
scroll to position [60, 0]
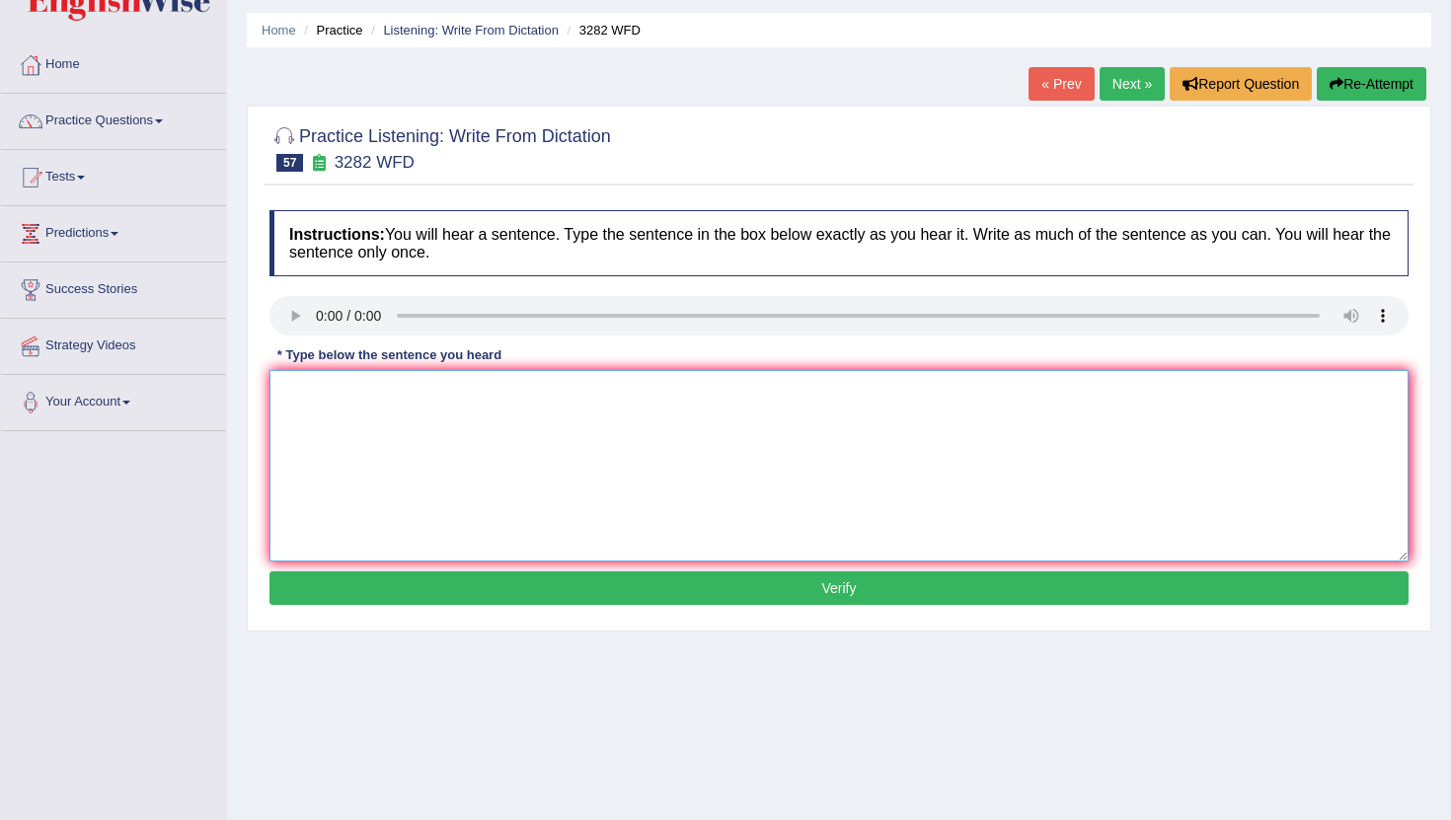
click at [325, 399] on textarea at bounding box center [838, 465] width 1139 height 191
type textarea "Computer use new large now."
click at [375, 581] on button "Verify" at bounding box center [838, 588] width 1139 height 34
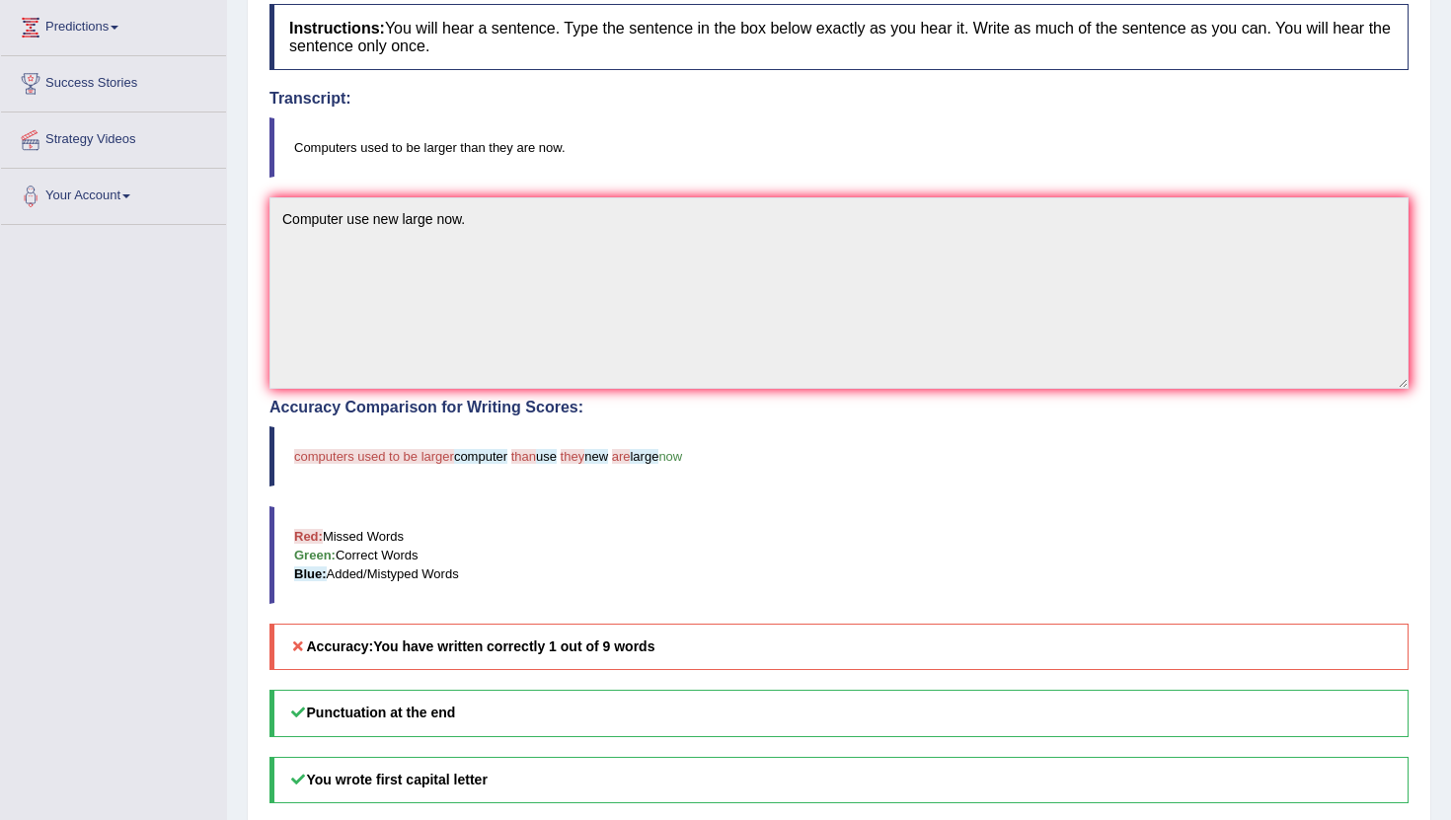
scroll to position [0, 0]
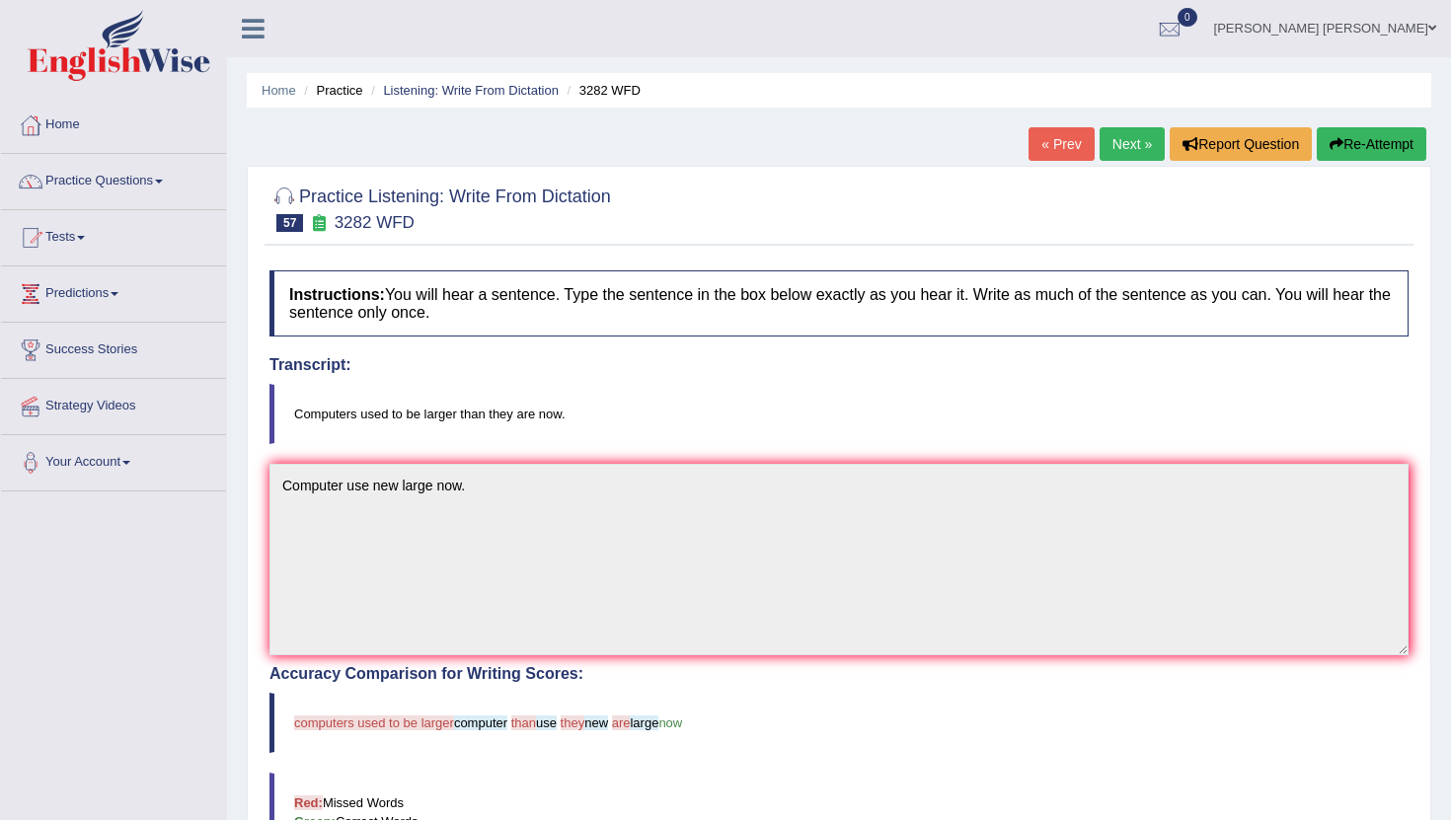
click at [1127, 139] on link "Next »" at bounding box center [1131, 144] width 65 height 34
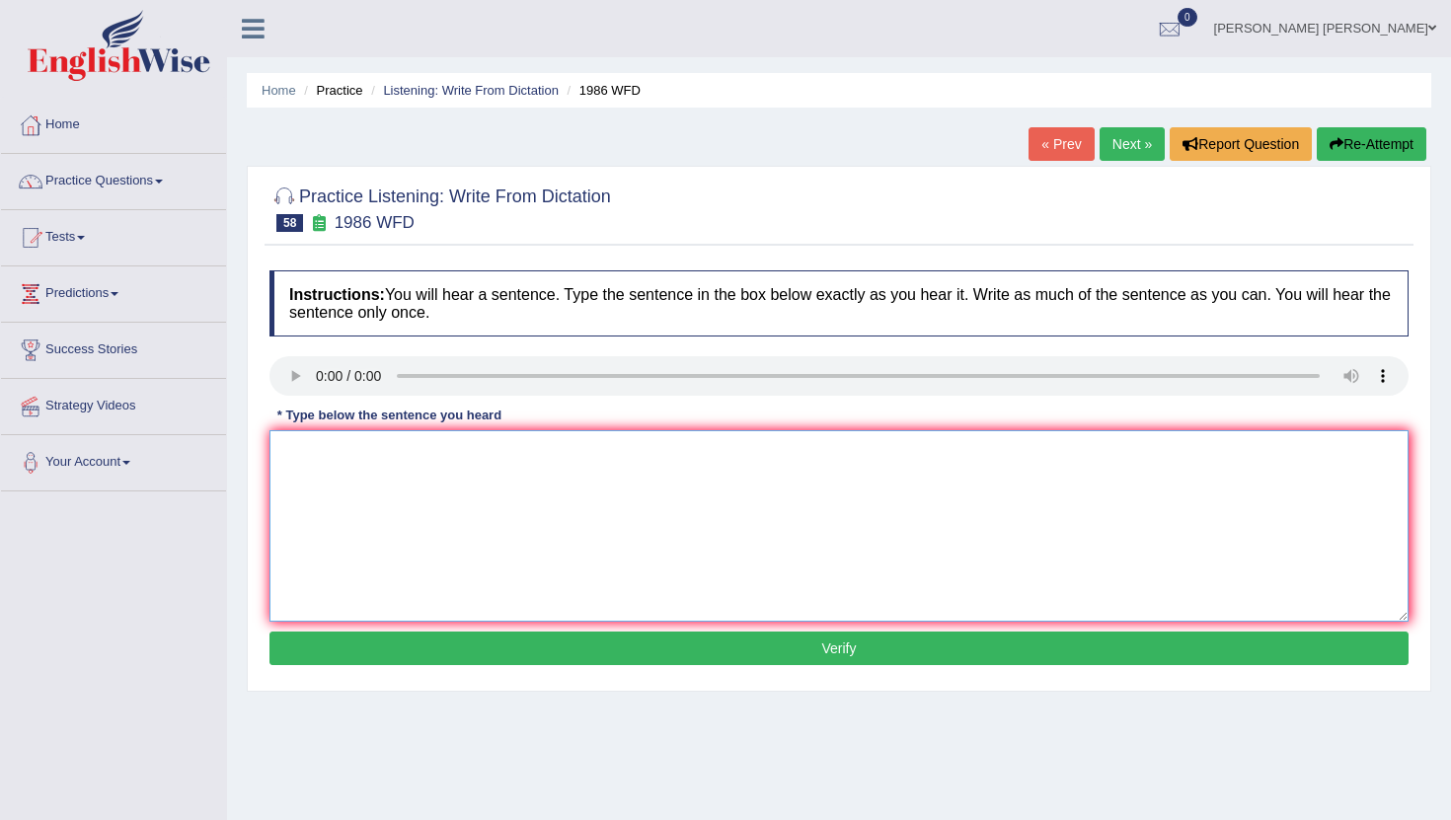
click at [317, 455] on textarea at bounding box center [838, 525] width 1139 height 191
click at [488, 463] on textarea "A good academic papper e" at bounding box center [838, 525] width 1139 height 191
type textarea "A good academic papper show good argument."
click at [485, 647] on button "Verify" at bounding box center [838, 649] width 1139 height 34
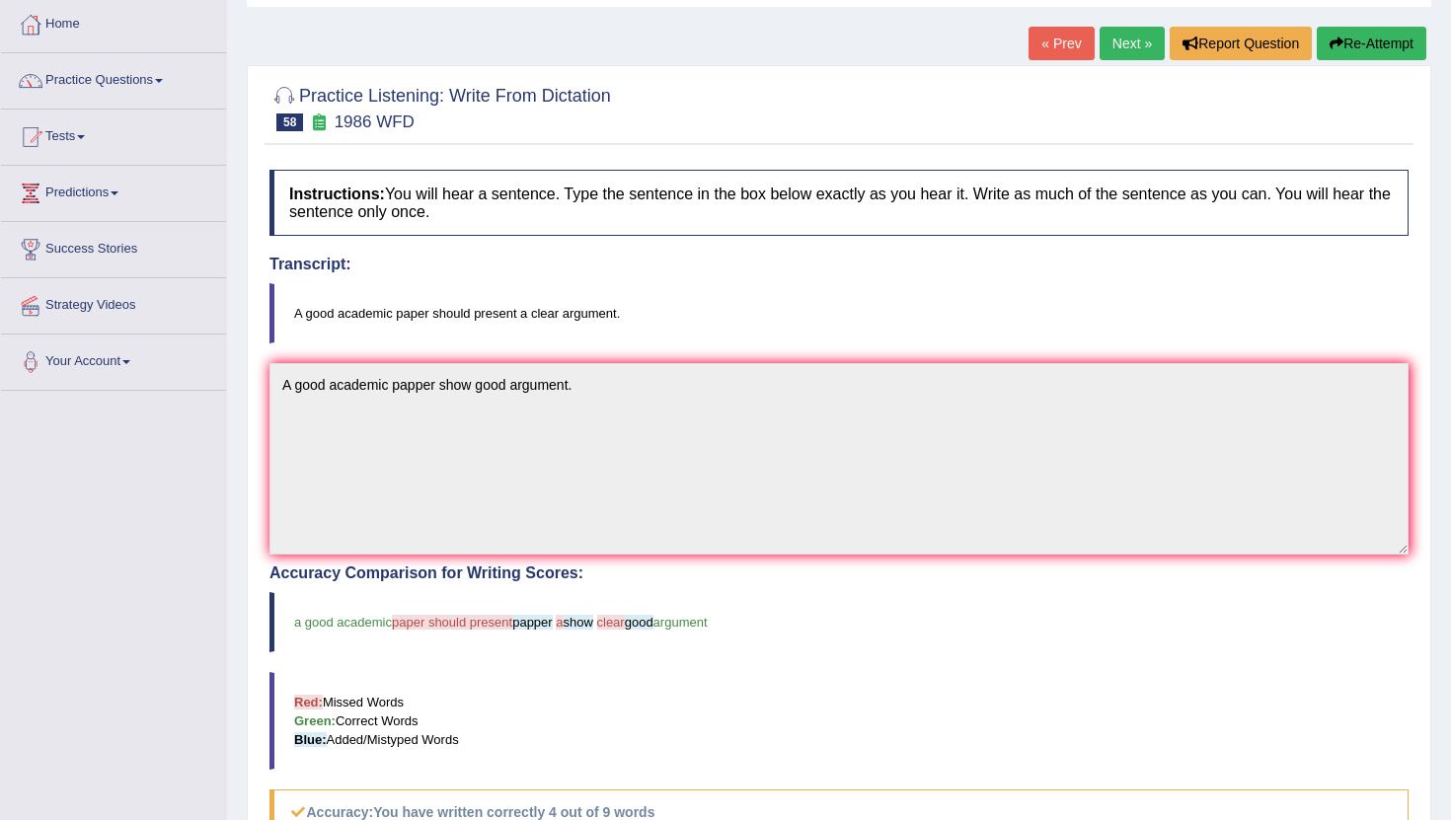
scroll to position [108, 0]
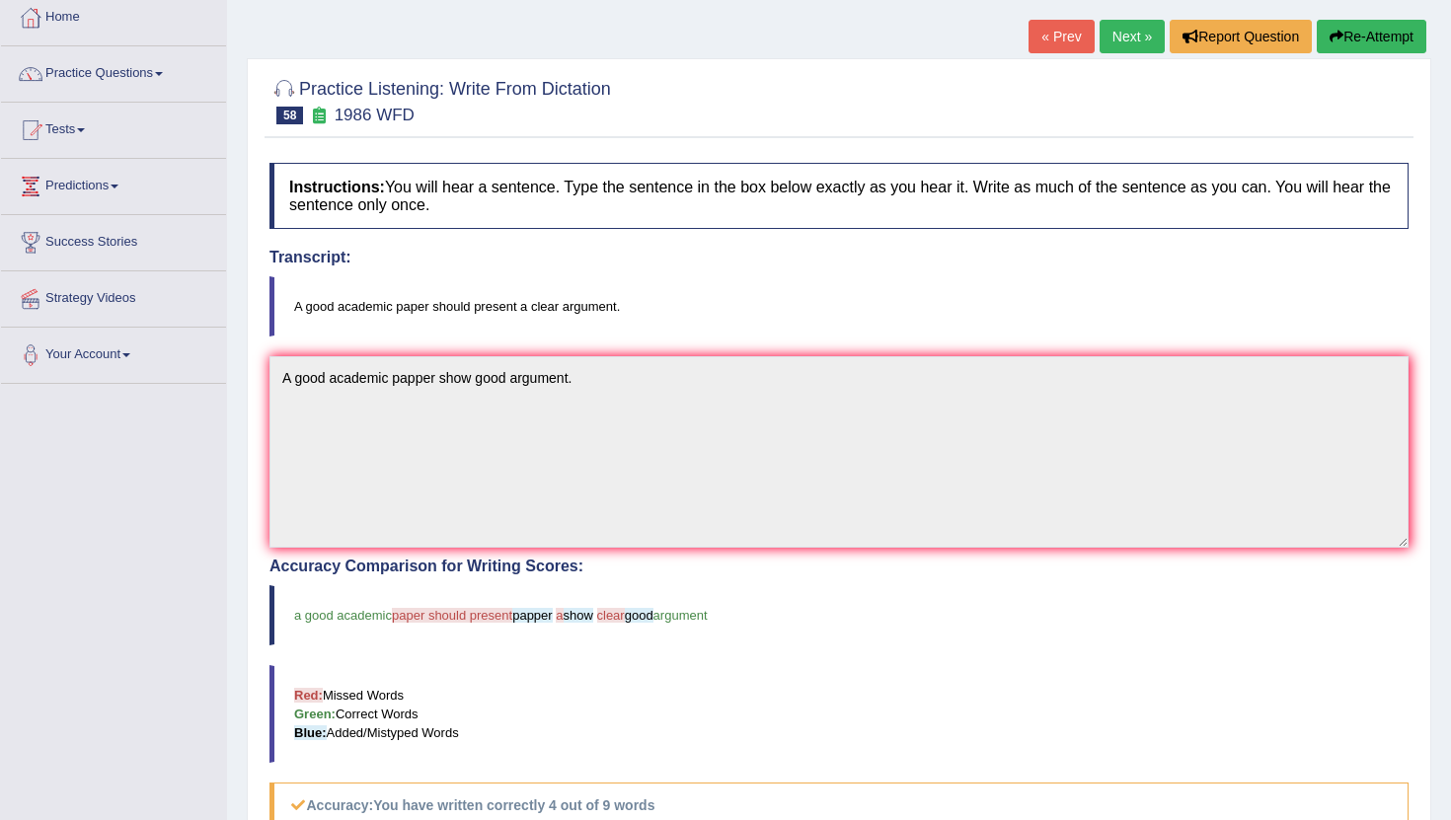
click at [1111, 42] on link "Next »" at bounding box center [1131, 37] width 65 height 34
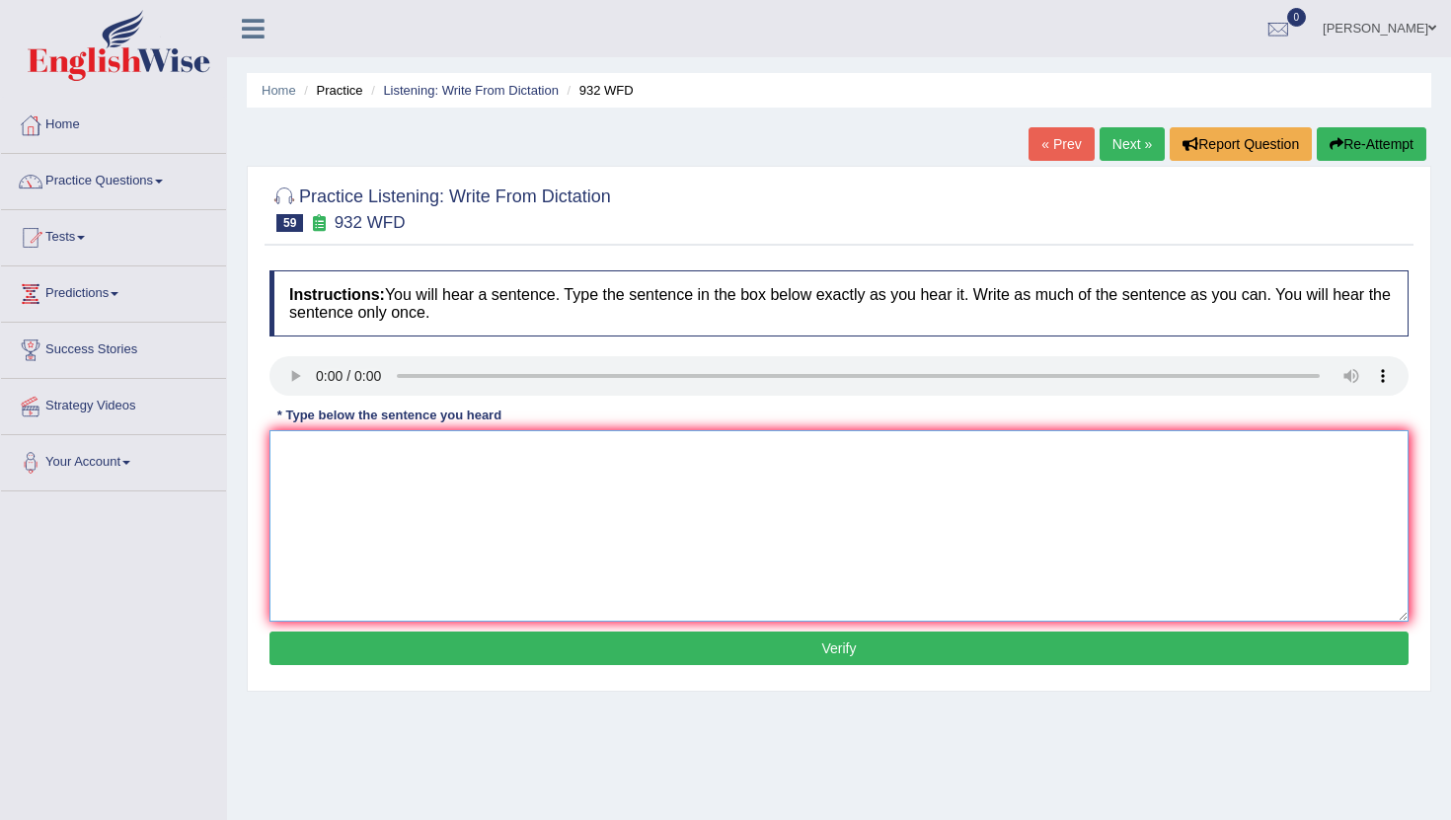
click at [338, 455] on textarea at bounding box center [838, 525] width 1139 height 191
click at [325, 503] on textarea at bounding box center [838, 525] width 1139 height 191
type textarea "yo estoy muy bien, gracias y usted, como esta"
drag, startPoint x: 406, startPoint y: 482, endPoint x: 248, endPoint y: 449, distance: 161.2
click at [248, 449] on div "Practice Listening: Write From Dictation 59 932 WFD Instructions: You will hear…" at bounding box center [839, 429] width 1184 height 526
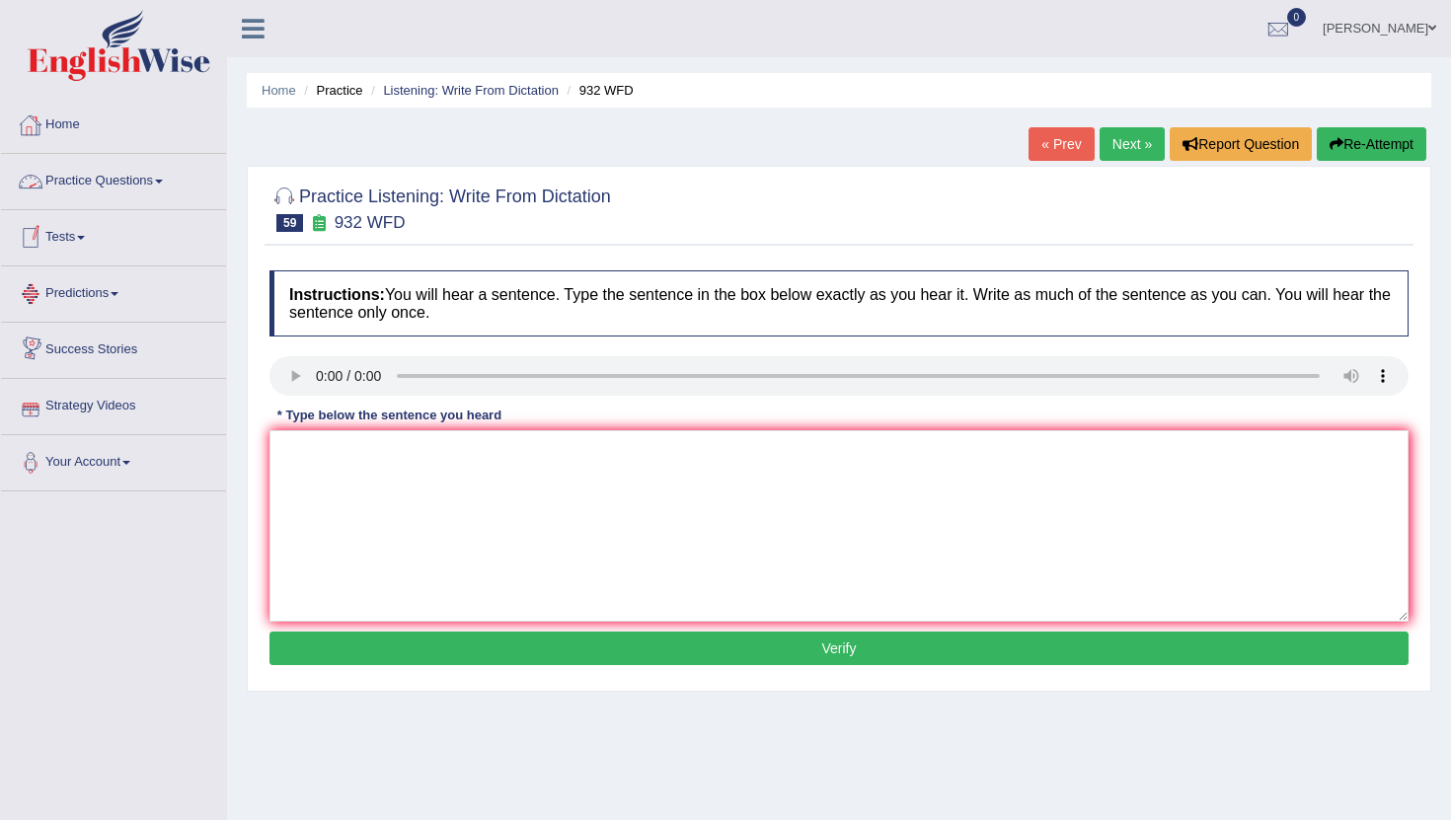
click at [113, 183] on link "Practice Questions" at bounding box center [113, 178] width 225 height 49
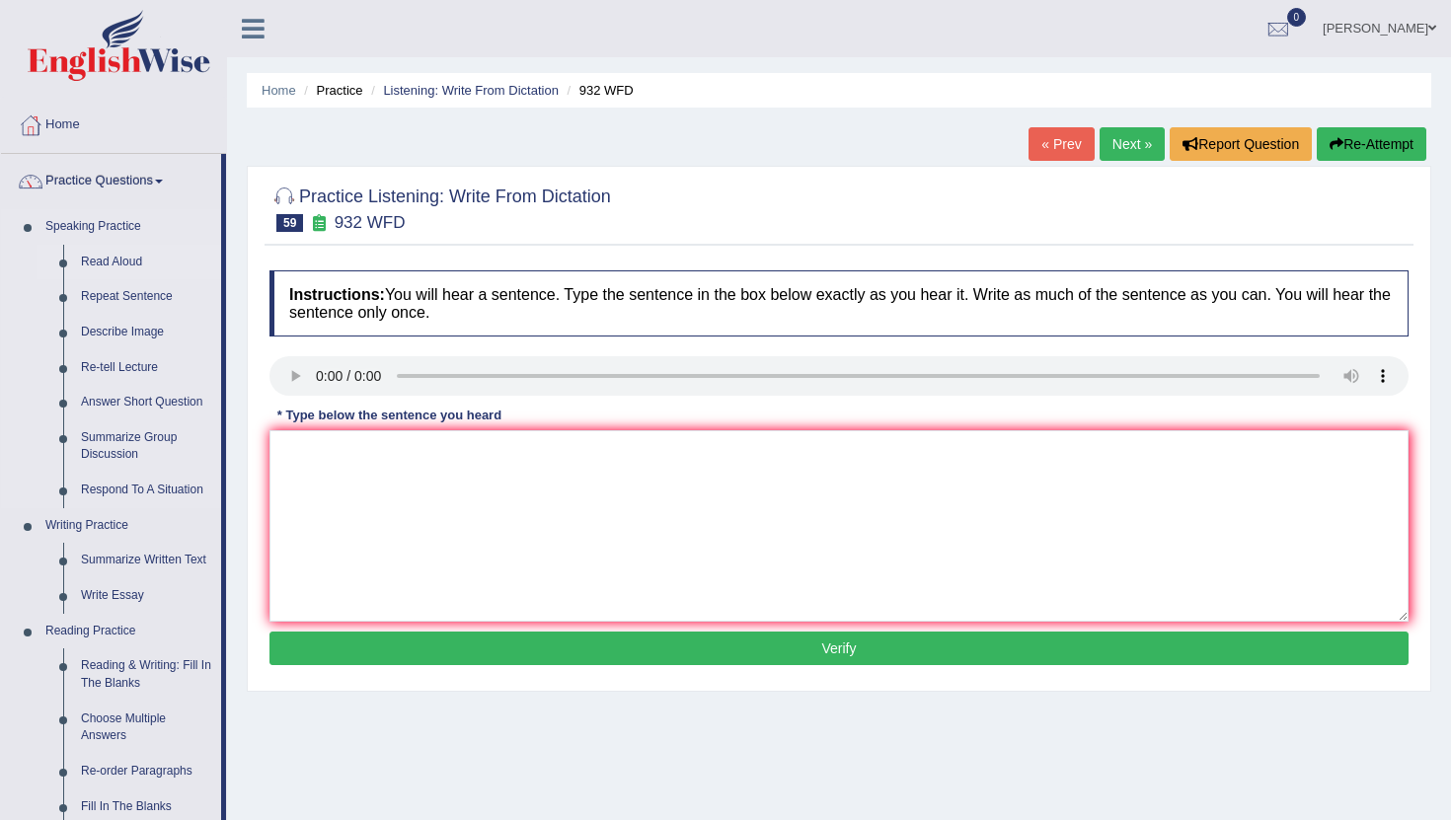
click at [127, 261] on link "Read Aloud" at bounding box center [146, 263] width 149 height 36
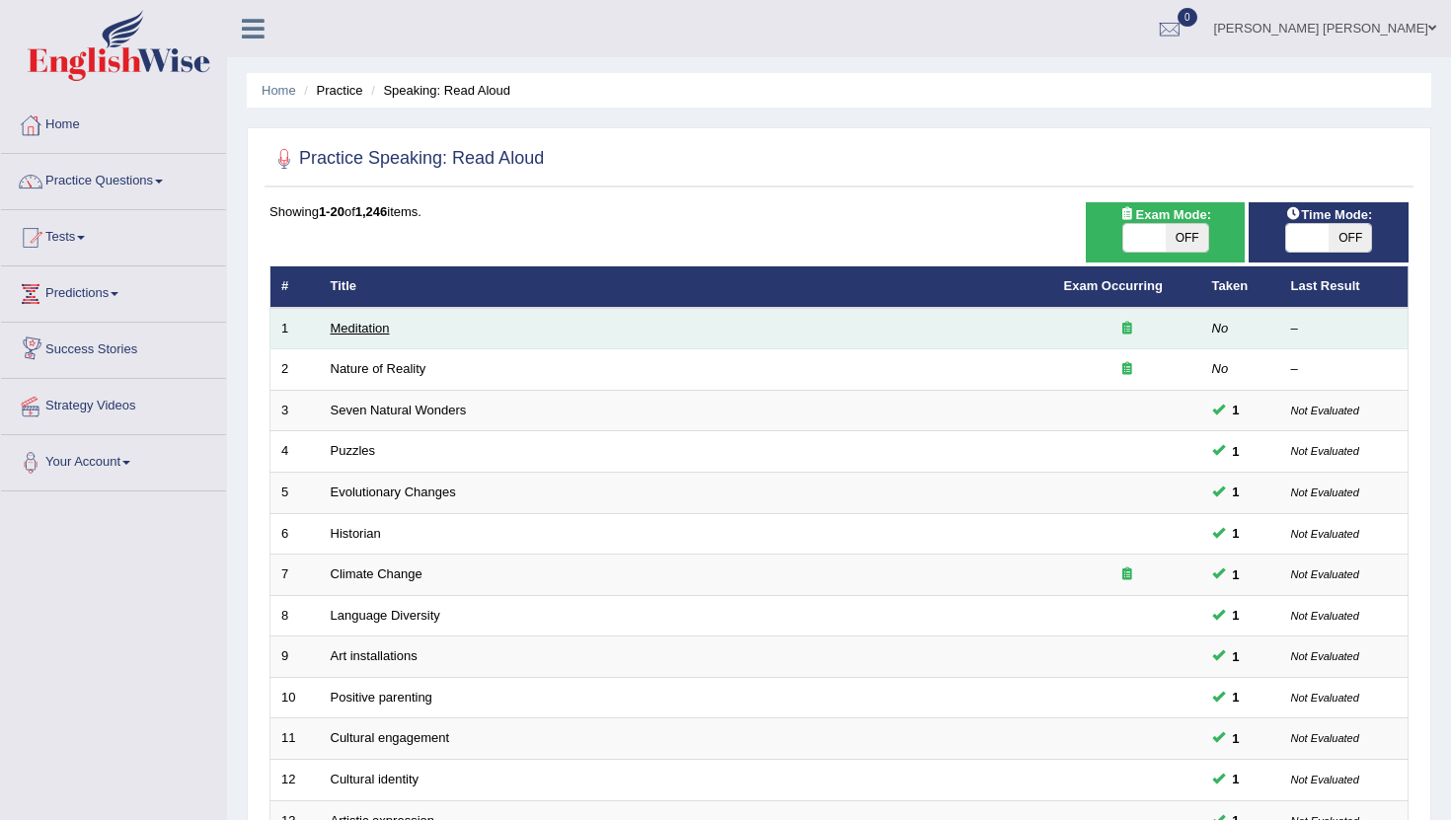
click at [355, 330] on link "Meditation" at bounding box center [360, 328] width 59 height 15
